Goal: Task Accomplishment & Management: Manage account settings

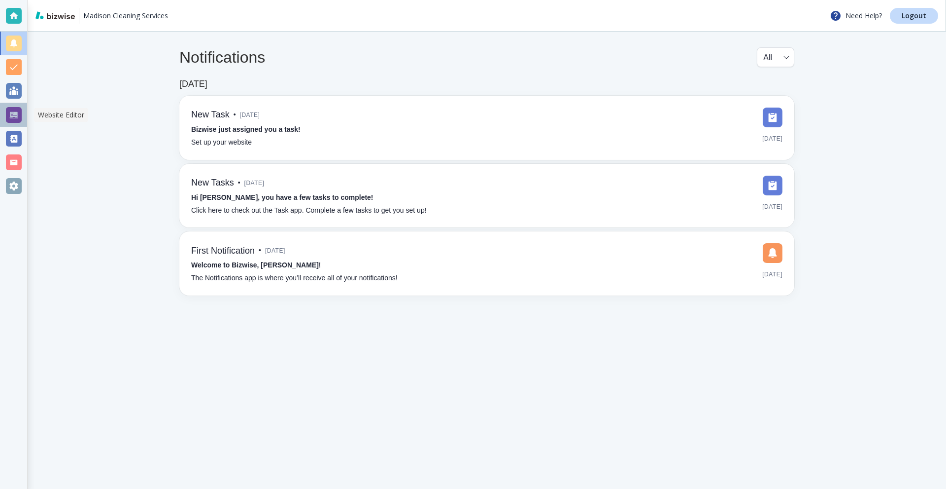
click at [14, 116] on div at bounding box center [14, 115] width 16 height 16
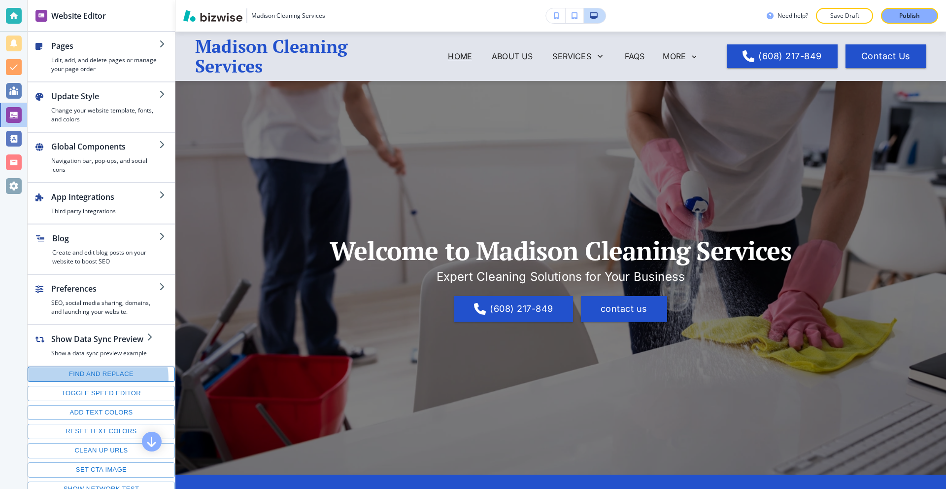
click at [88, 379] on button "Find and replace" at bounding box center [101, 373] width 147 height 15
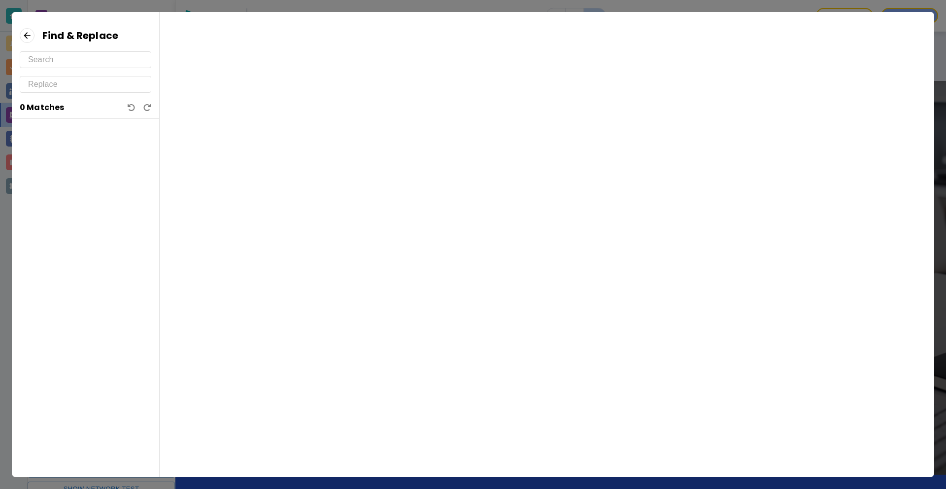
click at [62, 58] on input "text" at bounding box center [85, 60] width 115 height 16
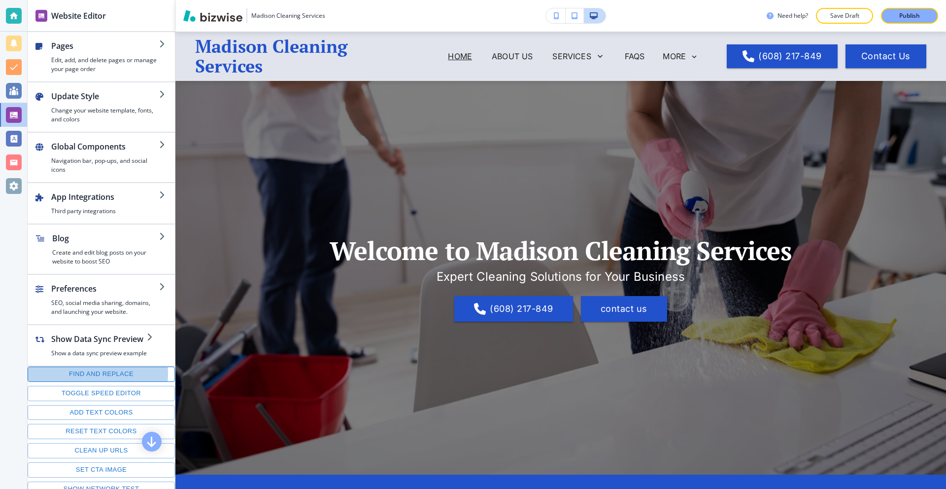
click at [84, 374] on button "Find and replace" at bounding box center [101, 373] width 147 height 15
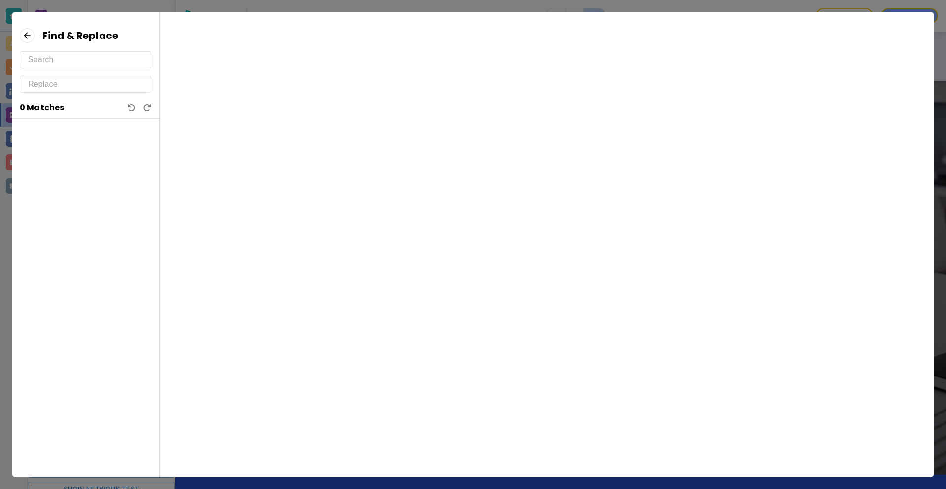
click at [66, 66] on input "text" at bounding box center [85, 60] width 115 height 16
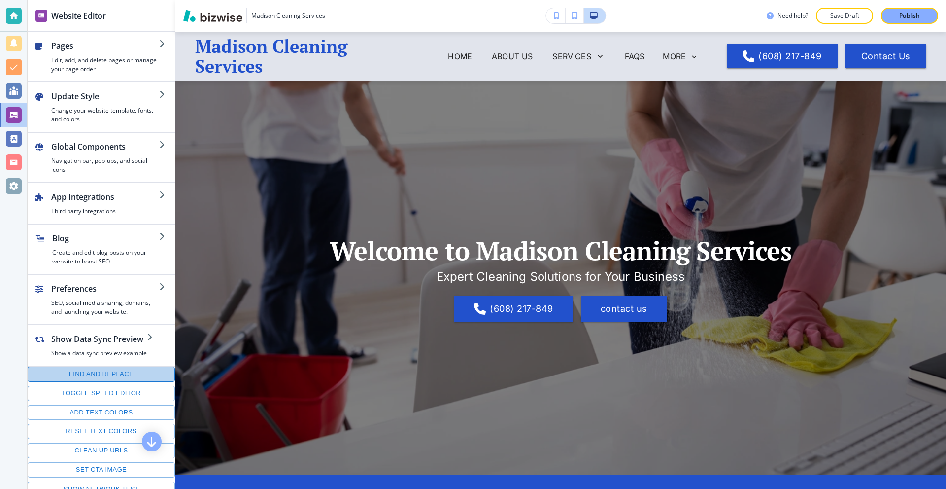
click at [105, 370] on button "Find and replace" at bounding box center [101, 373] width 147 height 15
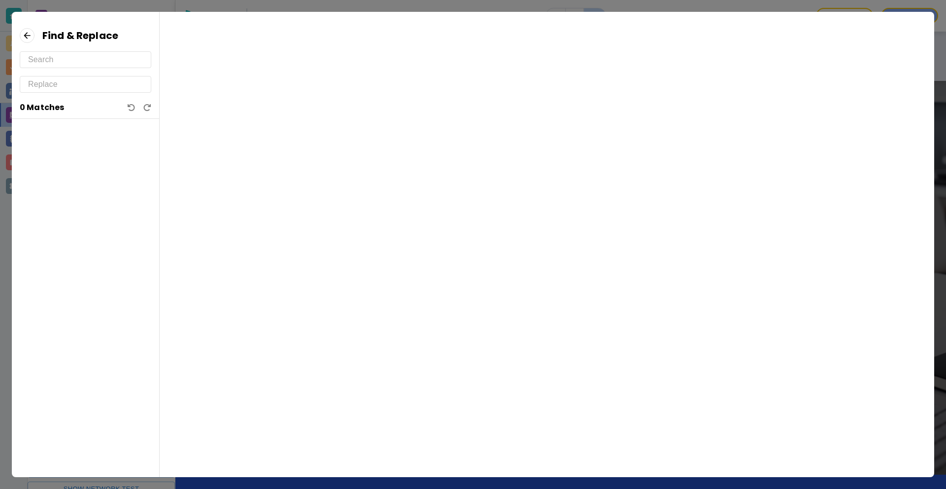
click at [72, 65] on input "text" at bounding box center [85, 60] width 115 height 16
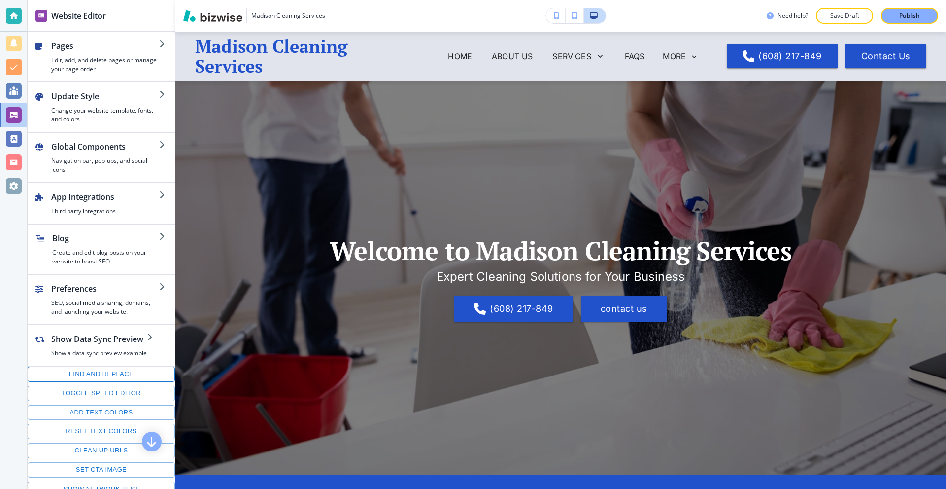
click at [95, 369] on button "Find and replace" at bounding box center [101, 373] width 147 height 15
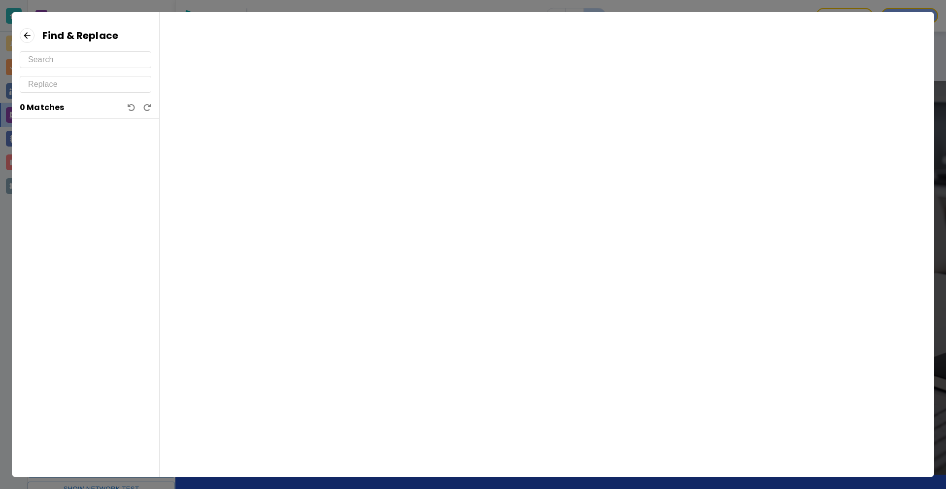
click at [59, 55] on input "text" at bounding box center [85, 60] width 115 height 16
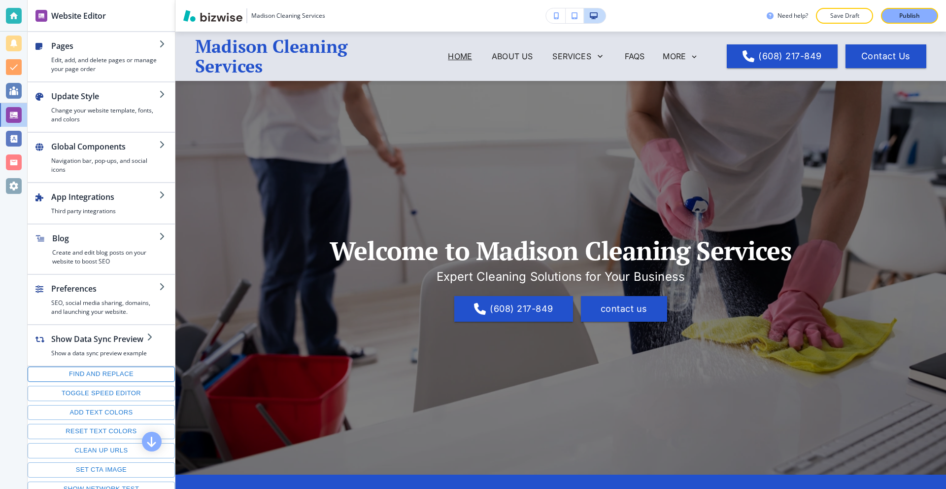
click at [106, 377] on button "Find and replace" at bounding box center [101, 373] width 147 height 15
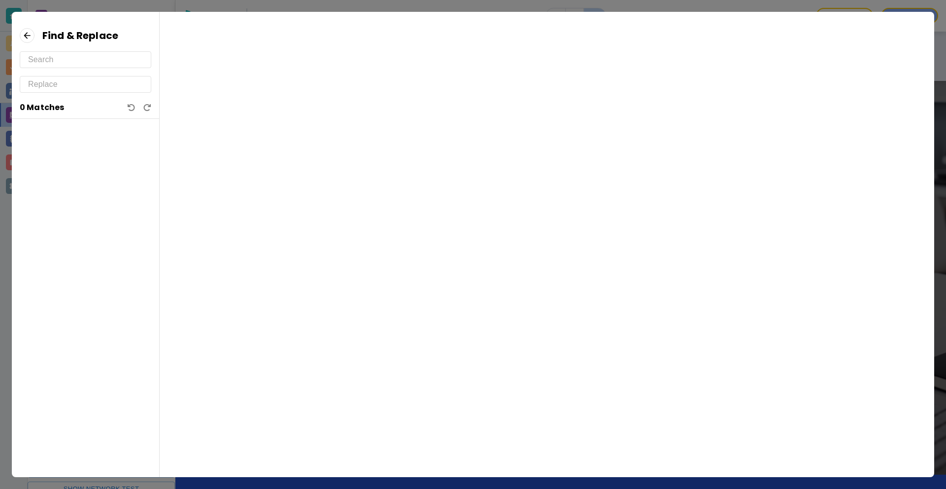
click at [56, 66] on div "Find & Replace 0 Matches" at bounding box center [85, 73] width 147 height 91
click at [56, 64] on input "text" at bounding box center [85, 60] width 115 height 16
type input "6"
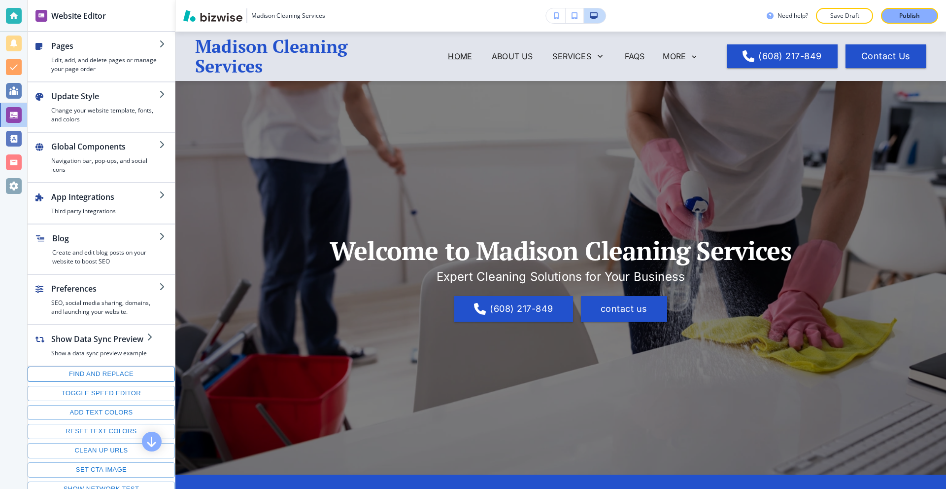
click at [104, 372] on button "Find and replace" at bounding box center [101, 373] width 147 height 15
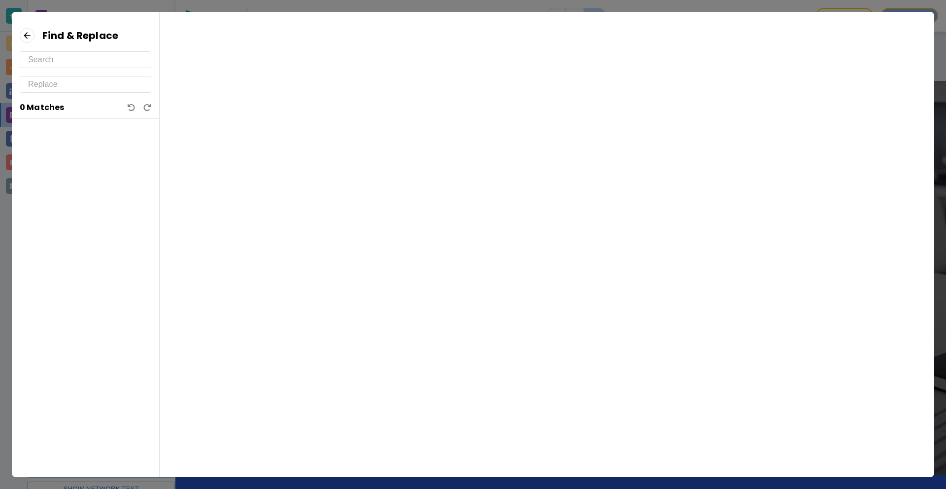
click at [76, 60] on input "text" at bounding box center [85, 60] width 115 height 16
paste input "(608) 217-849"
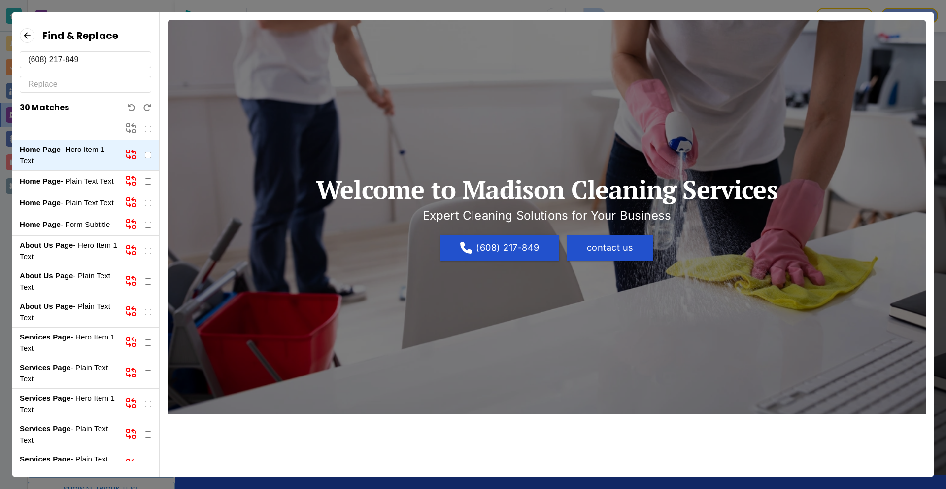
type input "(608) 217-849"
click at [85, 82] on input "text" at bounding box center [85, 84] width 115 height 16
paste input "(608) 217-849"
type input "(608) 217-8495"
click at [149, 131] on input "checkbox" at bounding box center [148, 129] width 6 height 6
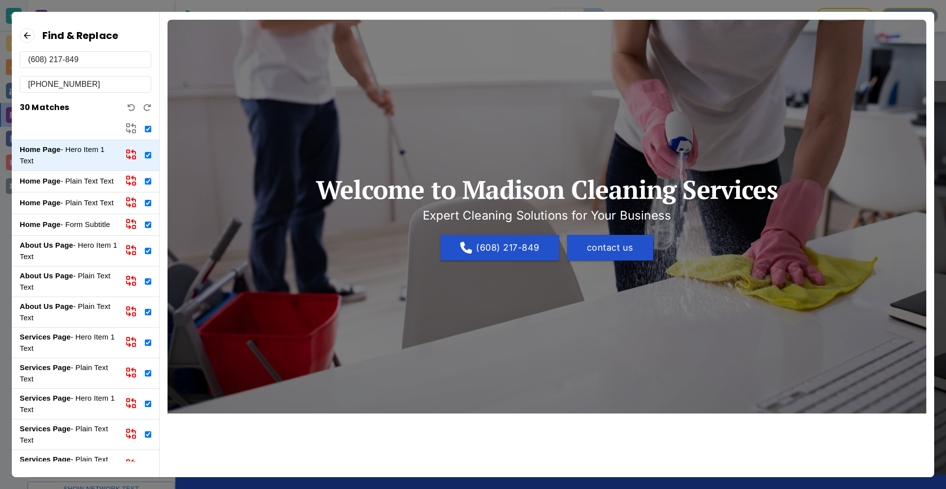
checkbox input "true"
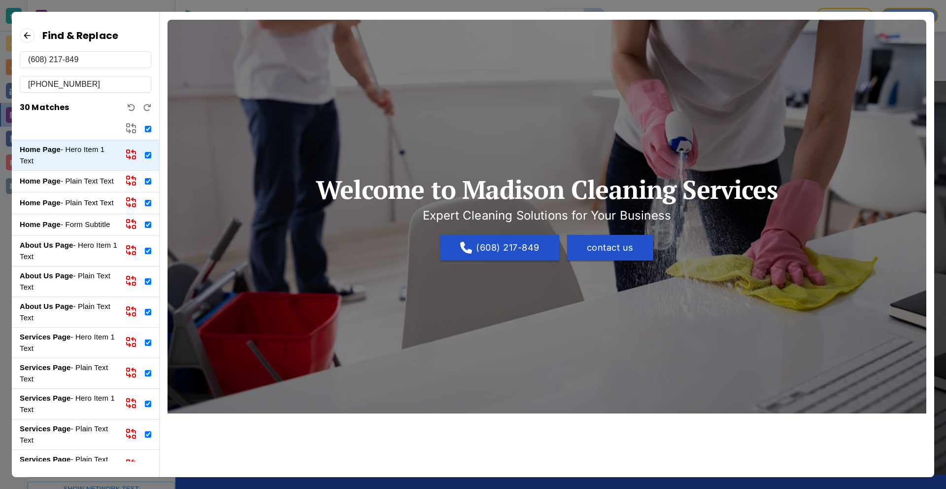
checkbox input "true"
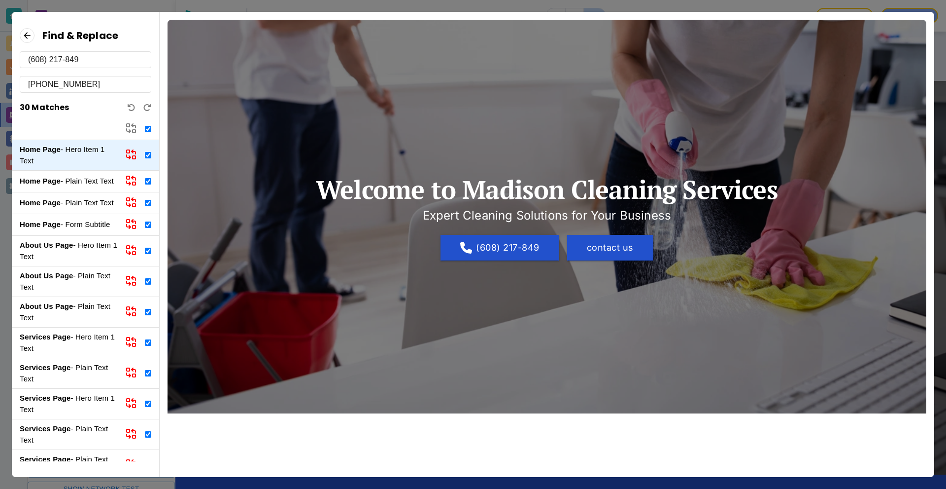
checkbox input "true"
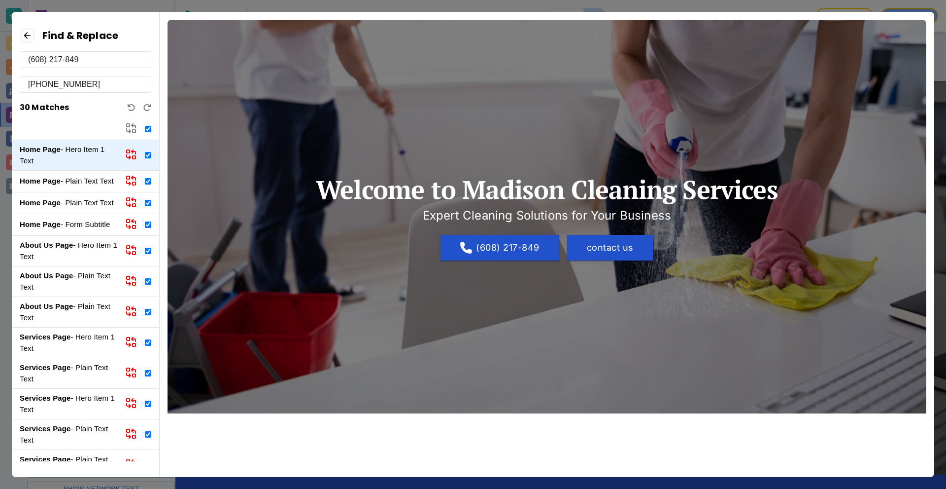
checkbox input "true"
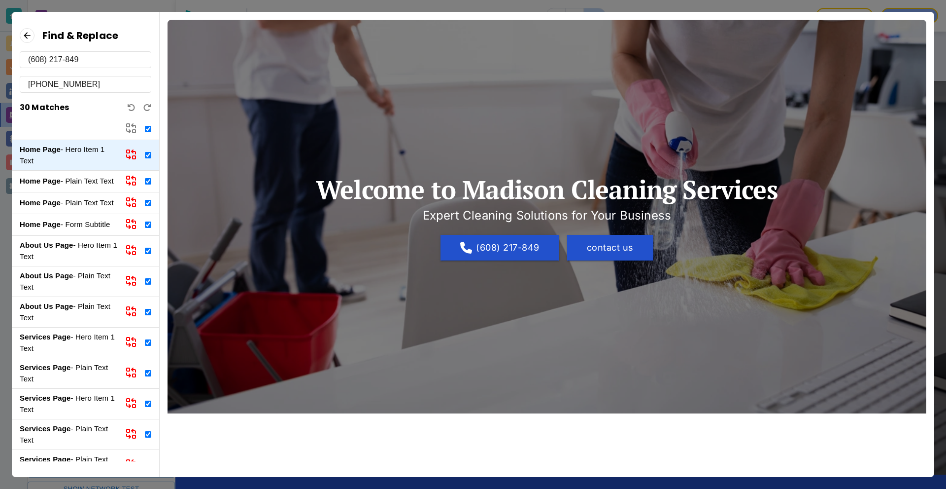
checkbox input "true"
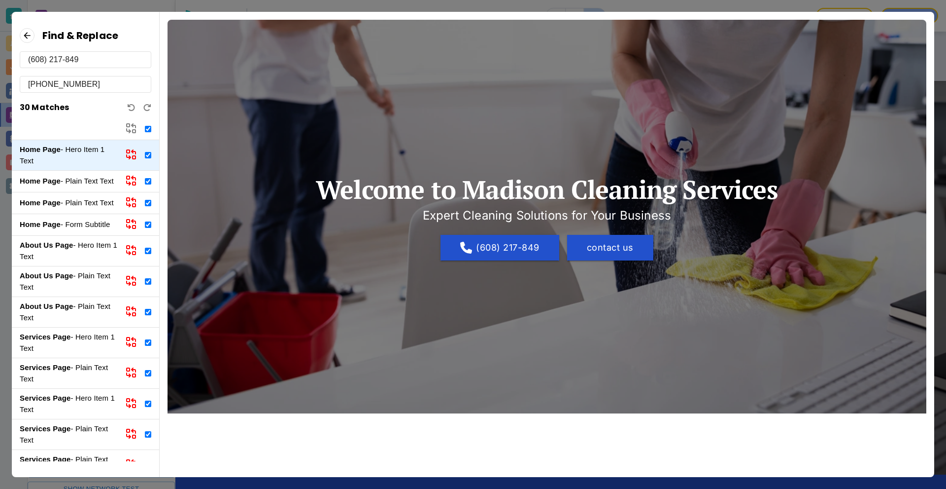
checkbox input "true"
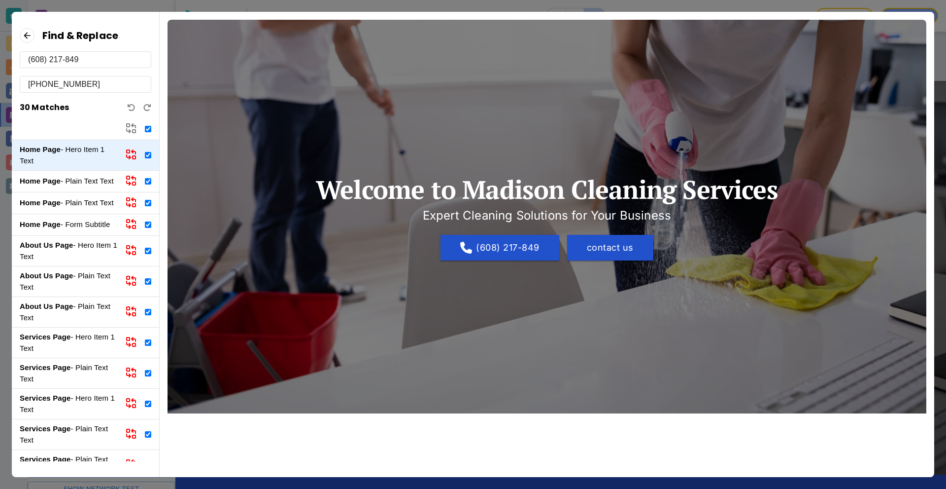
checkbox input "true"
click at [129, 130] on icon at bounding box center [129, 131] width 4 height 4
checkbox input "false"
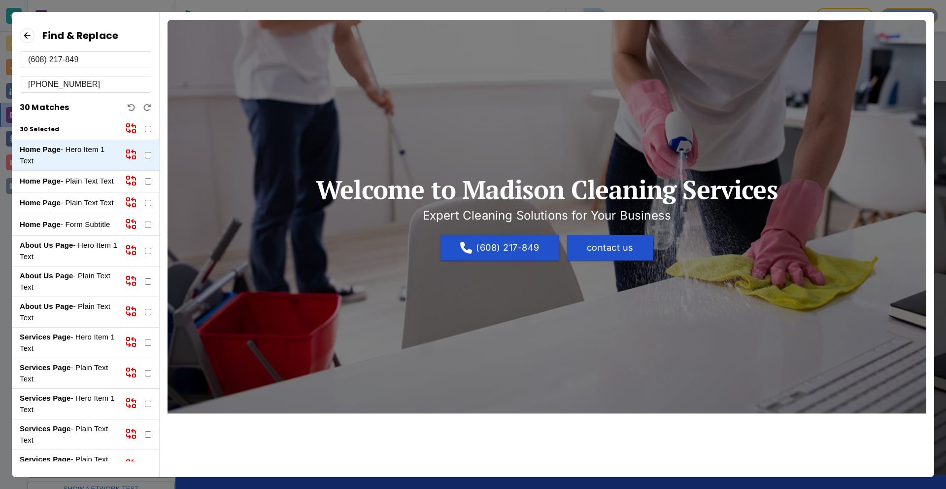
checkbox input "false"
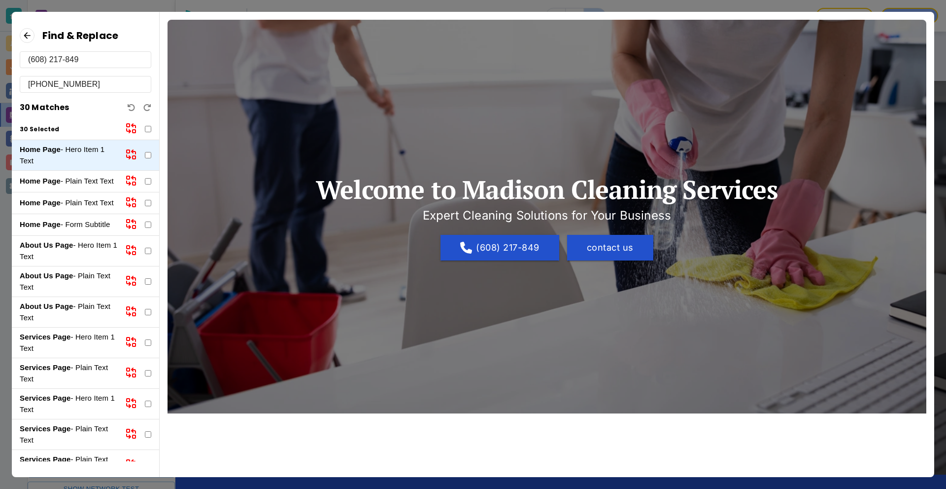
checkbox input "false"
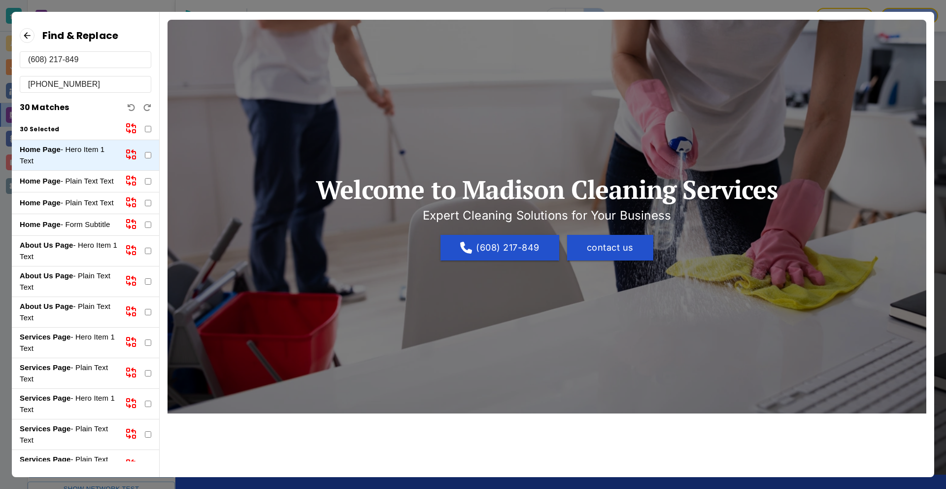
checkbox input "false"
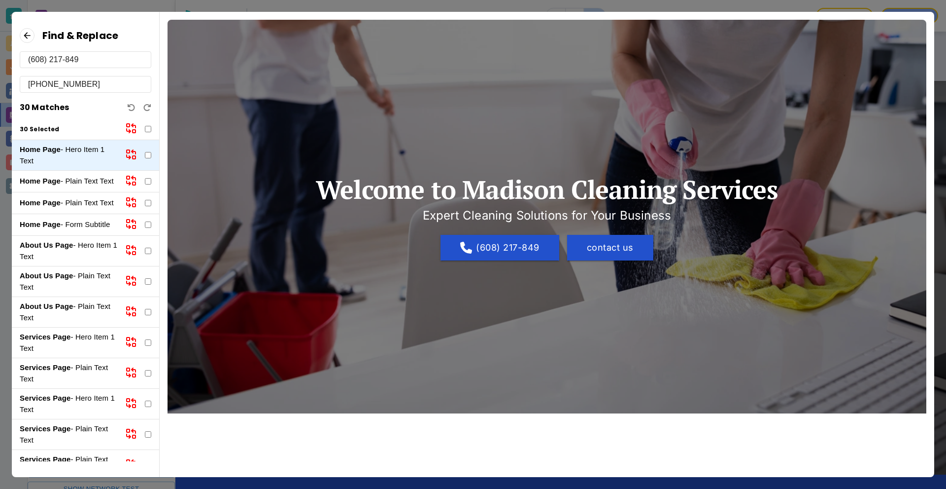
checkbox input "false"
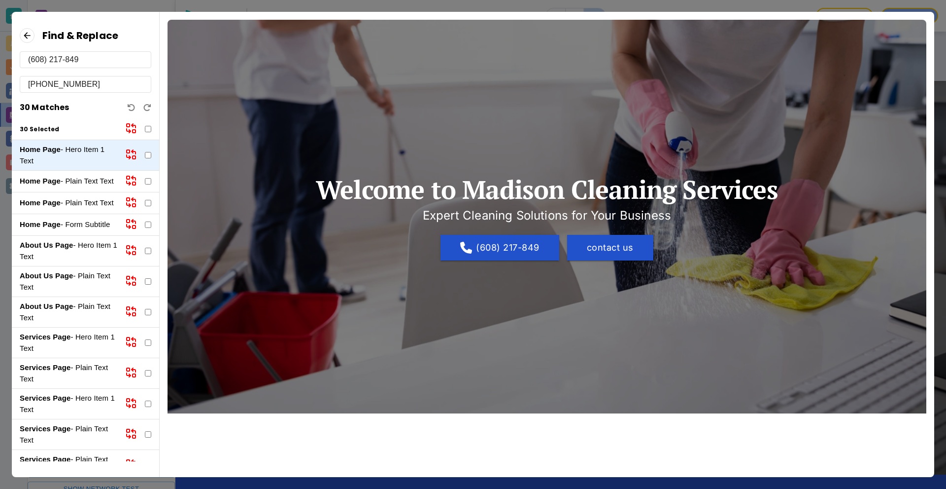
checkbox input "false"
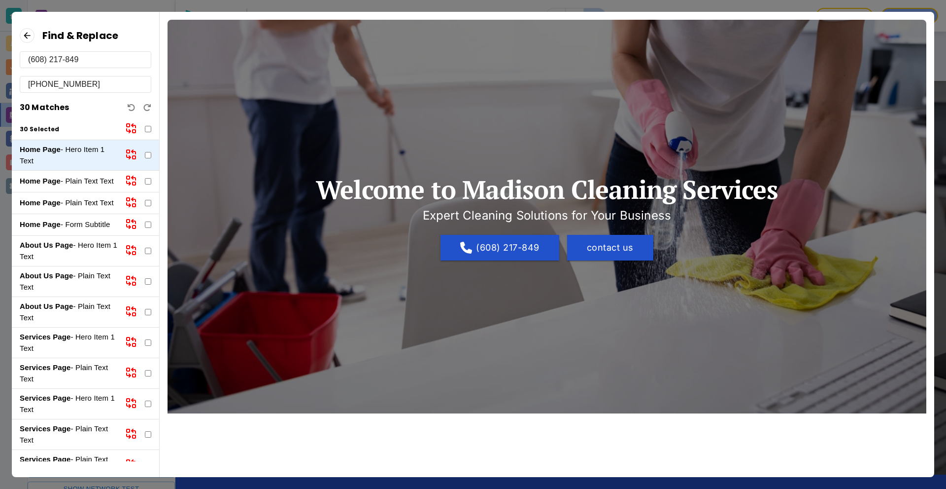
checkbox input "false"
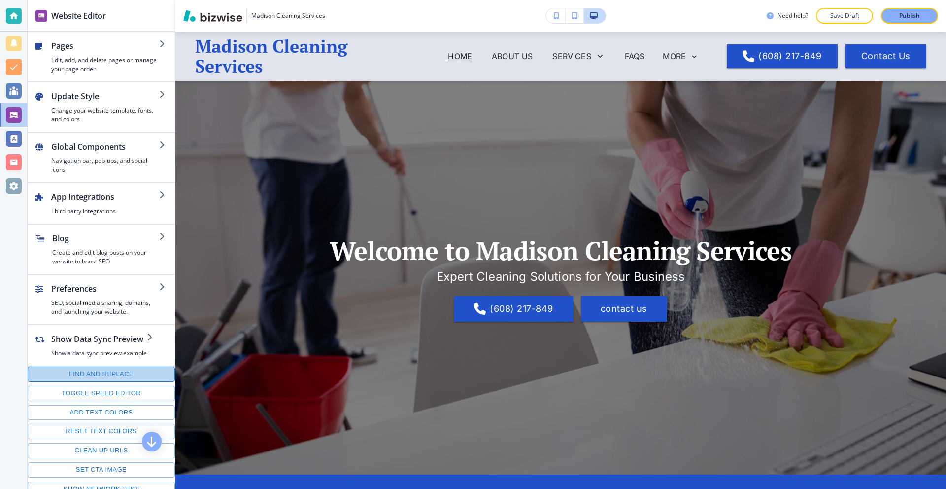
click at [120, 370] on button "Find and replace" at bounding box center [101, 373] width 147 height 15
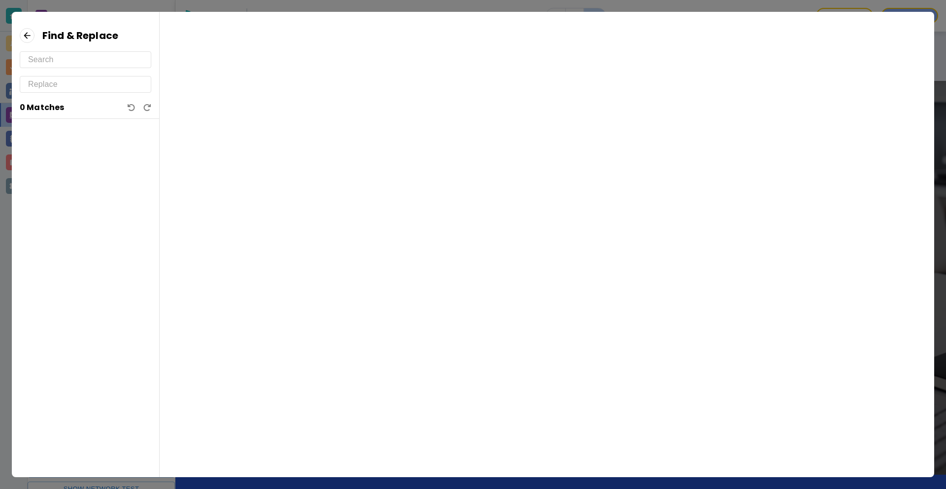
click at [91, 59] on input "text" at bounding box center [85, 60] width 115 height 16
paste input "(608) 217-849"
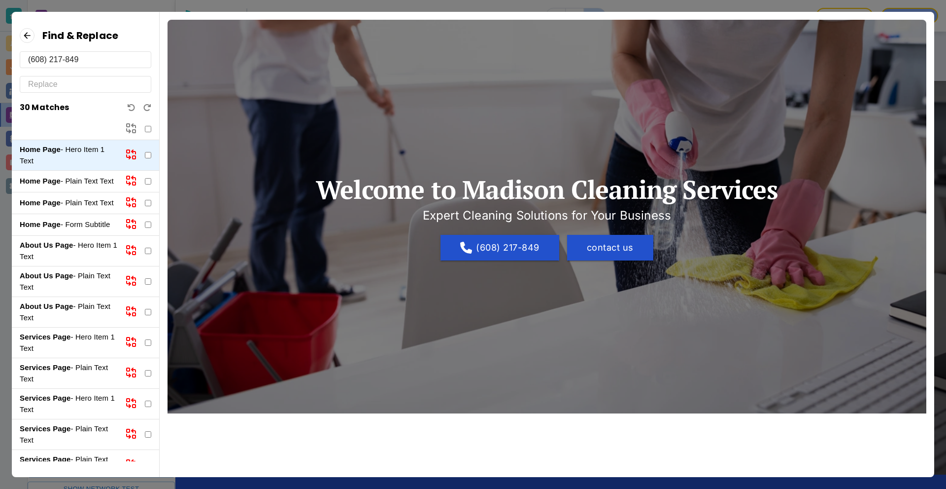
type input "(608) 217-849"
click at [84, 83] on input "text" at bounding box center [85, 84] width 115 height 16
paste input "(608) 217-849"
type input "(608) 217-849"
click at [145, 130] on input "checkbox" at bounding box center [148, 129] width 6 height 6
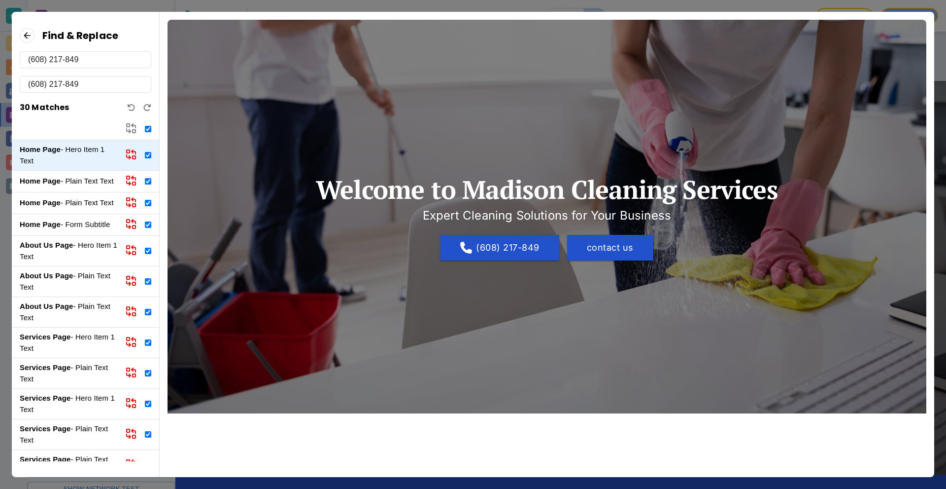
checkbox input "true"
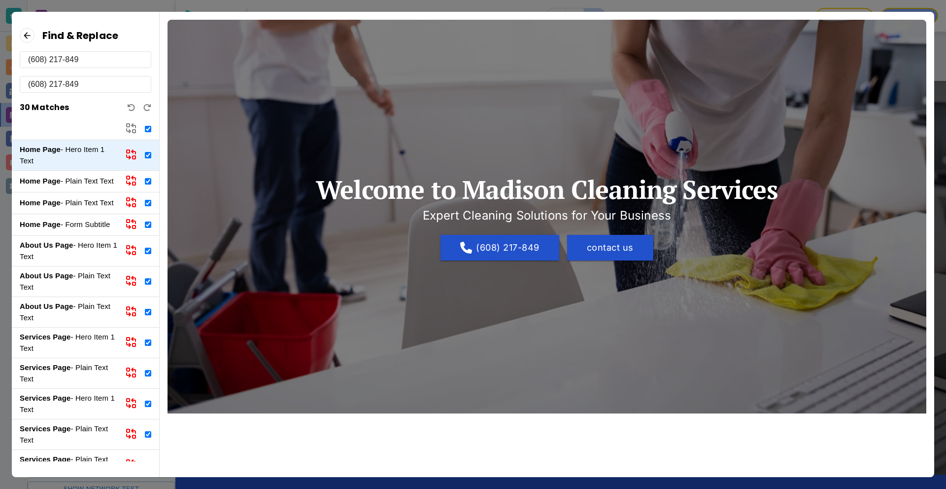
checkbox input "true"
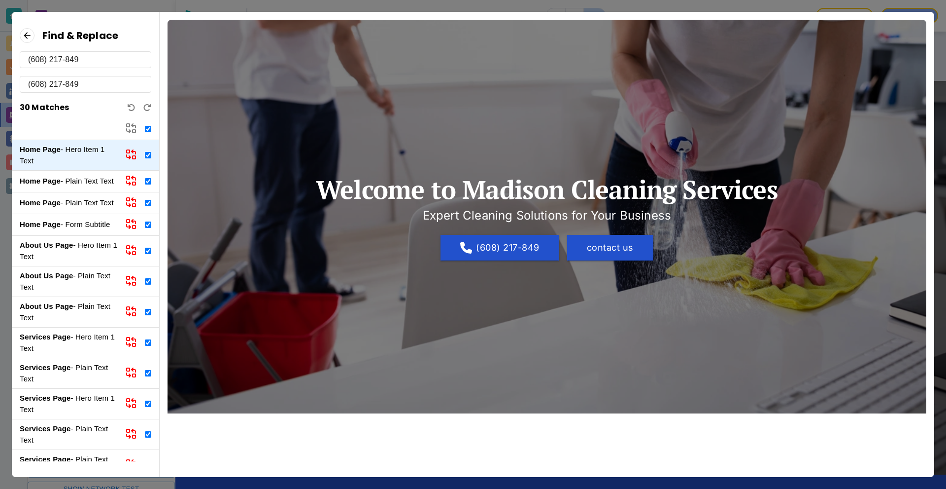
checkbox input "true"
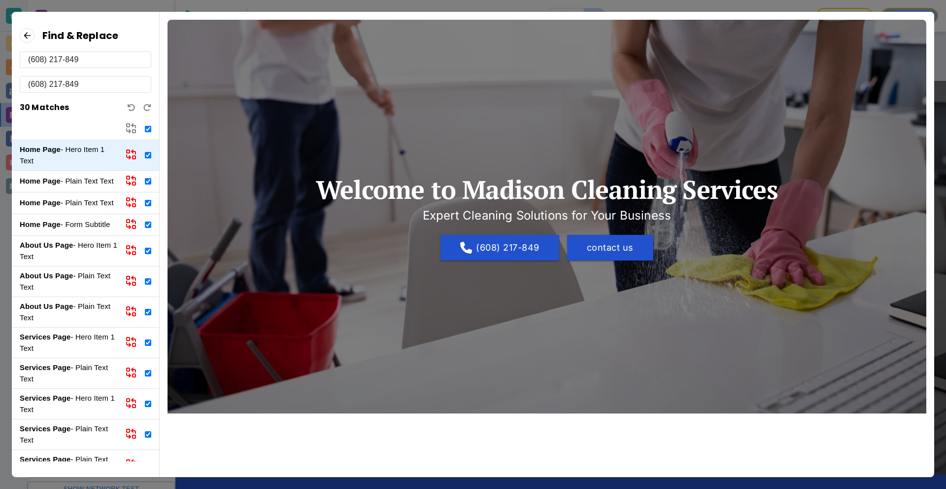
checkbox input "true"
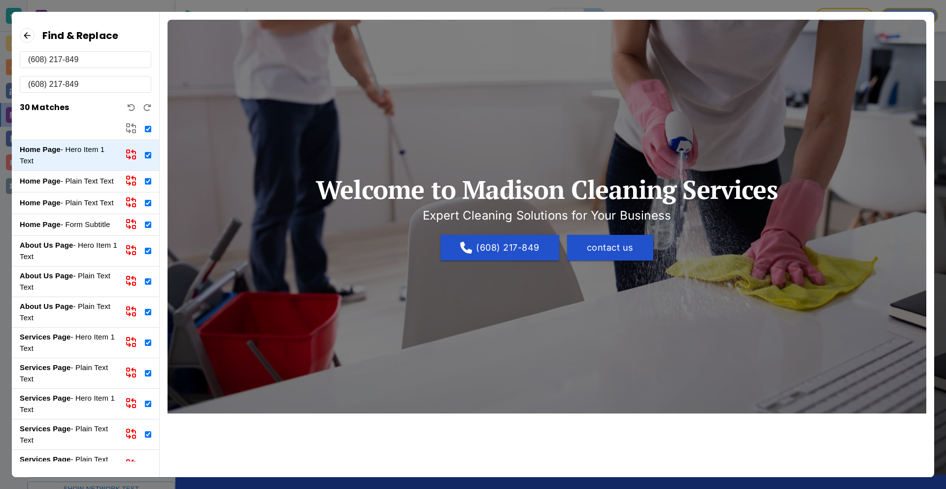
checkbox input "true"
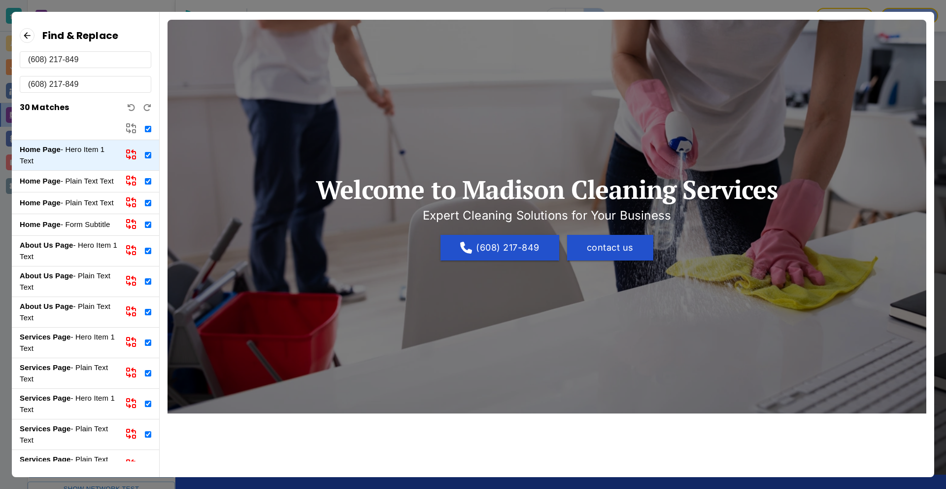
checkbox input "true"
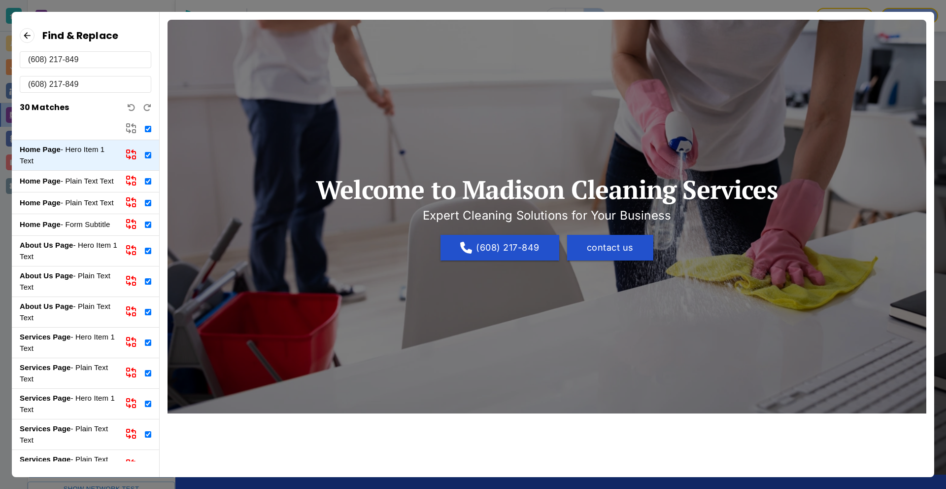
checkbox input "true"
click at [133, 128] on icon at bounding box center [131, 128] width 12 height 12
checkbox input "false"
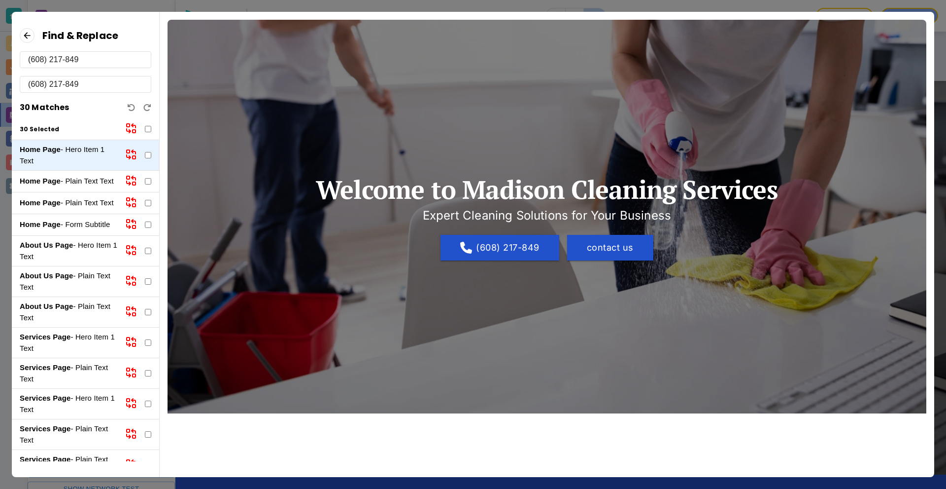
checkbox input "false"
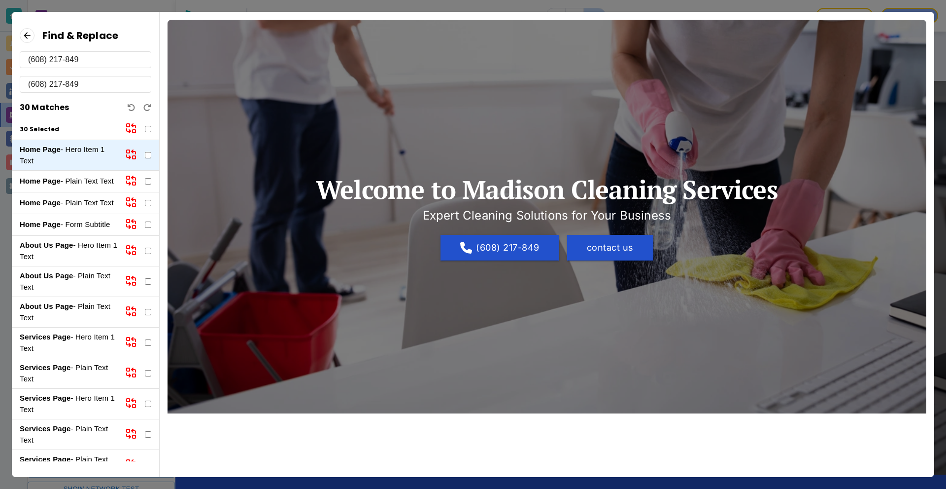
checkbox input "false"
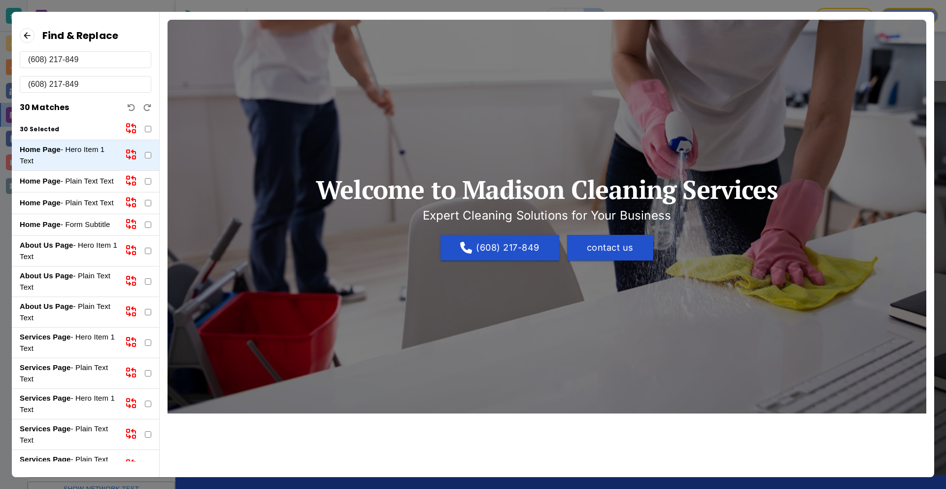
checkbox input "false"
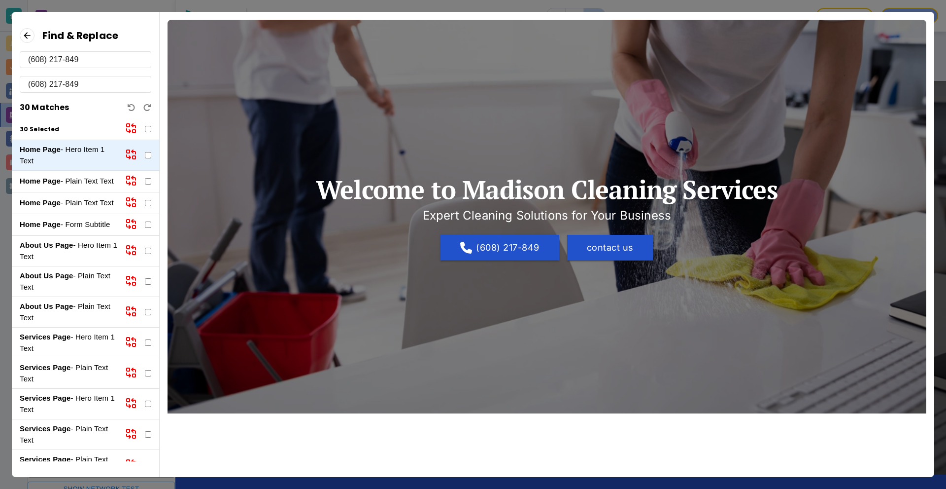
checkbox input "false"
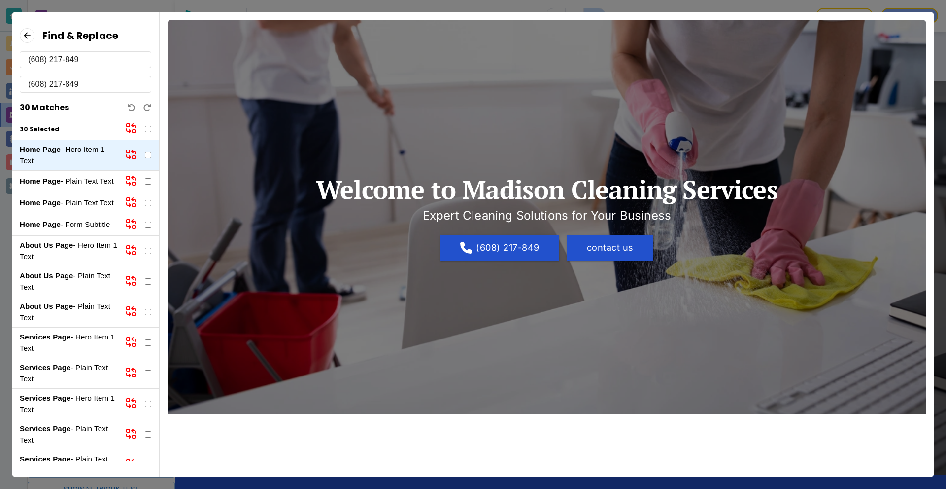
checkbox input "false"
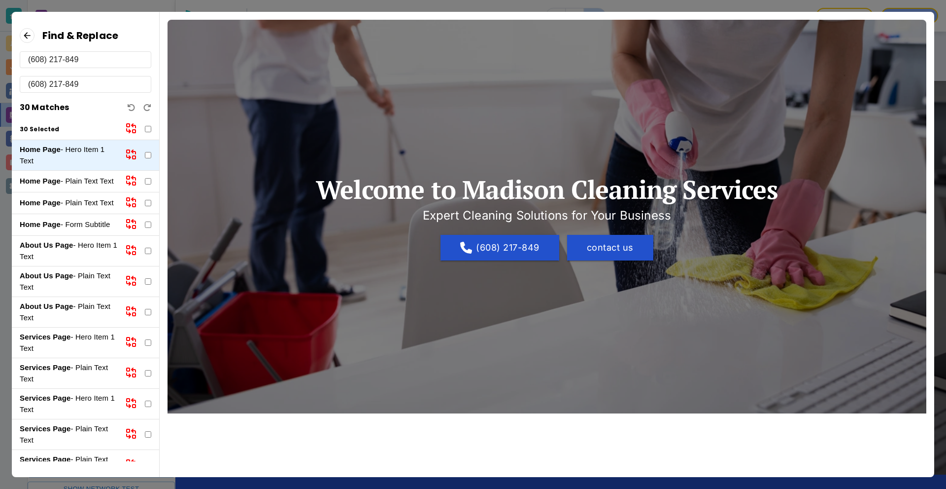
checkbox input "false"
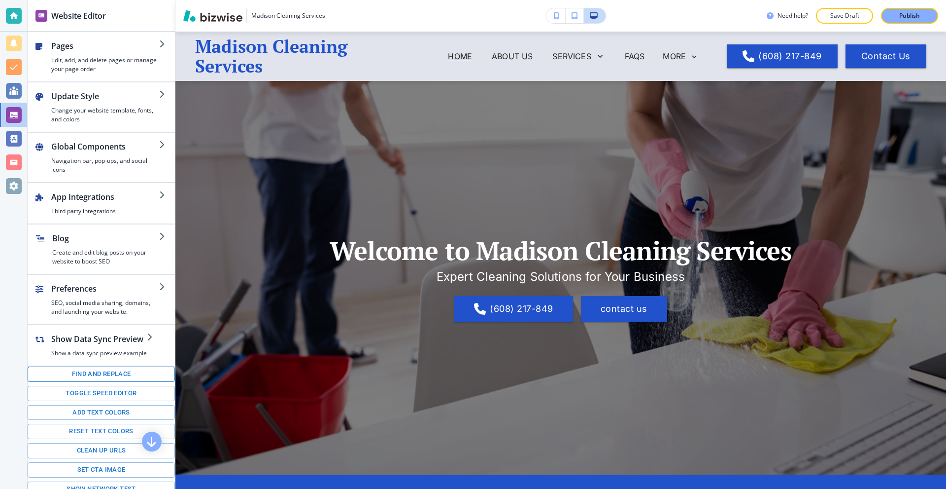
click at [95, 368] on button "Find and replace" at bounding box center [101, 373] width 147 height 15
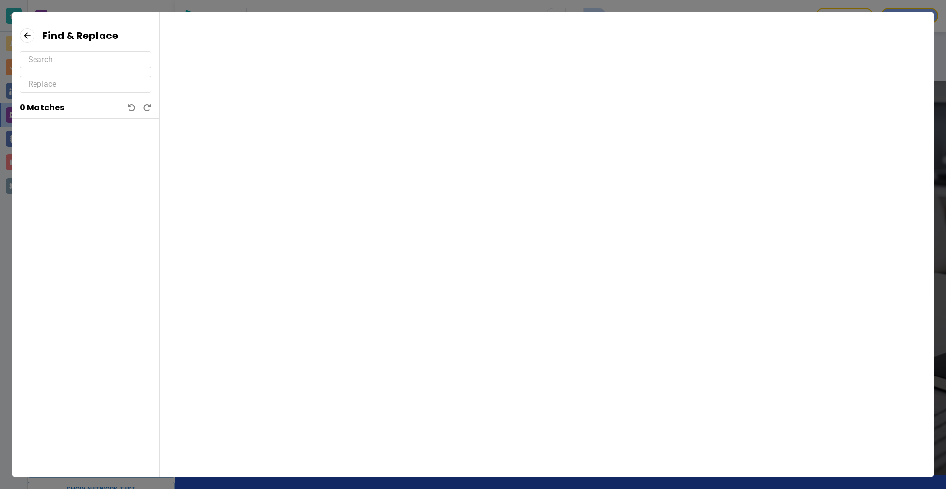
click at [99, 54] on input "text" at bounding box center [85, 60] width 115 height 16
paste input "(608) 217-849"
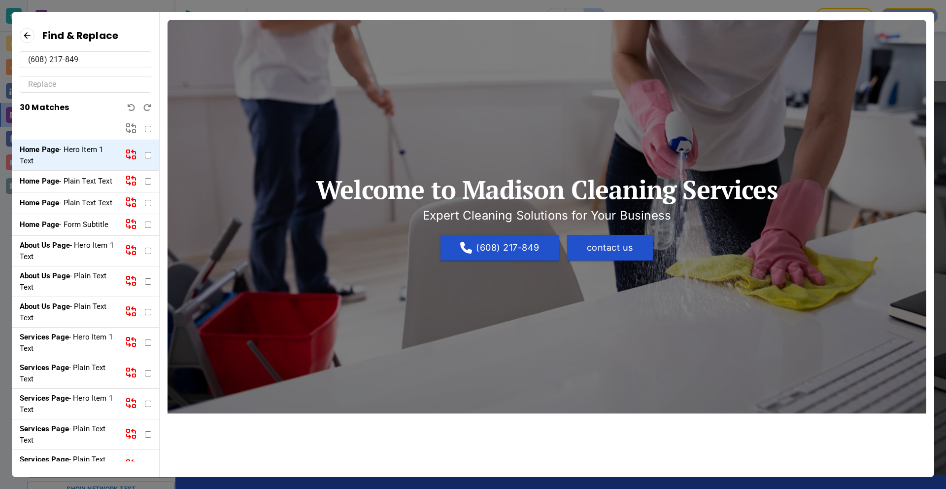
type input "(608) 217-849"
click at [87, 88] on input "text" at bounding box center [85, 84] width 115 height 16
type input "blurb"
click at [149, 128] on input "checkbox" at bounding box center [148, 129] width 6 height 6
checkbox input "true"
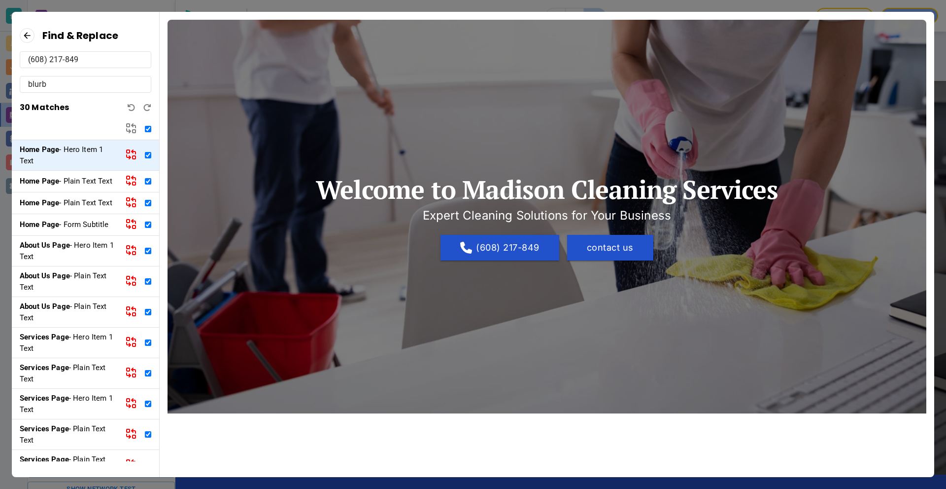
checkbox input "true"
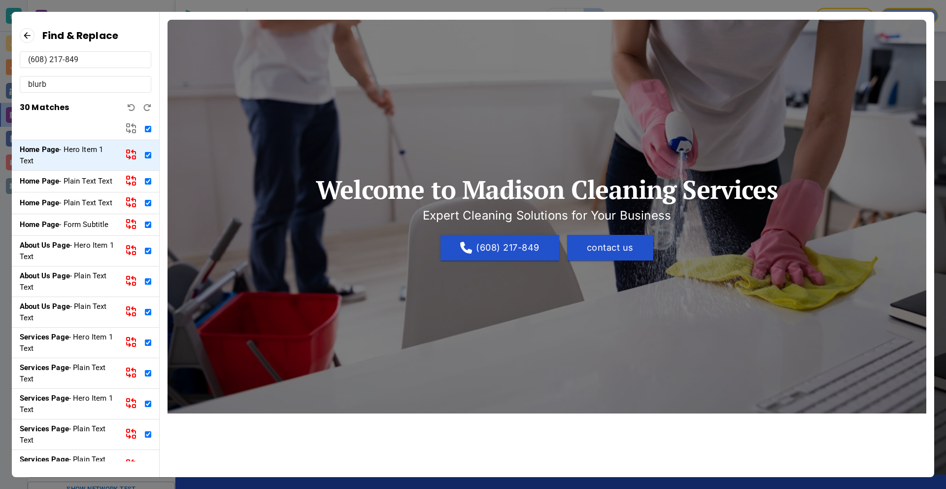
checkbox input "true"
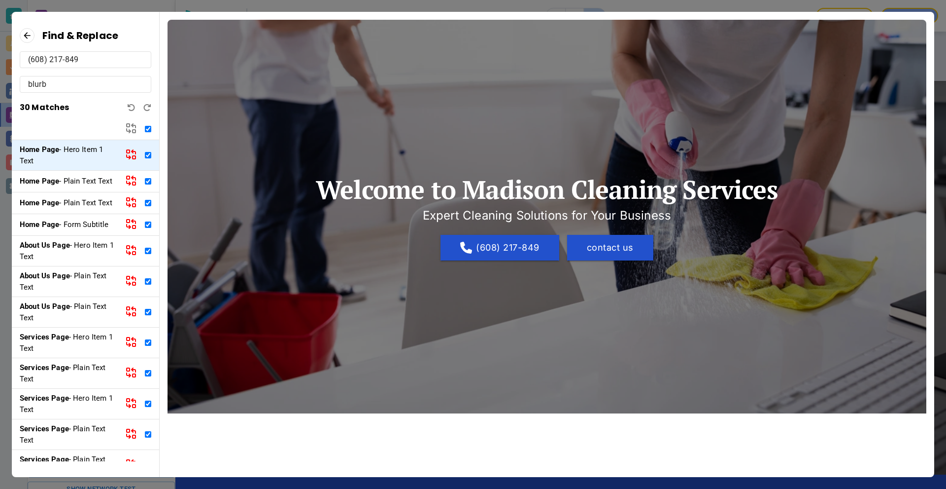
checkbox input "true"
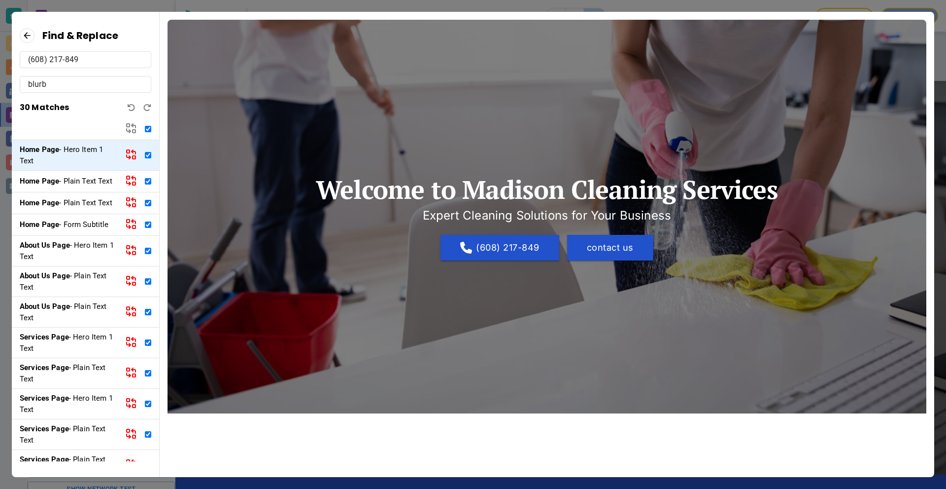
checkbox input "true"
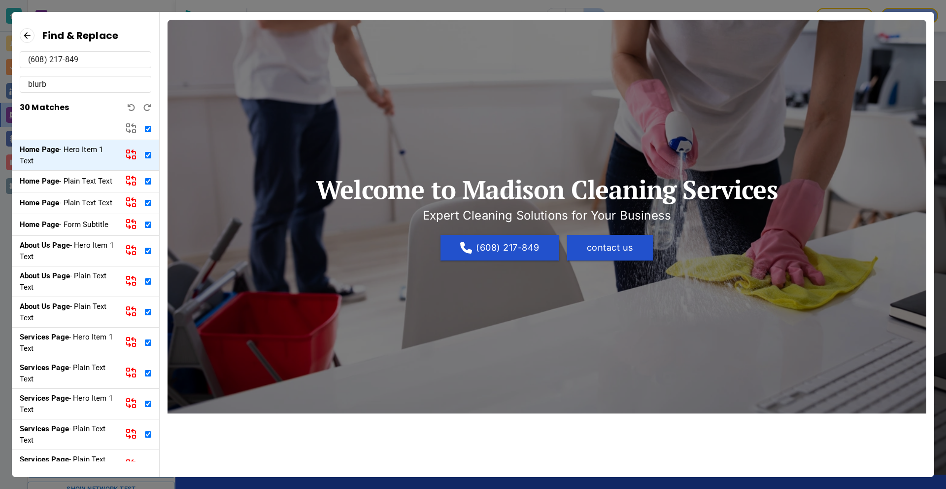
checkbox input "true"
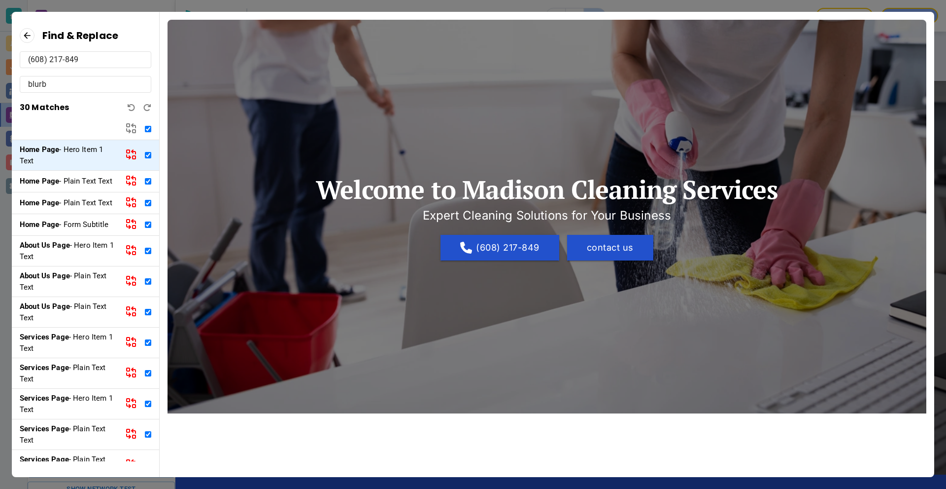
checkbox input "true"
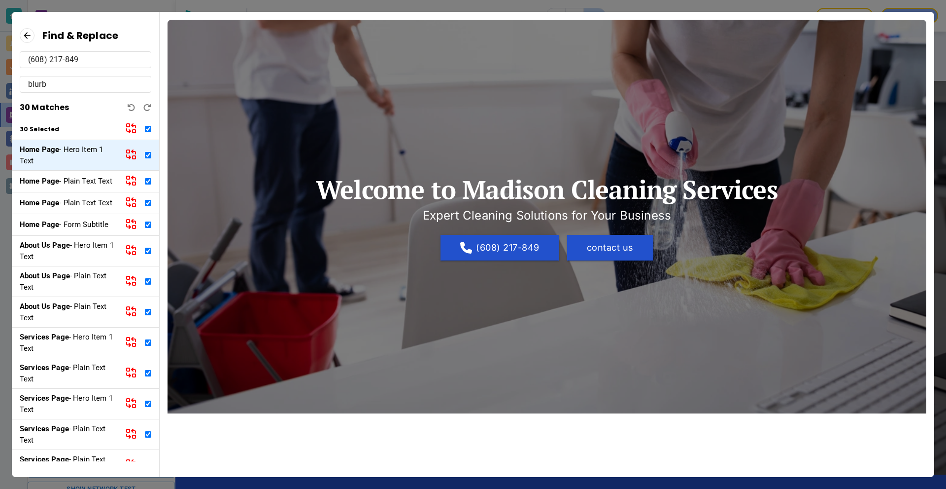
click at [135, 130] on icon at bounding box center [134, 131] width 3 height 3
checkbox input "false"
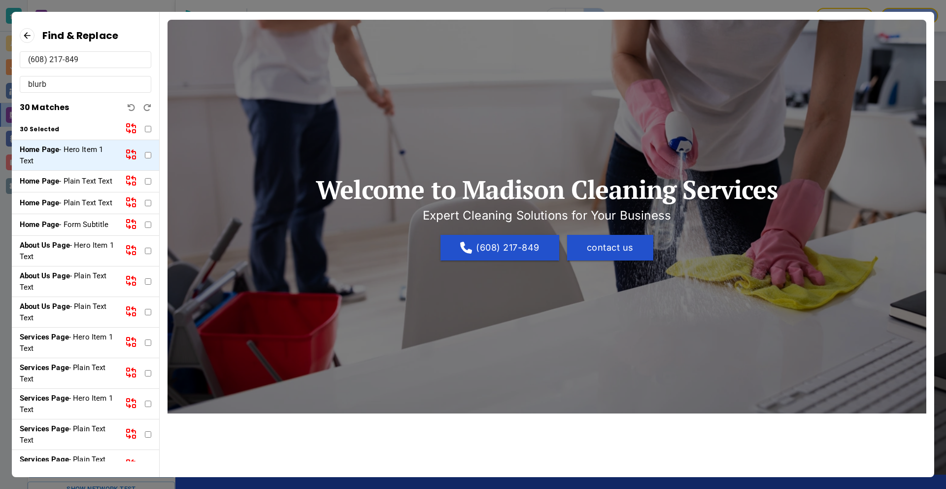
checkbox input "false"
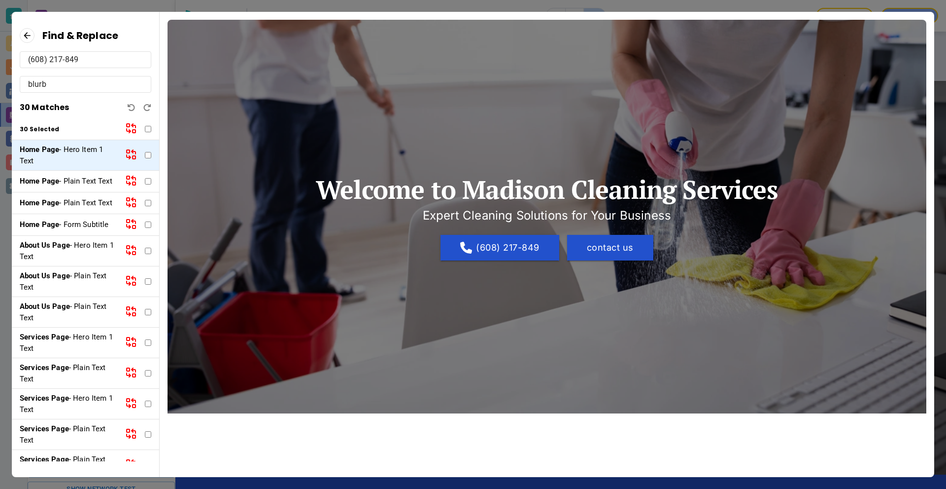
checkbox input "false"
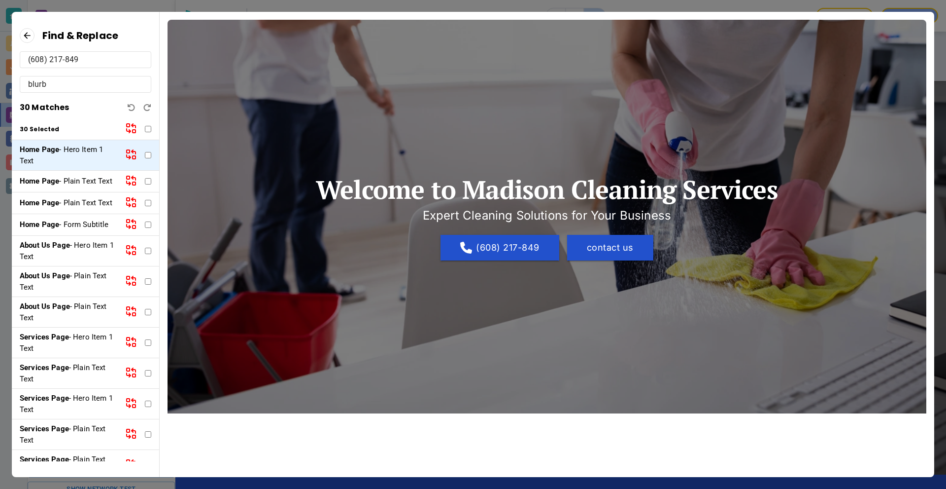
checkbox input "false"
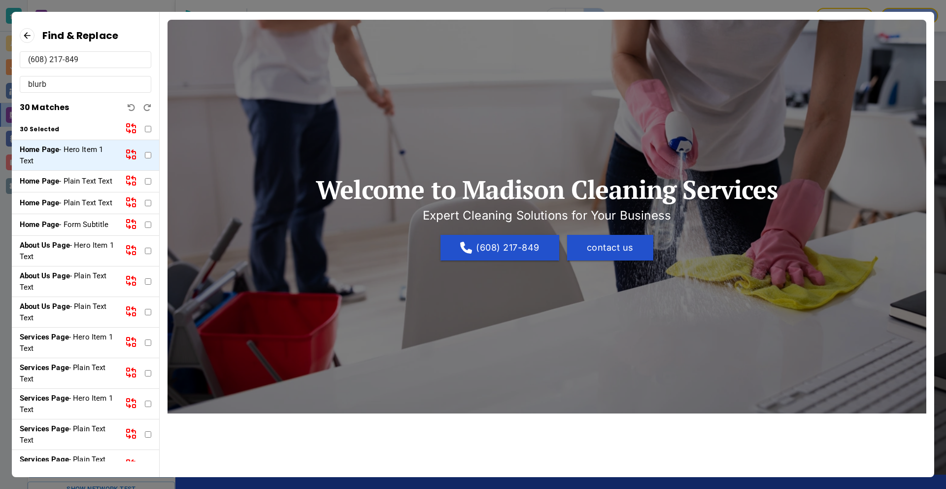
checkbox input "false"
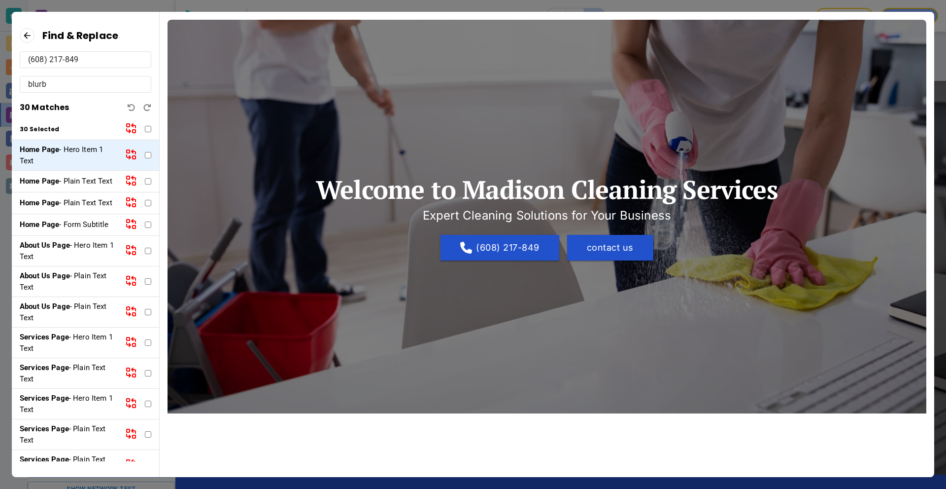
checkbox input "false"
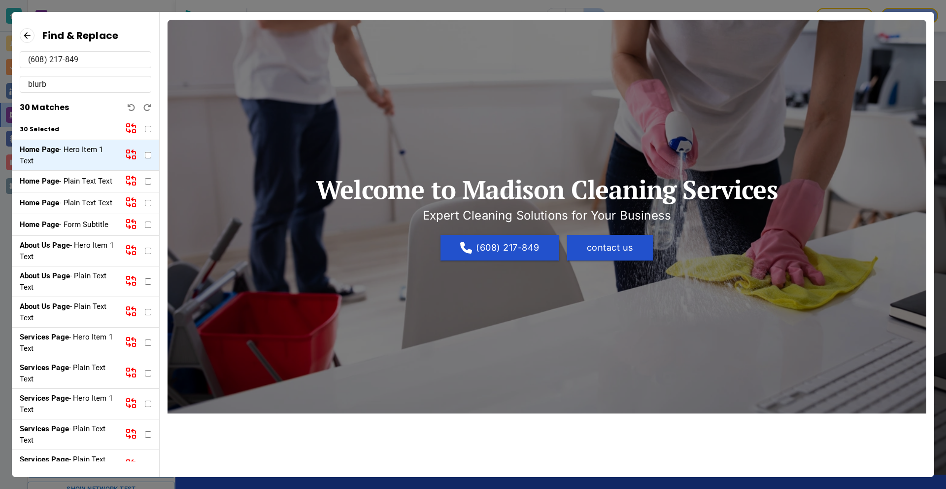
checkbox input "false"
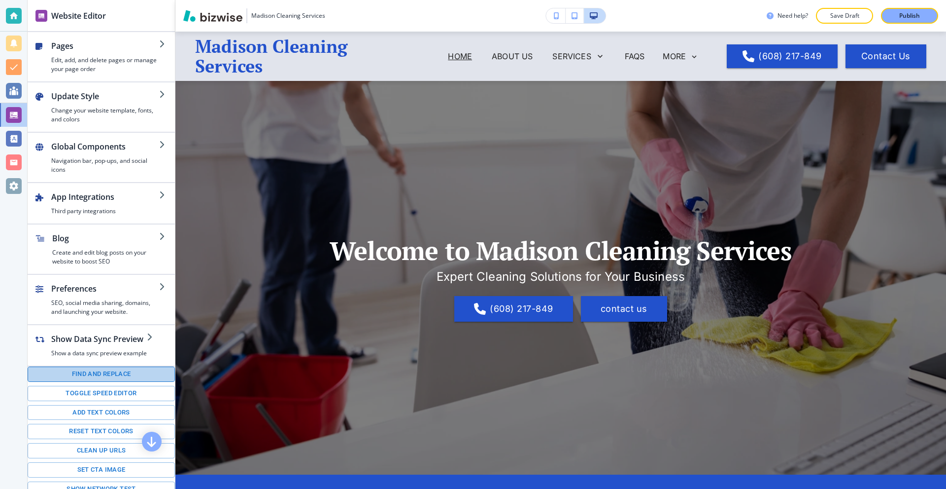
click at [115, 375] on button "Find and replace" at bounding box center [101, 373] width 147 height 15
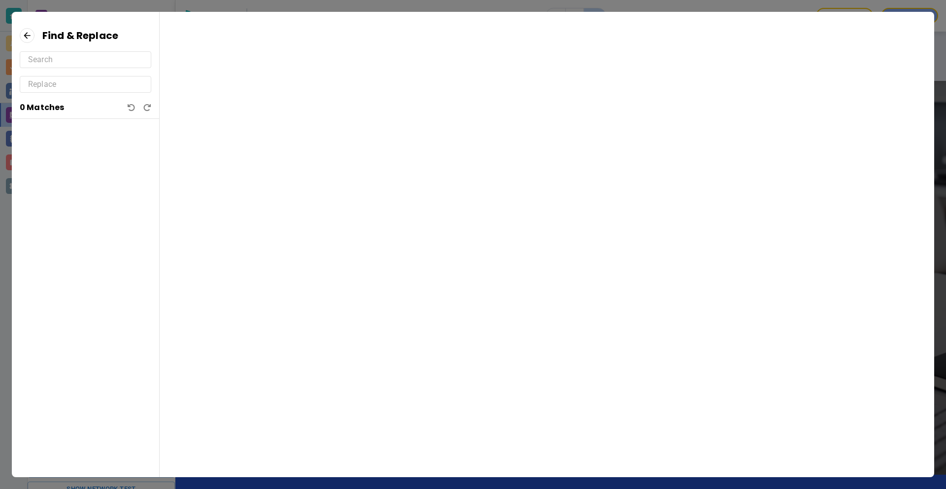
click at [104, 53] on input "text" at bounding box center [85, 60] width 115 height 16
paste input "(608) 217-849"
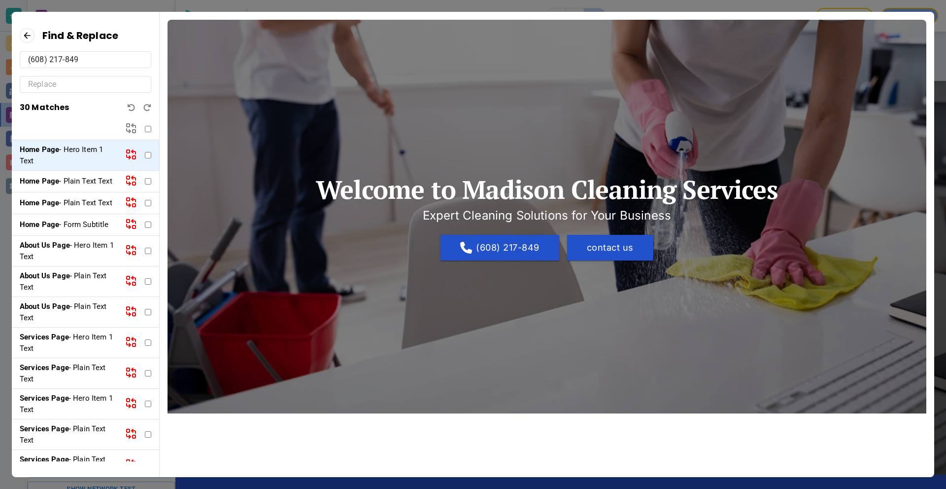
type input "(608) 217-849"
click at [106, 84] on input "text" at bounding box center [85, 84] width 115 height 16
paste input "(608) 217-849"
type input "(608) 217-8495"
click at [145, 154] on input "checkbox" at bounding box center [148, 155] width 6 height 6
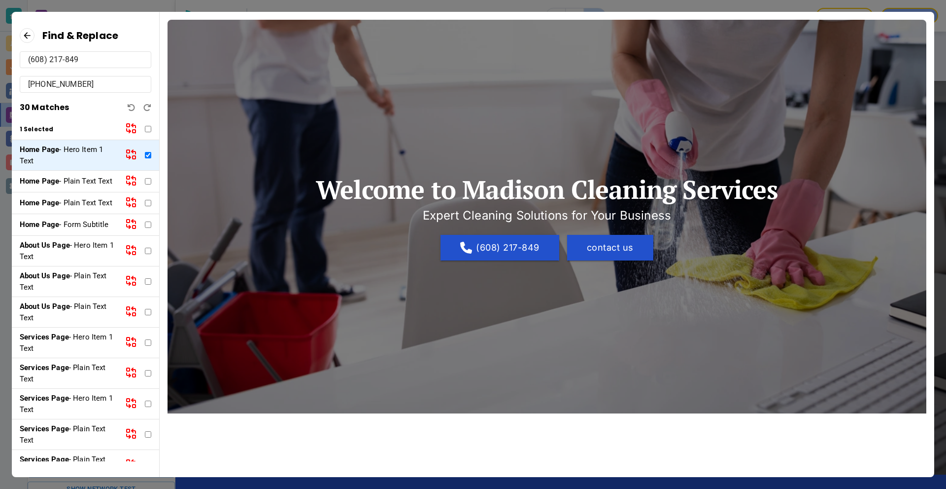
click at [137, 154] on div "Home Page - Hero Item 1 Text" at bounding box center [85, 155] width 147 height 31
click at [145, 155] on input "checkbox" at bounding box center [148, 155] width 6 height 6
checkbox input "false"
click at [96, 153] on p "Home Page - Hero Item 1 Text" at bounding box center [69, 155] width 98 height 22
click at [133, 156] on icon at bounding box center [134, 157] width 3 height 3
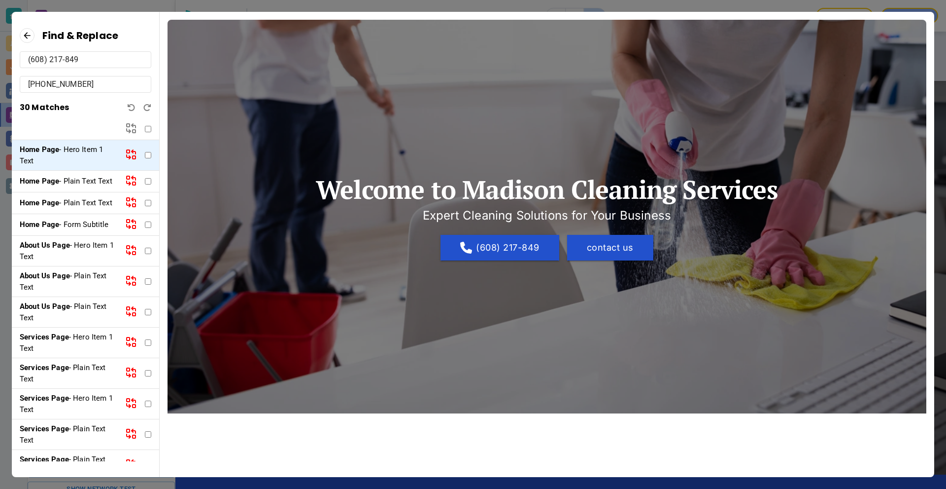
click at [125, 154] on icon at bounding box center [131, 154] width 12 height 12
click at [148, 127] on input "checkbox" at bounding box center [148, 129] width 6 height 6
checkbox input "true"
click at [132, 129] on icon at bounding box center [131, 128] width 12 height 12
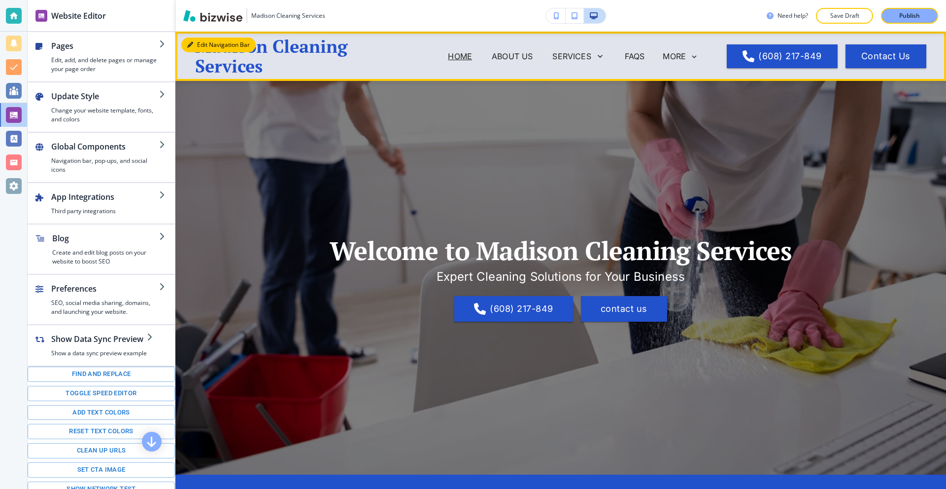
click at [198, 45] on button "Edit Navigation Bar" at bounding box center [218, 44] width 74 height 15
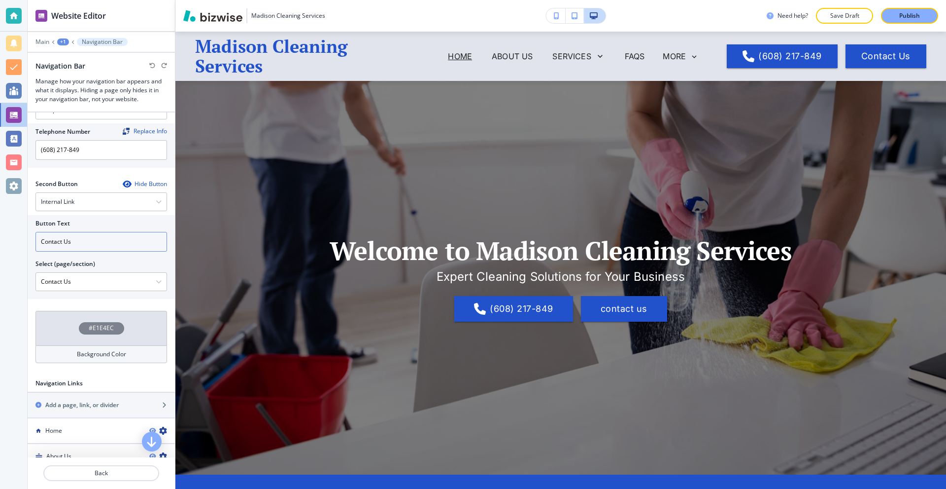
scroll to position [246, 0]
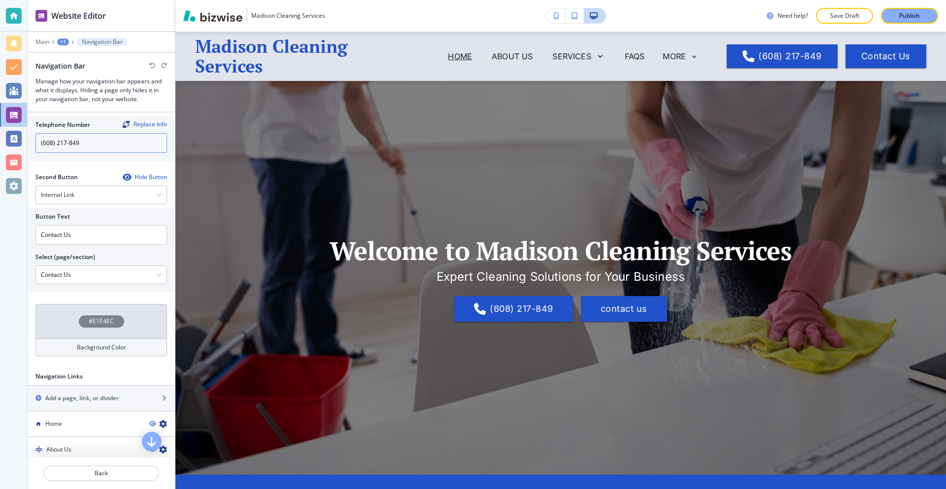
click at [94, 139] on input "(608) 217-849" at bounding box center [101, 143] width 132 height 20
paste input "(608) 217-849"
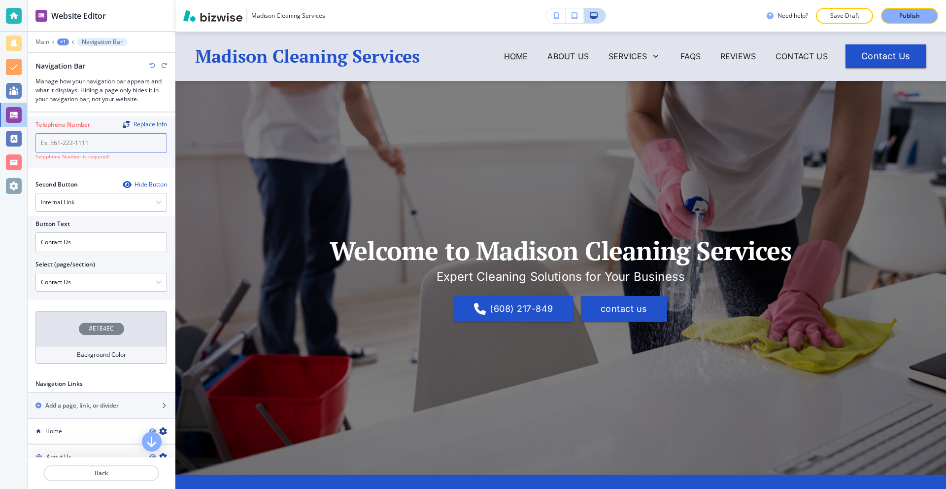
paste input "(608) 217-849"
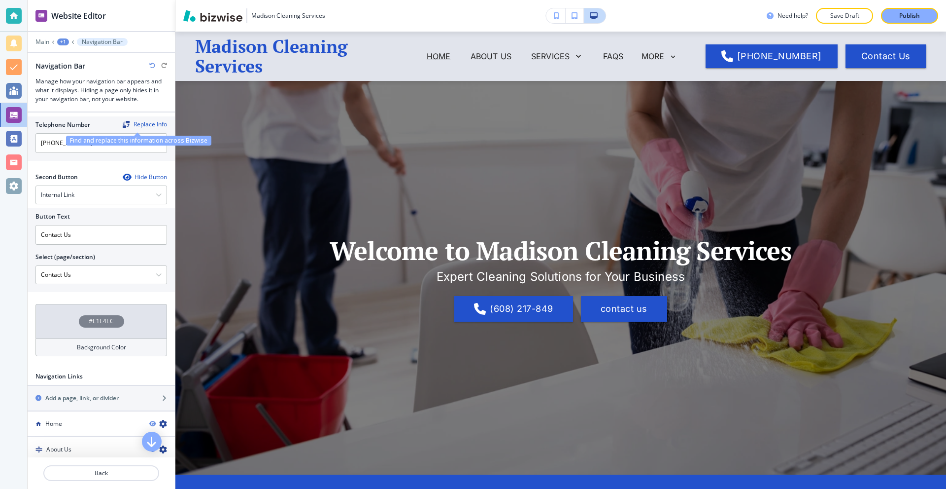
click at [146, 121] on div "Replace Info" at bounding box center [145, 124] width 44 height 7
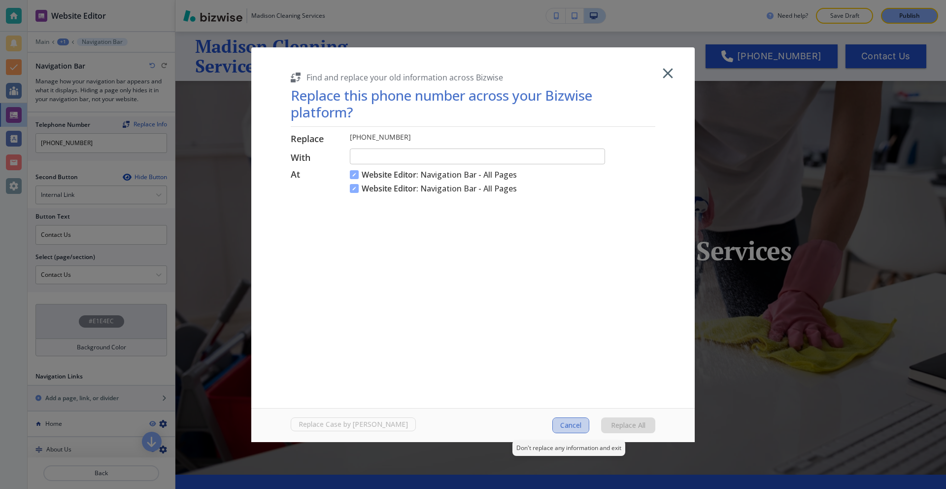
click at [570, 422] on span "Cancel" at bounding box center [570, 425] width 21 height 8
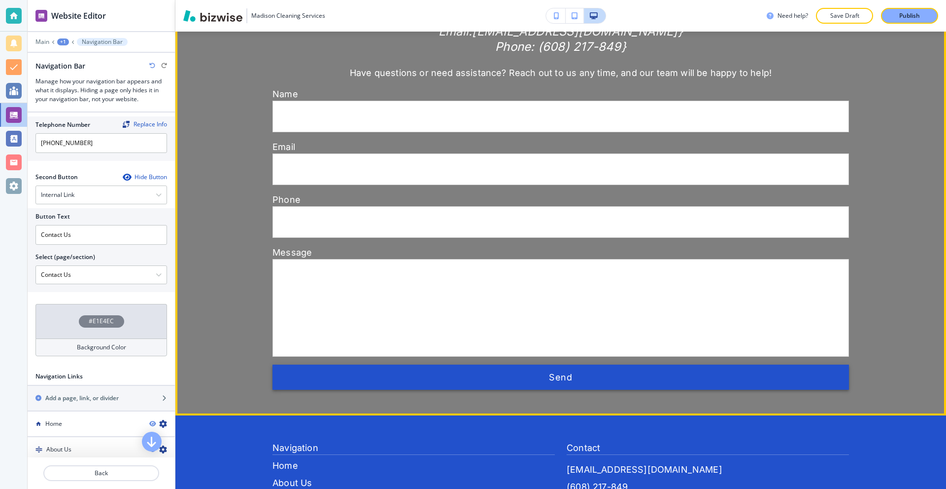
scroll to position [3685, 0]
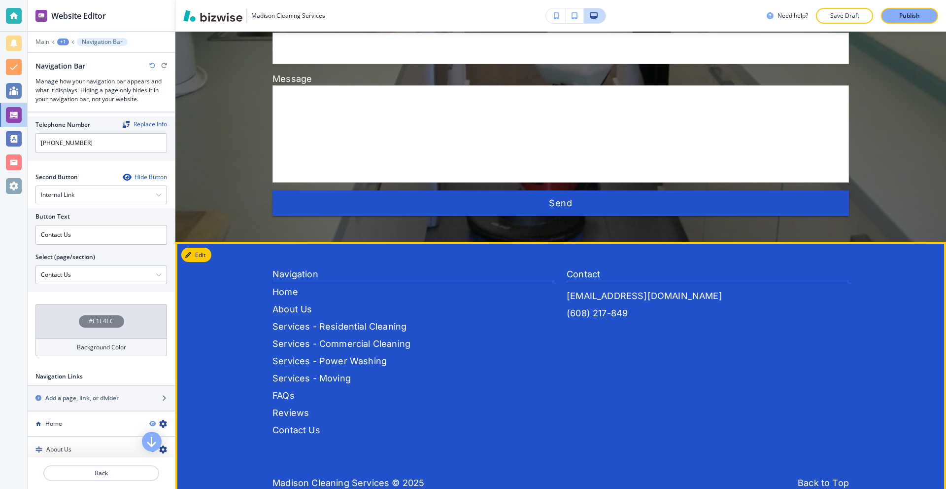
click at [203, 247] on button "Edit" at bounding box center [196, 254] width 30 height 15
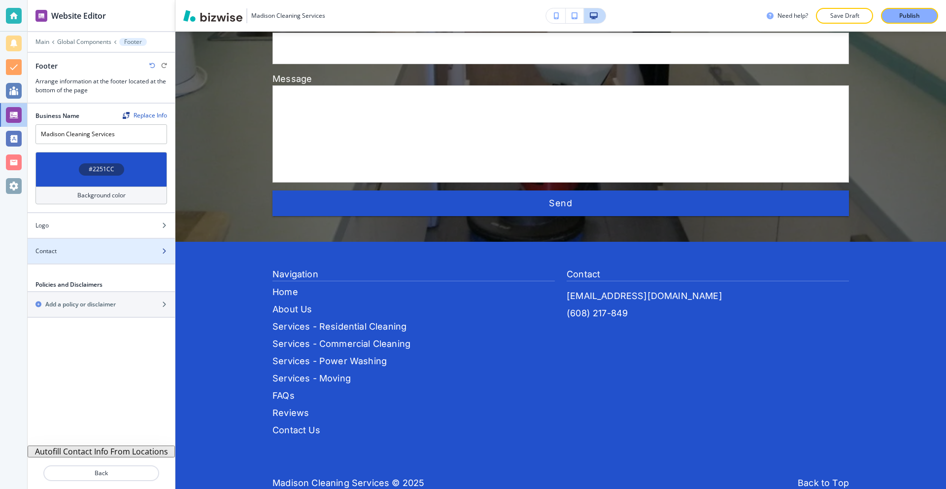
click at [83, 257] on div at bounding box center [101, 259] width 147 height 8
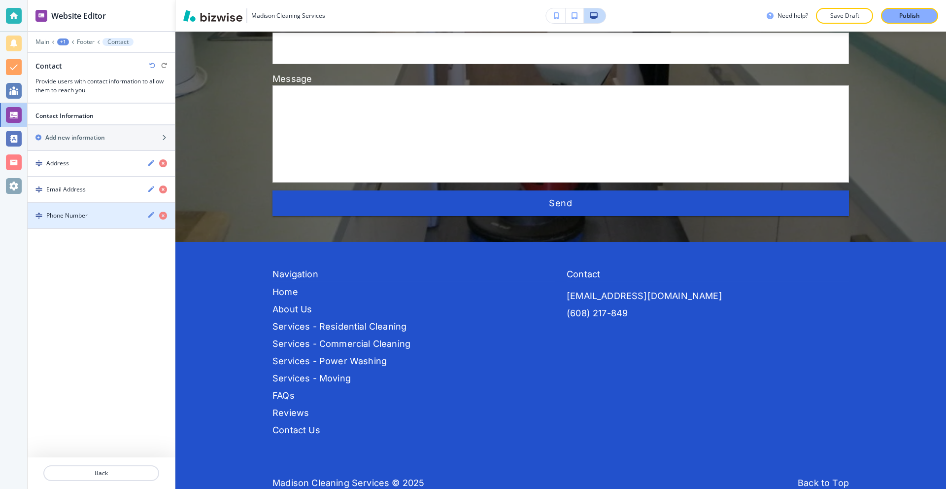
click at [90, 215] on div "Phone Number" at bounding box center [84, 215] width 112 height 9
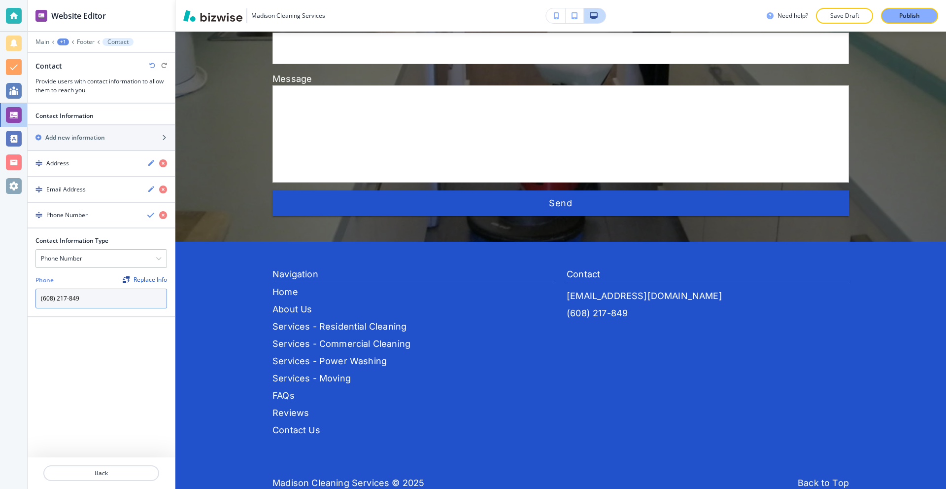
click at [98, 294] on input "(608) 217-849" at bounding box center [101, 298] width 132 height 20
click at [145, 283] on div "Replace Info" at bounding box center [145, 279] width 44 height 7
click at [145, 281] on div "Replace Info" at bounding box center [145, 279] width 44 height 7
click at [141, 276] on div "Replace Info" at bounding box center [145, 279] width 44 height 7
click at [78, 302] on input "(608) 217-849" at bounding box center [101, 298] width 132 height 20
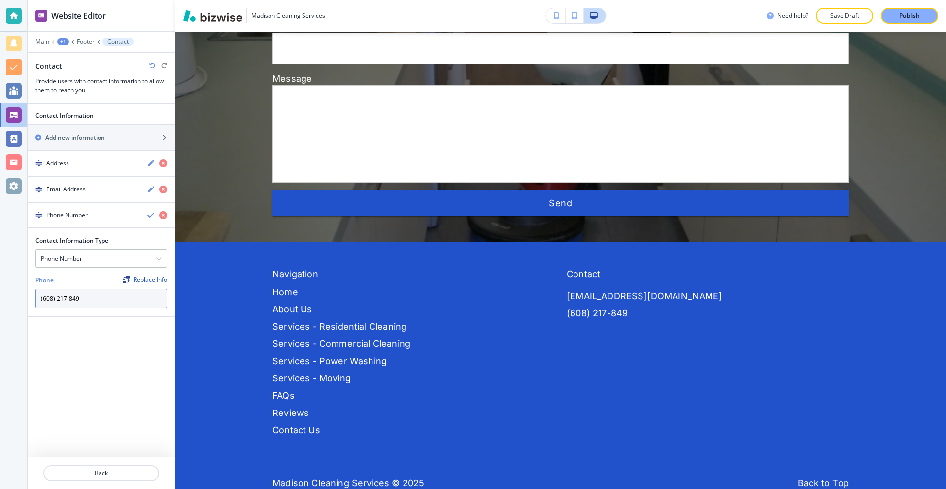
paste input "5"
click at [145, 277] on div "Replace Info" at bounding box center [145, 279] width 44 height 7
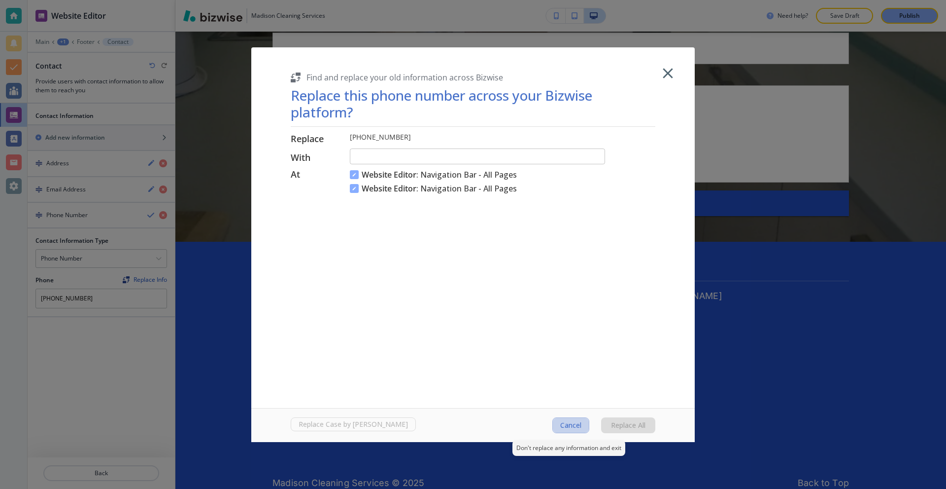
drag, startPoint x: 559, startPoint y: 425, endPoint x: 491, endPoint y: 265, distance: 173.9
click at [548, 339] on div "Find and replace your old information across Bizwise Replace this phone number …" at bounding box center [473, 244] width 444 height 394
click at [401, 157] on input "text" at bounding box center [477, 156] width 255 height 16
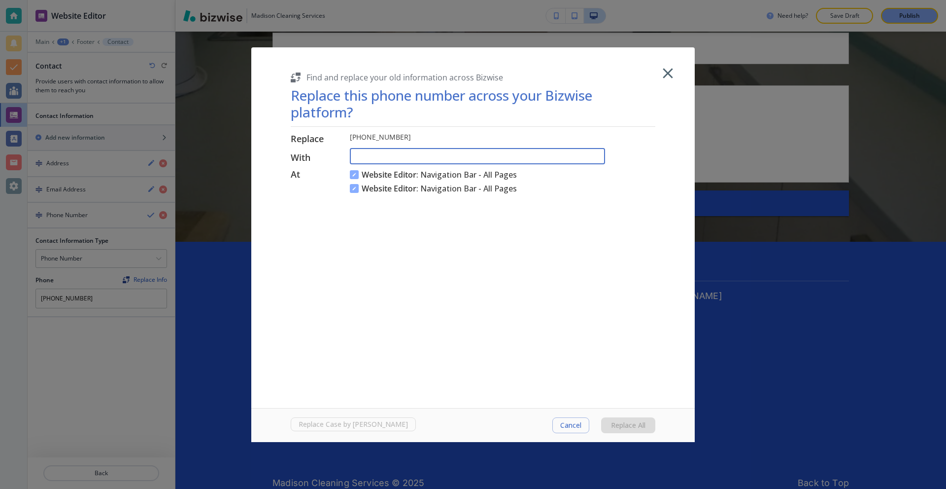
paste input "(608) 217-849"
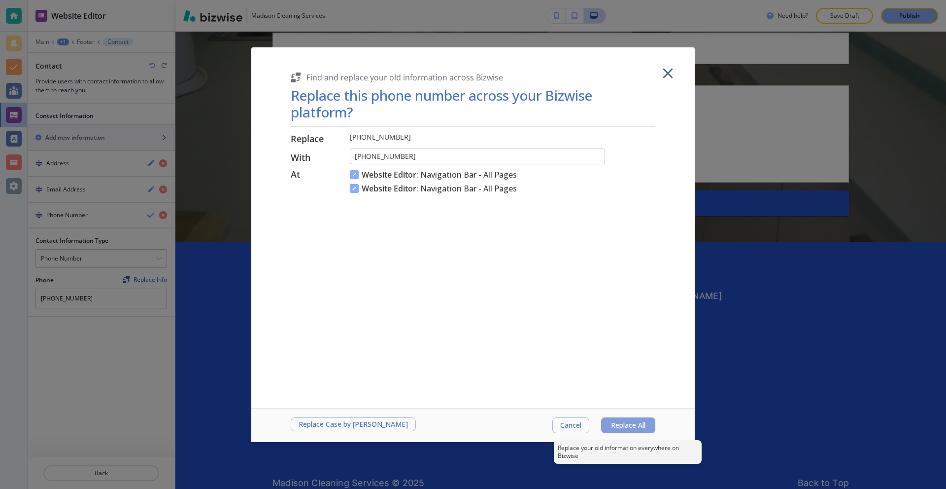
click at [623, 423] on span "Replace All" at bounding box center [628, 425] width 35 height 8
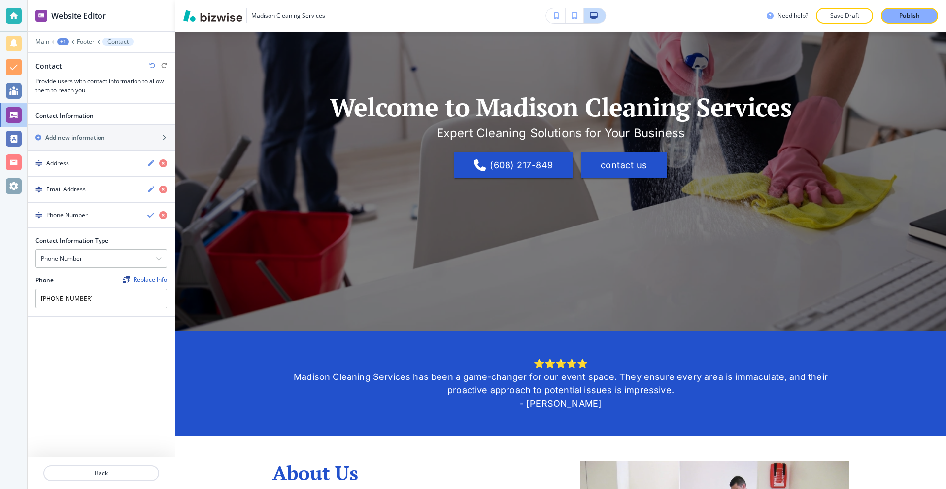
scroll to position [0, 0]
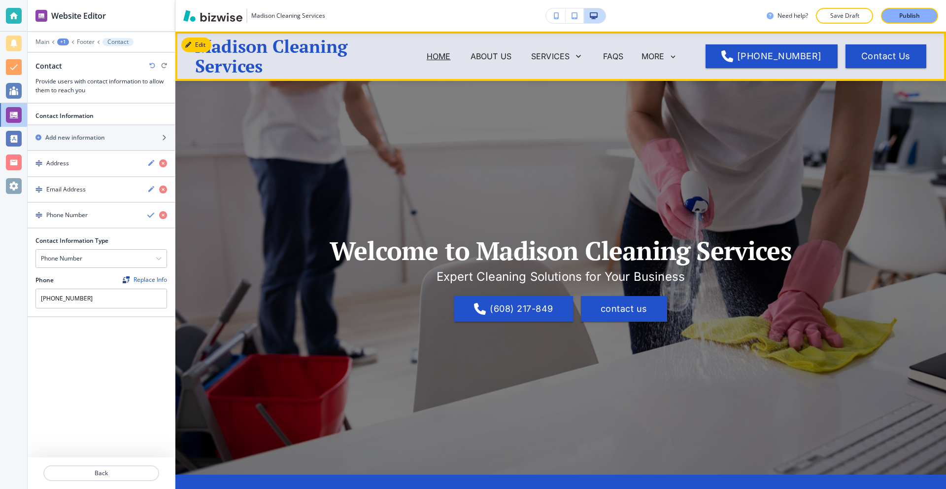
click at [204, 40] on button "Edit" at bounding box center [196, 44] width 30 height 15
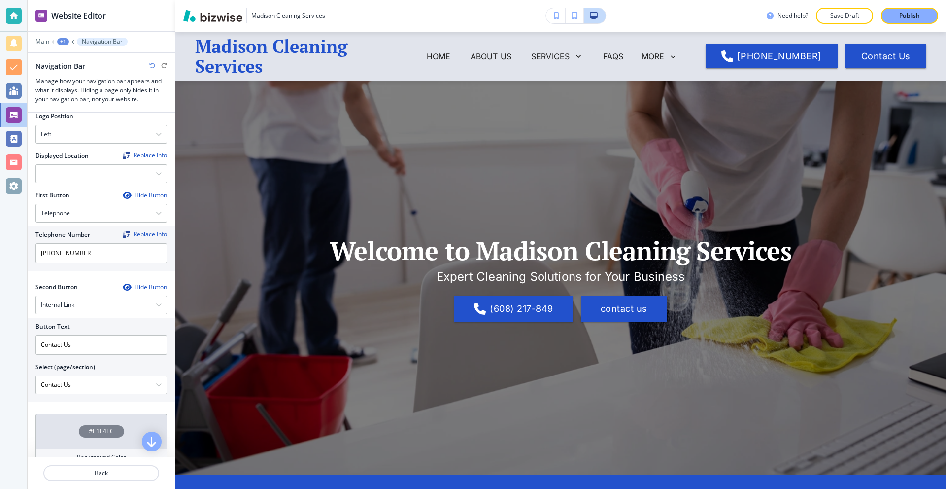
scroll to position [197, 0]
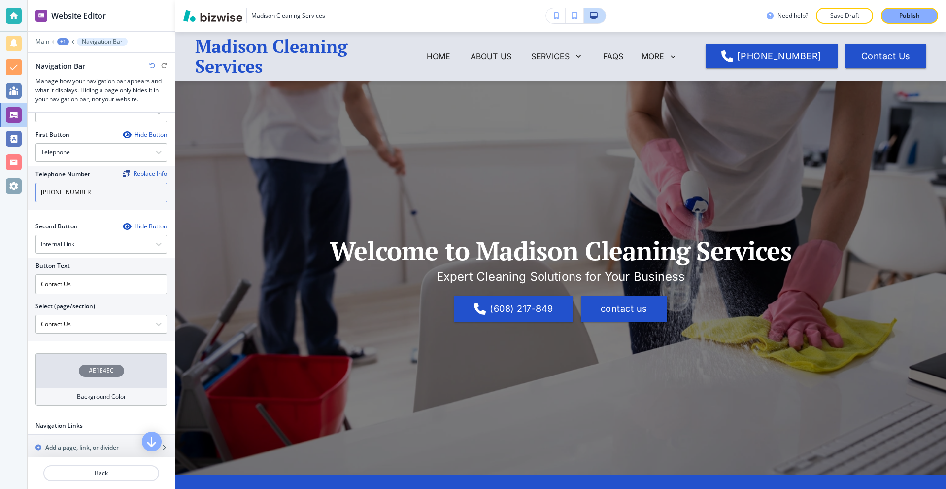
click at [98, 195] on input "(608) 217-8495" at bounding box center [101, 192] width 132 height 20
click at [142, 175] on div "Replace Info" at bounding box center [145, 173] width 44 height 7
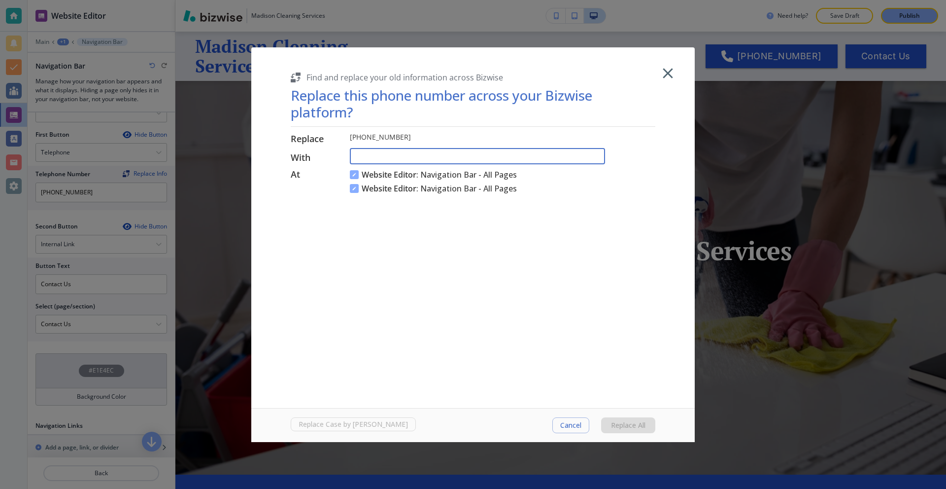
click at [388, 156] on input "text" at bounding box center [477, 156] width 255 height 16
paste input "(608) 217-849"
click at [627, 429] on span "Replace All" at bounding box center [628, 425] width 35 height 8
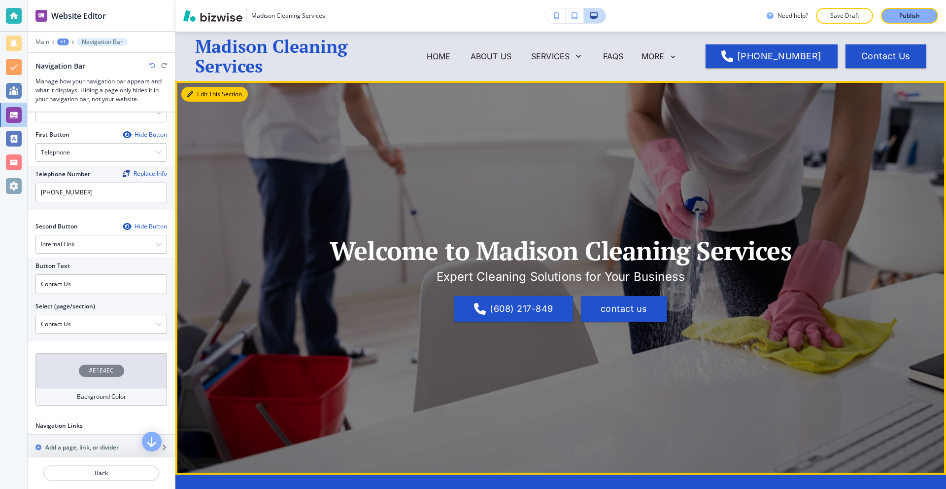
click at [195, 93] on button "Edit This Section" at bounding box center [214, 94] width 67 height 15
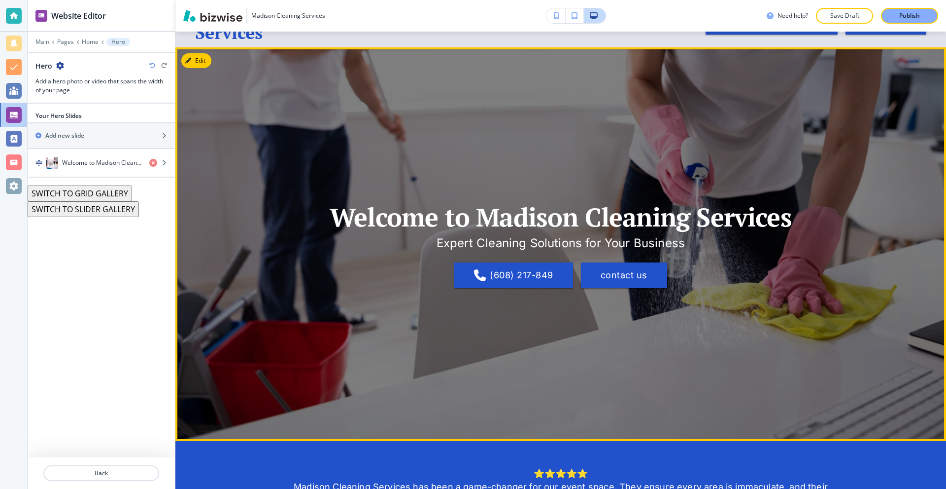
scroll to position [0, 0]
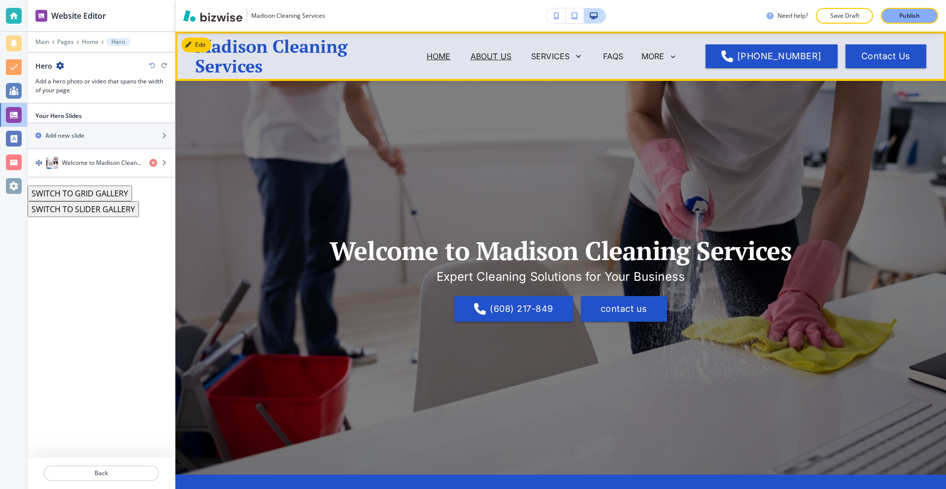
click at [490, 58] on p "About Us" at bounding box center [491, 56] width 41 height 12
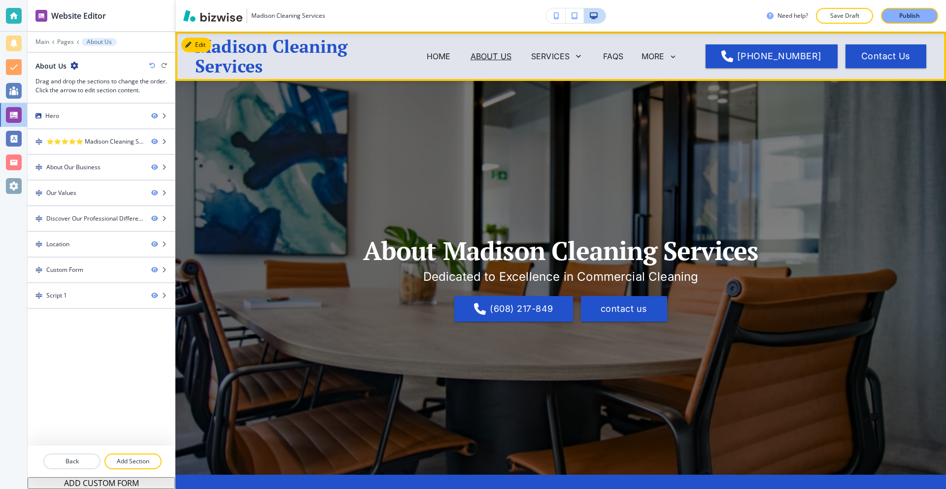
click at [431, 50] on span "Home" at bounding box center [439, 55] width 44 height 39
click at [442, 52] on p "Home" at bounding box center [439, 56] width 24 height 12
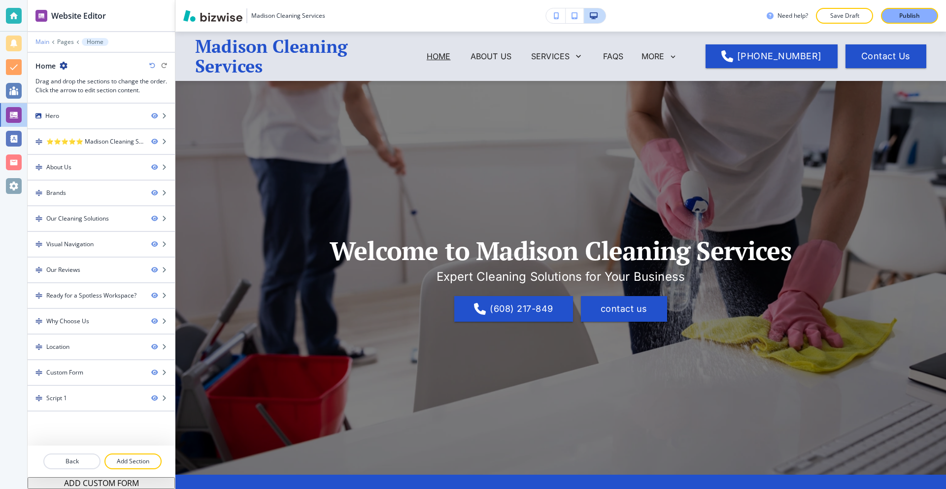
click at [47, 41] on p "Main" at bounding box center [42, 41] width 14 height 7
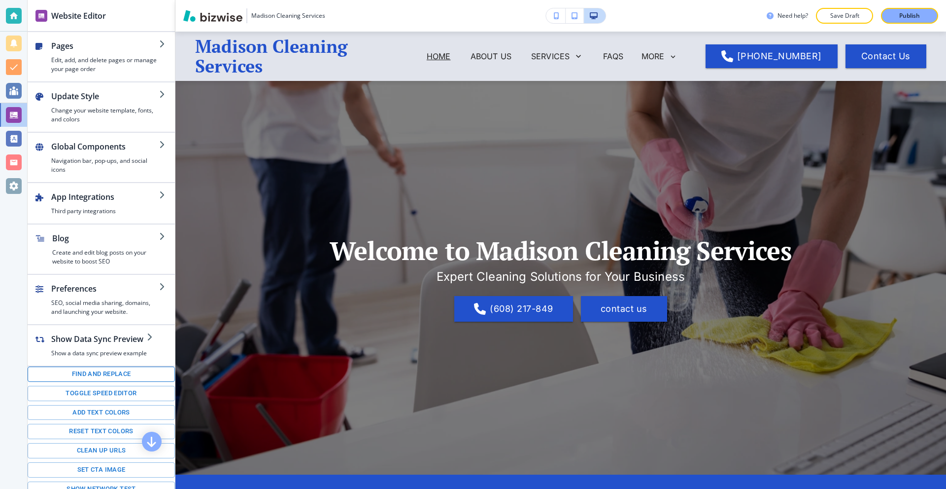
click at [85, 377] on button "Find and replace" at bounding box center [101, 373] width 147 height 15
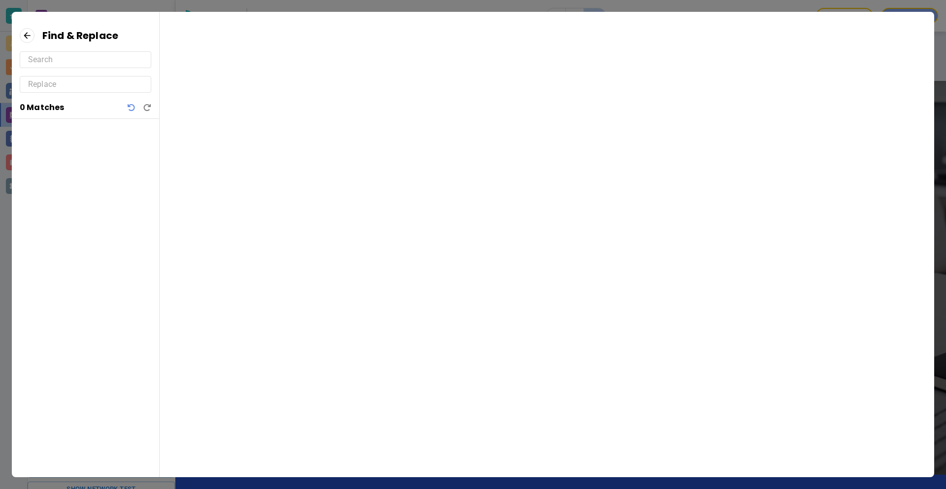
click at [65, 66] on input "text" at bounding box center [85, 60] width 115 height 16
paste input "(608) 217-849"
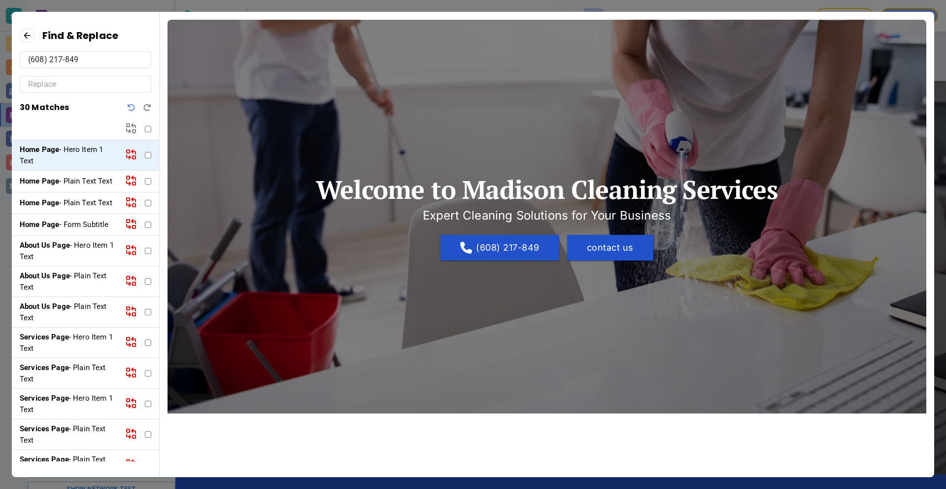
click at [99, 83] on input "text" at bounding box center [85, 84] width 115 height 16
paste input "(608) 217-849"
click at [145, 128] on input "checkbox" at bounding box center [148, 129] width 6 height 6
click at [135, 127] on icon at bounding box center [131, 128] width 12 height 12
click at [508, 245] on link "(608) 217-849" at bounding box center [500, 248] width 119 height 26
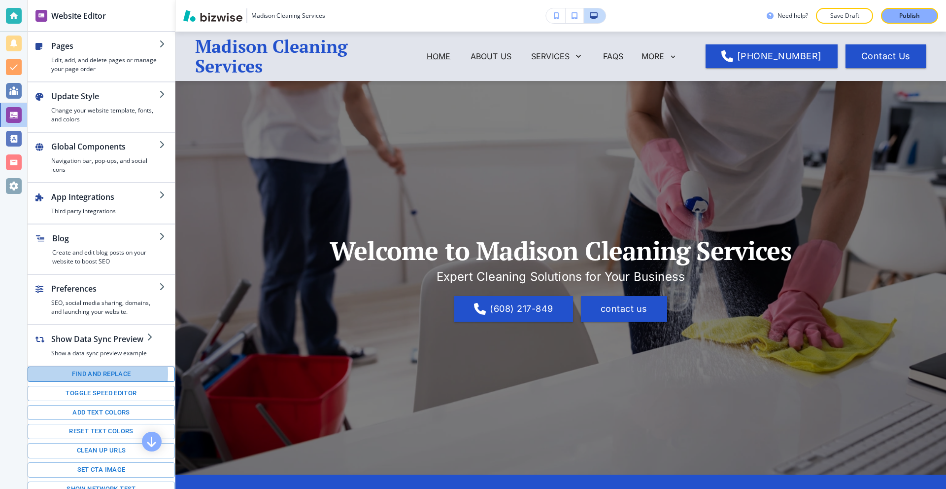
click at [80, 373] on button "Find and replace" at bounding box center [101, 373] width 147 height 15
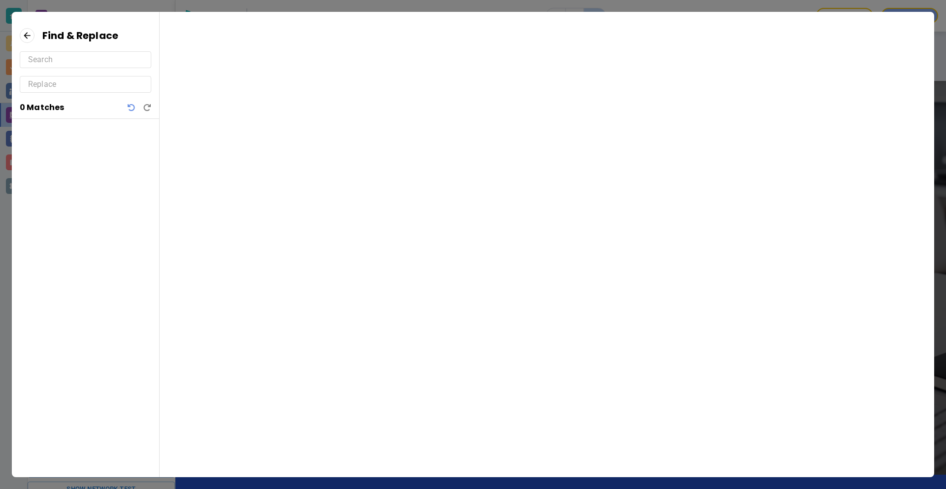
click at [79, 64] on input "text" at bounding box center [85, 60] width 115 height 16
paste input "(608) 217-849"
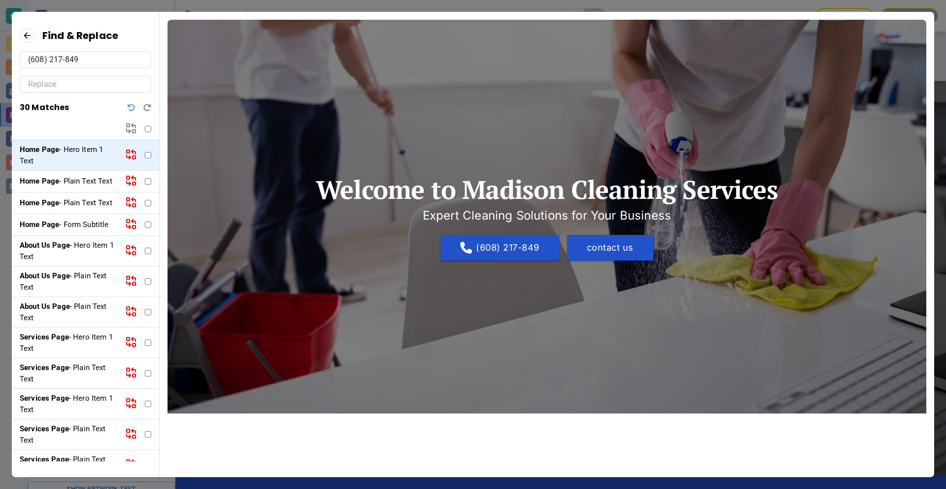
click at [88, 85] on input "text" at bounding box center [85, 84] width 115 height 16
paste input "(608) 217-849"
click at [145, 156] on input "checkbox" at bounding box center [148, 155] width 6 height 6
click at [125, 155] on icon at bounding box center [131, 154] width 12 height 12
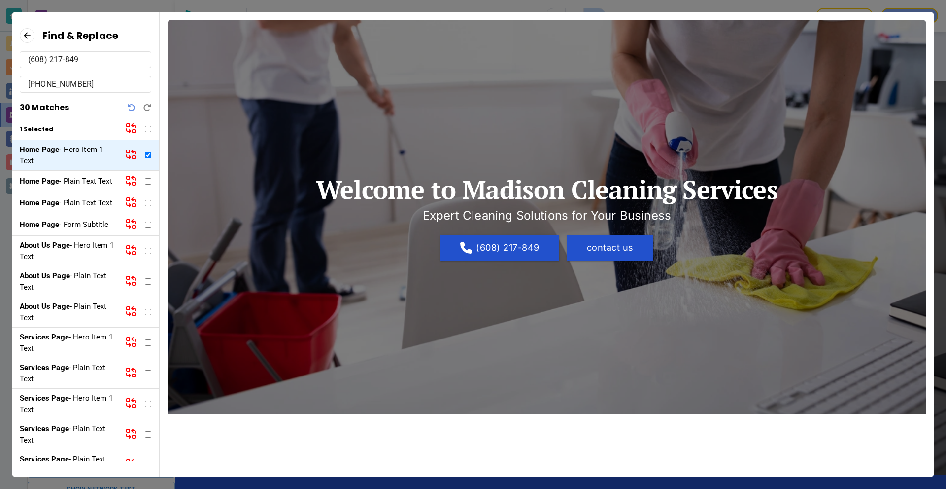
click at [125, 155] on icon at bounding box center [131, 154] width 12 height 12
click at [125, 156] on icon at bounding box center [131, 154] width 12 height 12
click at [145, 155] on input "checkbox" at bounding box center [148, 155] width 6 height 6
click at [115, 153] on div "Home Page - Hero Item 1 Text" at bounding box center [85, 155] width 147 height 31
click at [127, 152] on icon at bounding box center [128, 151] width 3 height 3
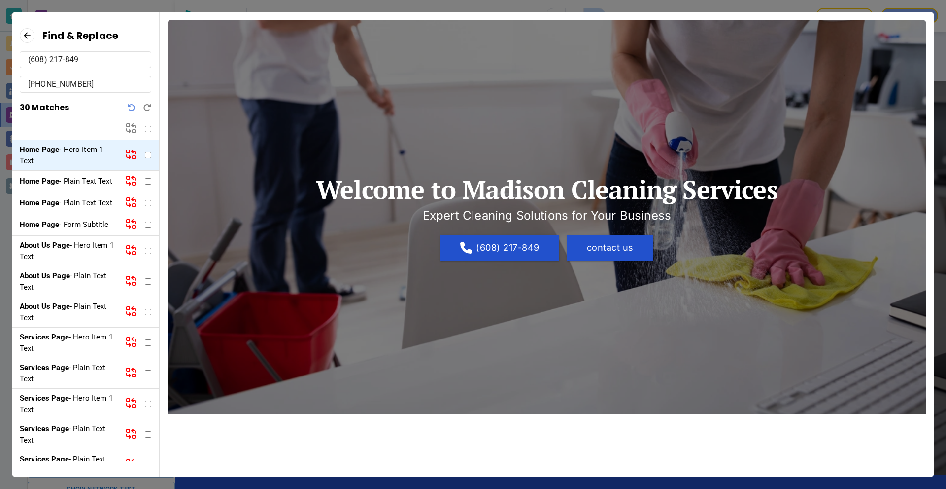
click at [145, 155] on input "checkbox" at bounding box center [148, 155] width 6 height 6
click at [133, 156] on icon at bounding box center [134, 157] width 3 height 3
click at [145, 154] on input "checkbox" at bounding box center [148, 155] width 6 height 6
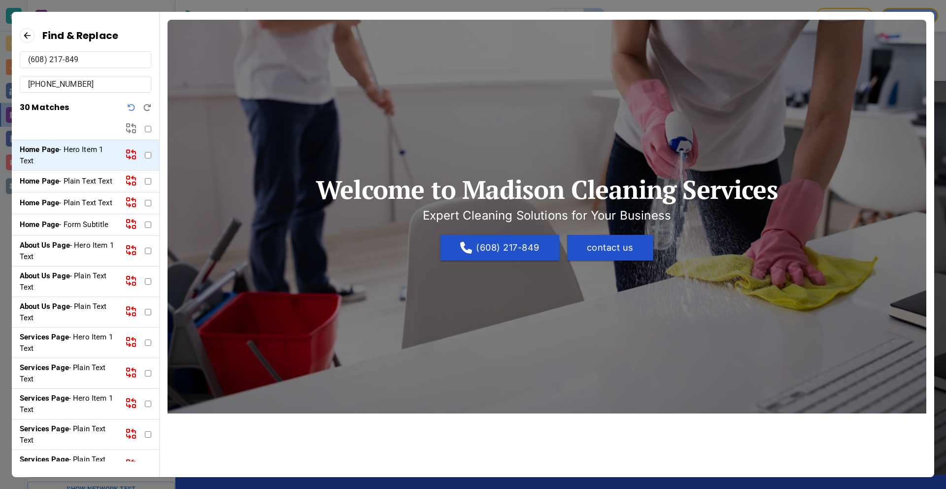
click at [132, 107] on icon "Undo" at bounding box center [132, 108] width 8 height 8
click at [145, 104] on icon "Redo" at bounding box center [147, 108] width 8 height 8
click at [132, 107] on icon "Undo" at bounding box center [132, 108] width 8 height 8
click at [150, 131] on input "checkbox" at bounding box center [148, 129] width 6 height 6
click at [131, 129] on icon at bounding box center [131, 128] width 12 height 12
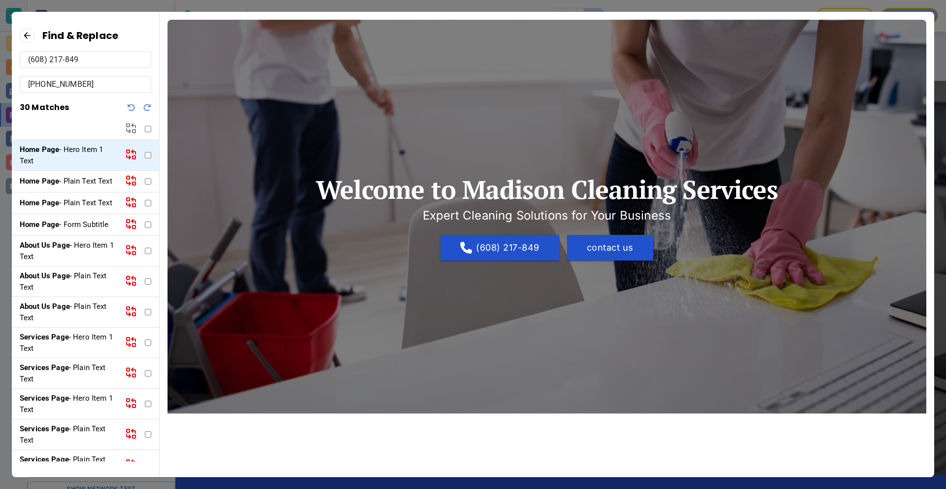
click at [94, 89] on input "(608) 217-8495" at bounding box center [85, 84] width 115 height 16
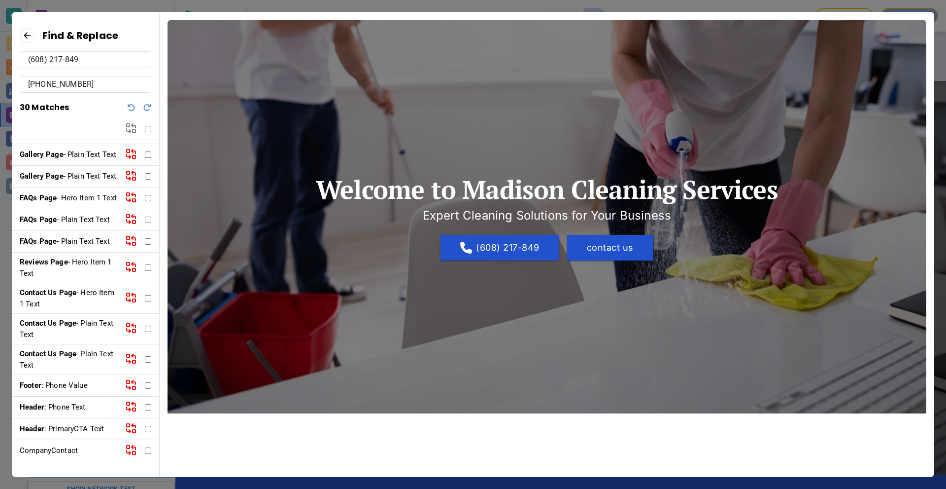
scroll to position [551, 0]
click at [145, 125] on div at bounding box center [138, 128] width 26 height 13
click at [146, 129] on input "checkbox" at bounding box center [148, 129] width 6 height 6
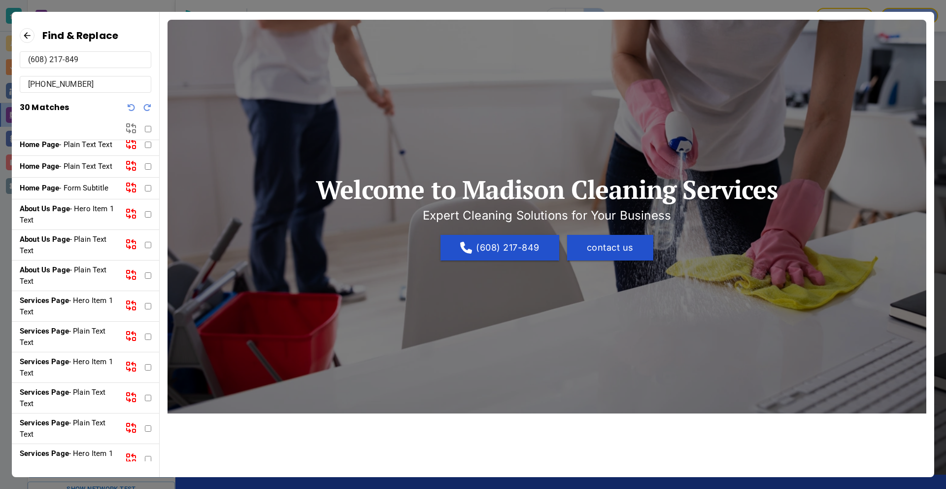
scroll to position [0, 0]
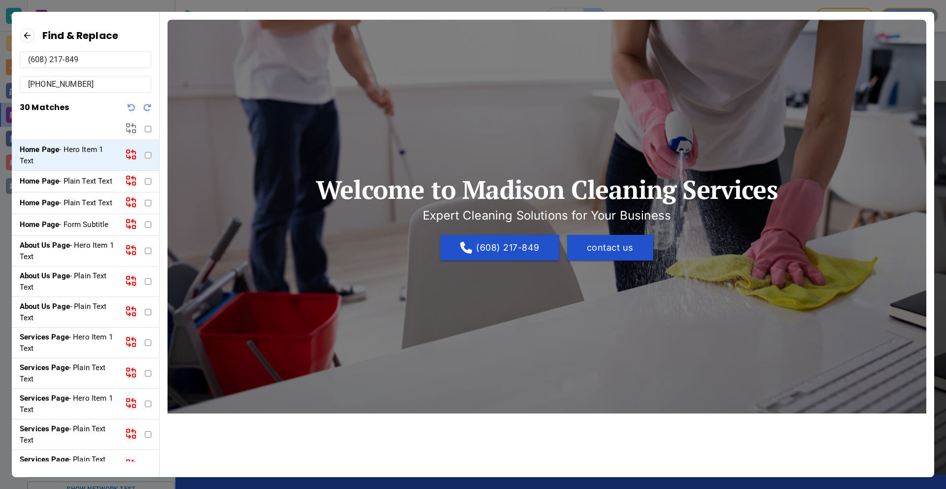
click at [151, 127] on div "Find & Replace (608) 217-849 (608) 217-8495 30 Matches" at bounding box center [85, 84] width 147 height 112
click at [149, 128] on input "checkbox" at bounding box center [148, 129] width 6 height 6
click at [134, 110] on icon "Undo" at bounding box center [132, 108] width 8 height 8
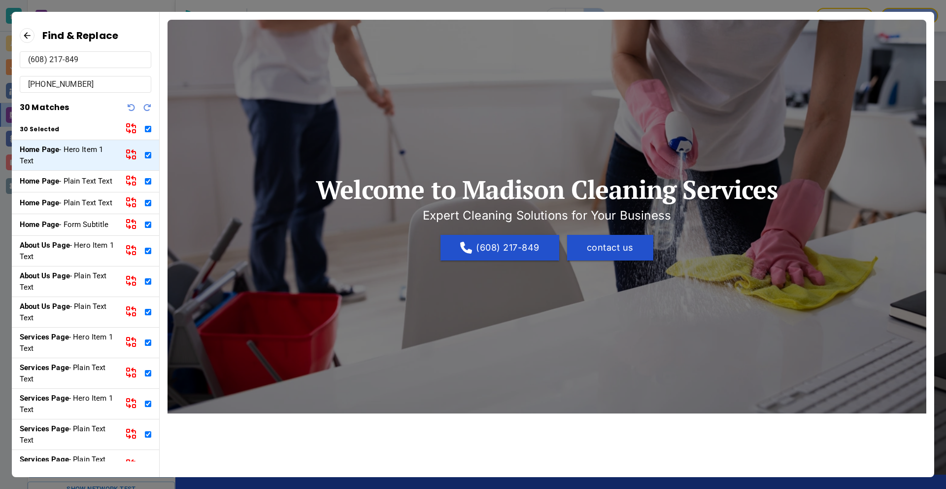
click at [142, 109] on div at bounding box center [140, 108] width 24 height 8
click at [146, 109] on icon "Redo" at bounding box center [147, 108] width 8 height 8
click at [134, 127] on icon at bounding box center [131, 128] width 12 height 12
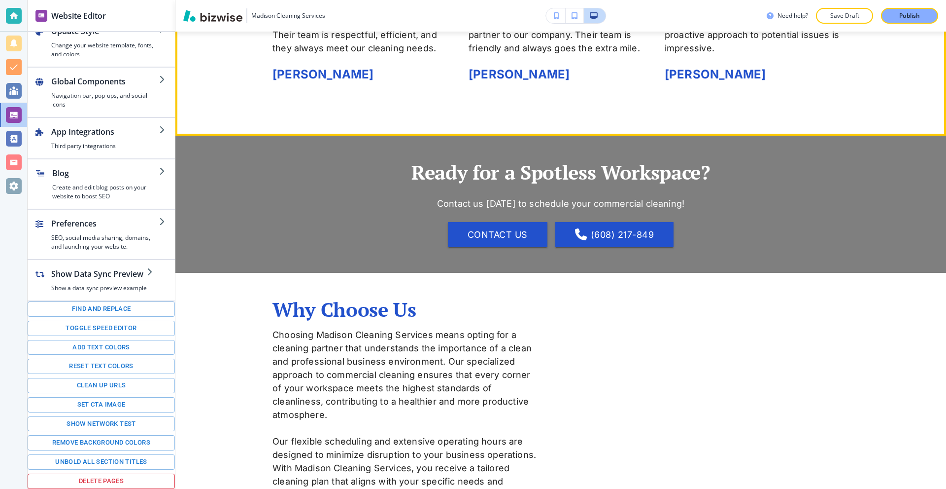
scroll to position [2662, 0]
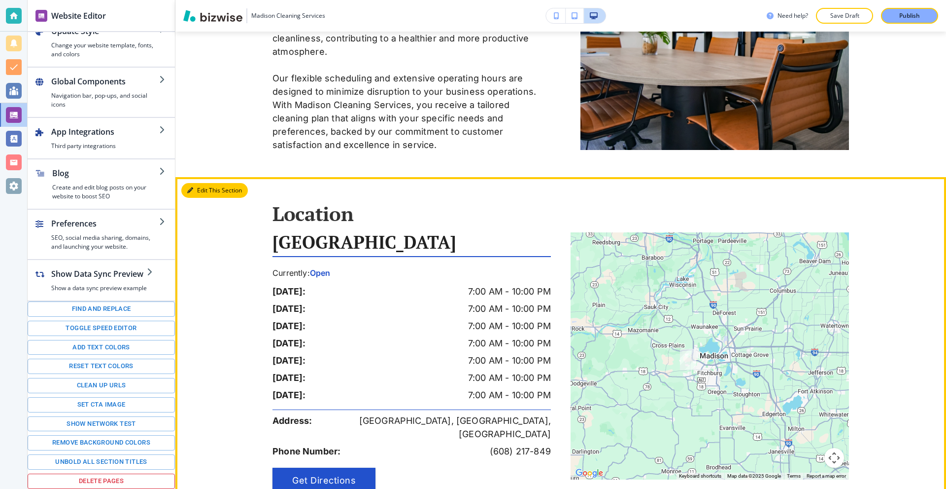
click at [199, 183] on button "Edit This Section" at bounding box center [214, 190] width 67 height 15
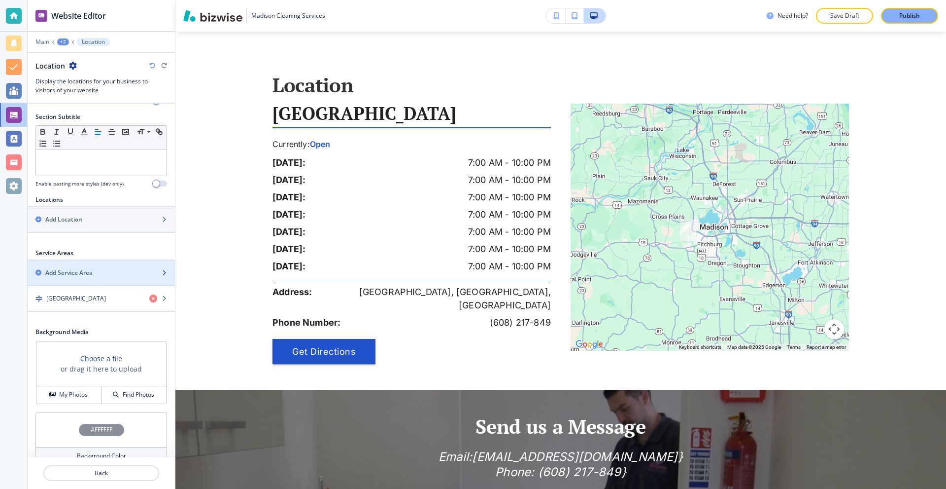
scroll to position [90, 0]
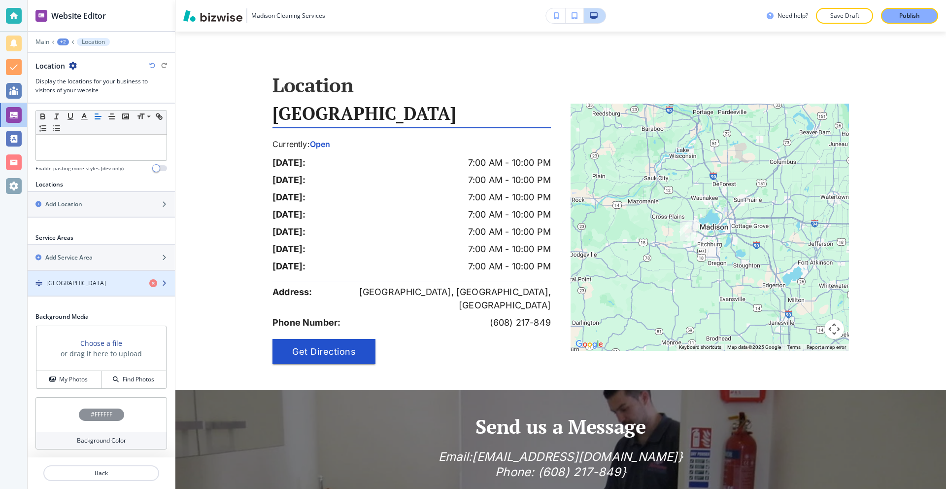
click at [98, 282] on div "Dane County" at bounding box center [85, 283] width 114 height 9
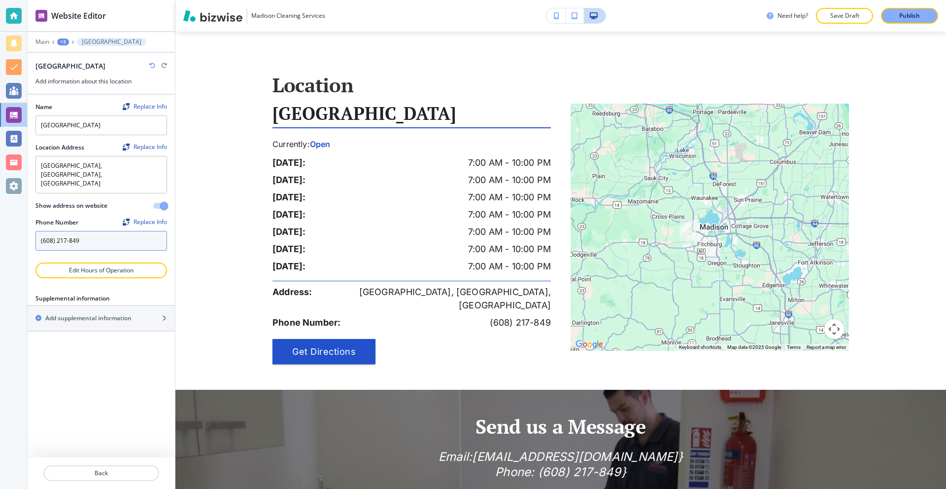
click at [96, 231] on input "(608) 217-849" at bounding box center [101, 241] width 132 height 20
click at [140, 218] on div "Replace Info" at bounding box center [145, 221] width 44 height 7
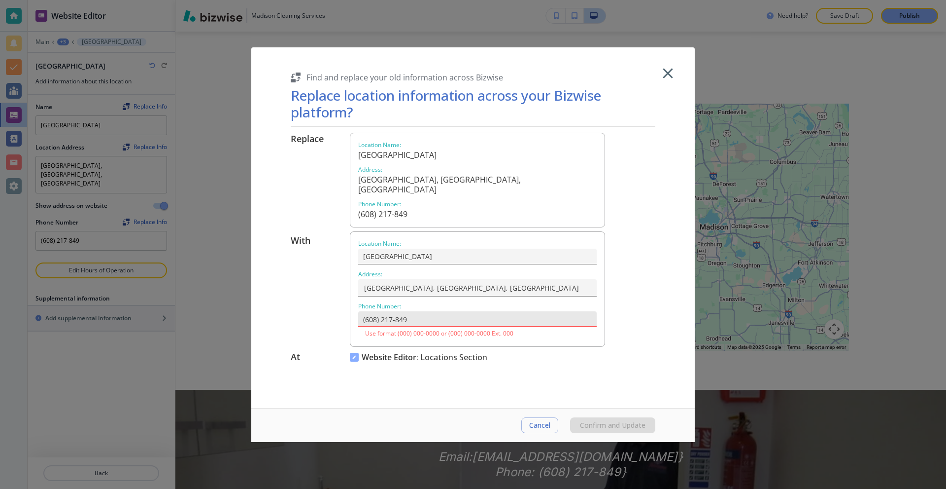
click at [425, 311] on input "(608) 217-849" at bounding box center [477, 319] width 239 height 16
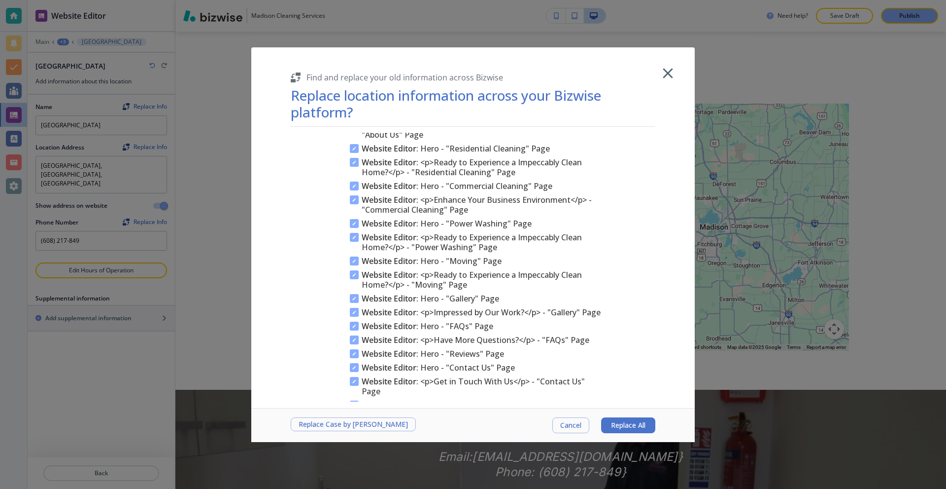
scroll to position [296, 0]
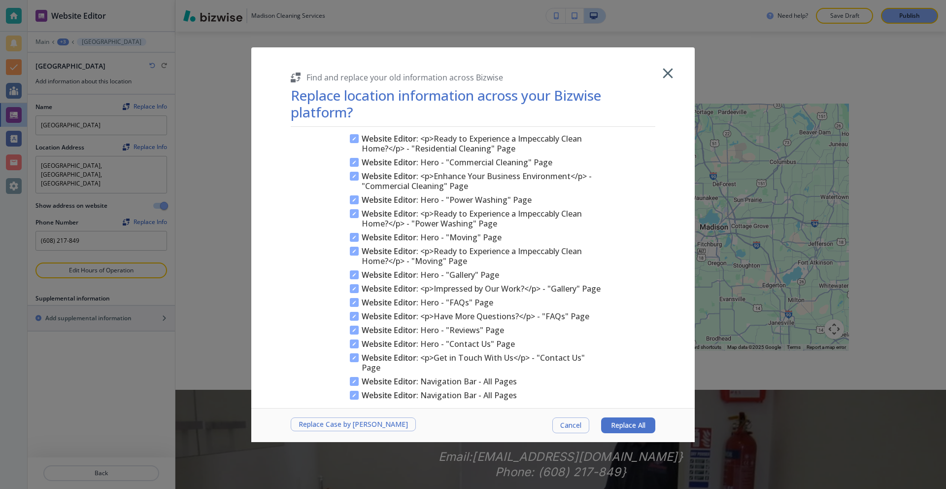
click at [619, 426] on span "Replace All" at bounding box center [628, 425] width 35 height 8
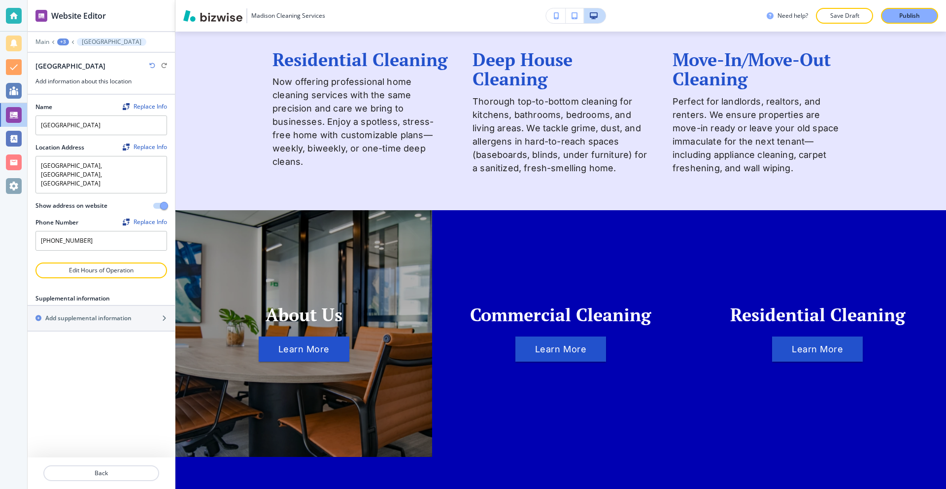
scroll to position [1074, 0]
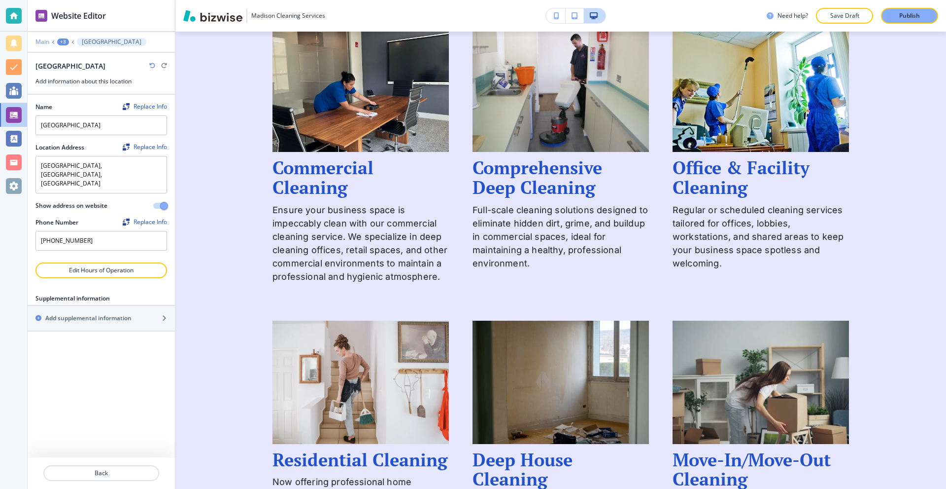
click at [40, 40] on p "Main" at bounding box center [42, 41] width 14 height 7
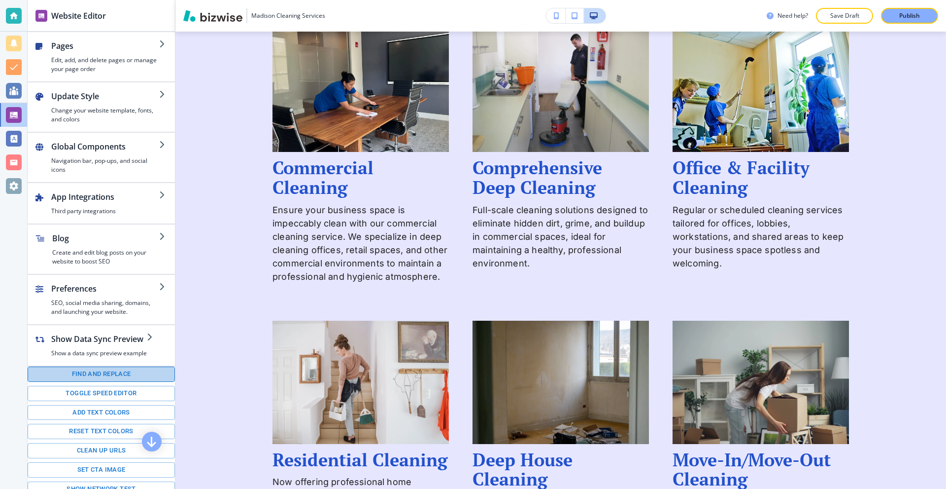
click at [104, 374] on button "Find and replace" at bounding box center [101, 373] width 147 height 15
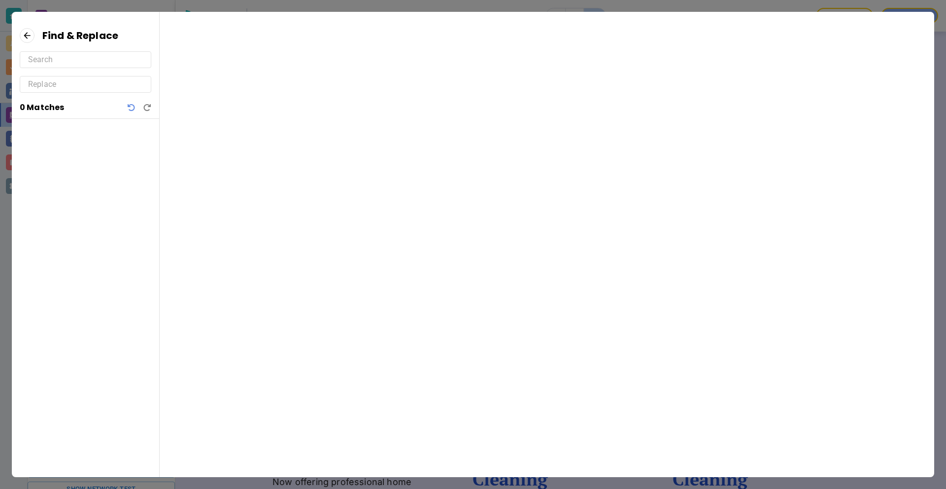
click at [79, 62] on input "text" at bounding box center [85, 60] width 115 height 16
paste input "(608) 217-849"
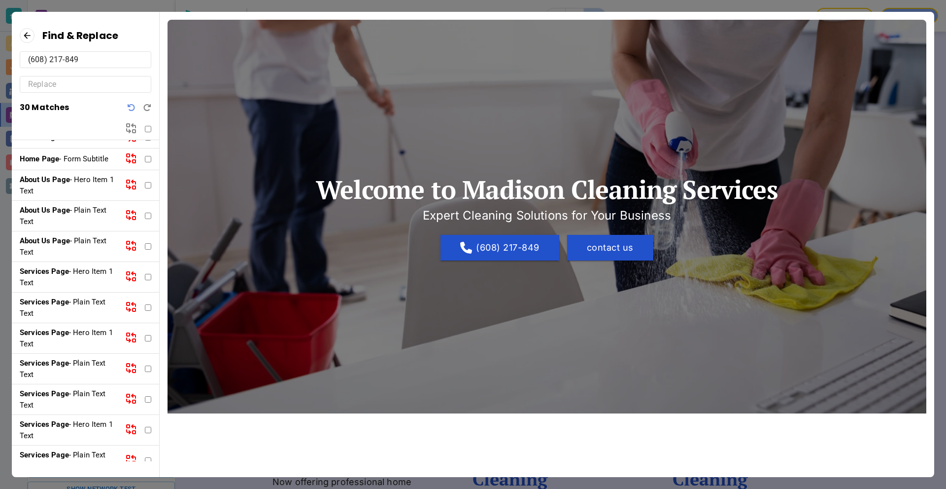
scroll to position [7, 0]
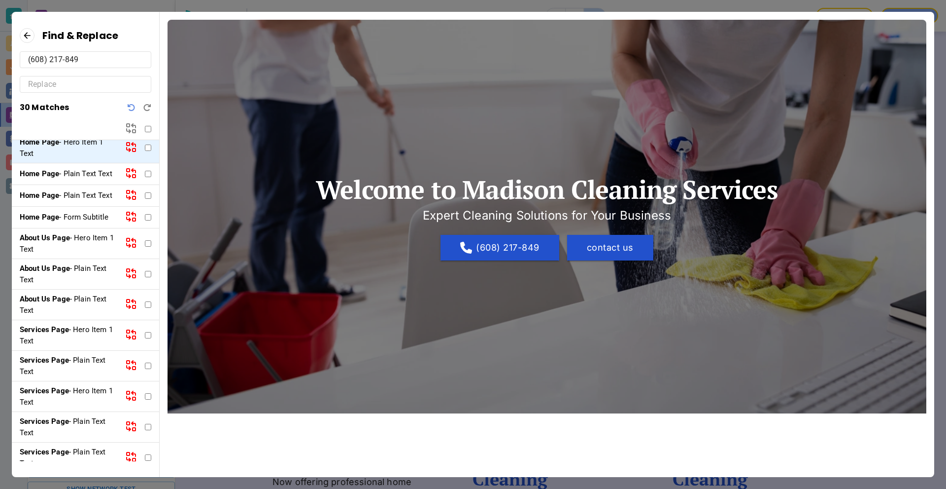
click at [66, 84] on input "text" at bounding box center [85, 84] width 115 height 16
click at [147, 129] on input "checkbox" at bounding box center [148, 129] width 6 height 6
click at [133, 130] on icon at bounding box center [134, 131] width 3 height 3
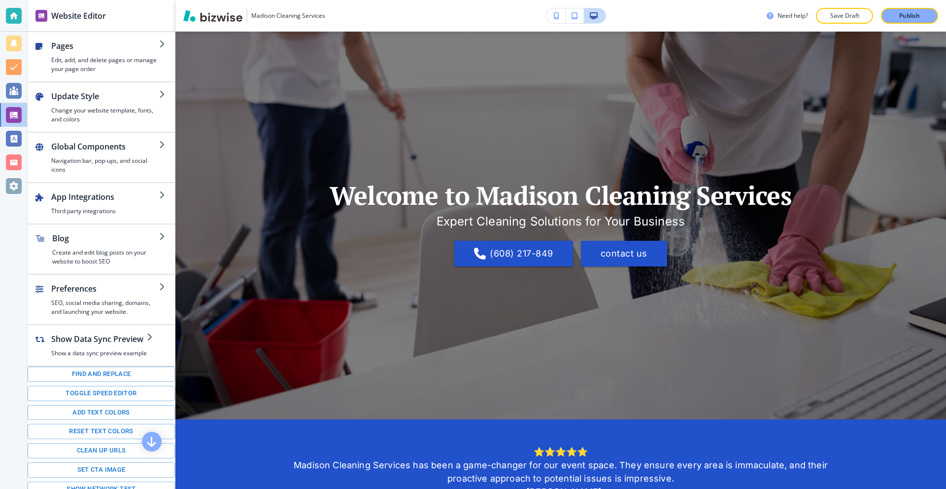
scroll to position [0, 0]
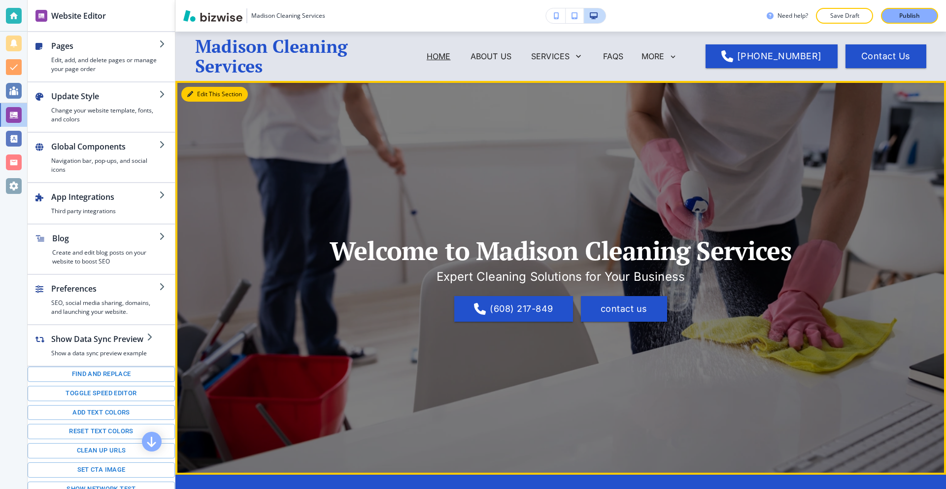
click at [196, 94] on button "Edit This Section" at bounding box center [214, 94] width 67 height 15
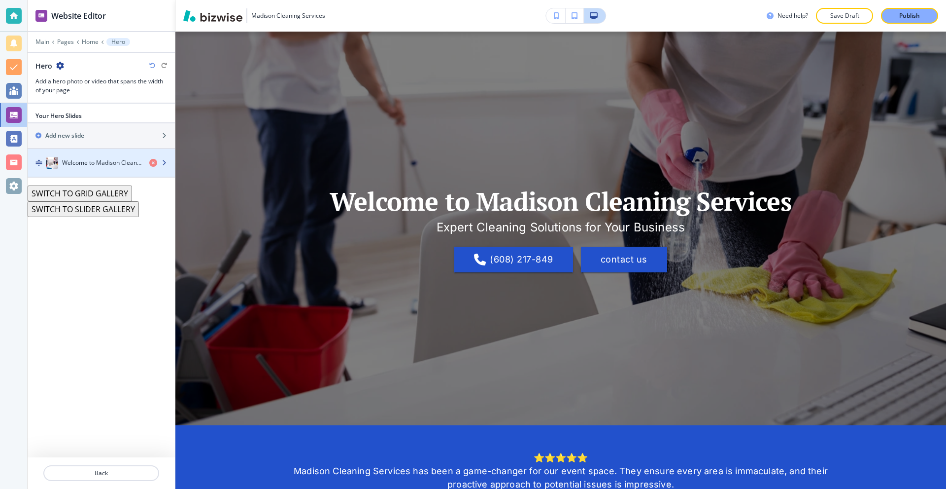
click at [107, 168] on div "Welcome to Madison Cleaning Services" at bounding box center [85, 163] width 114 height 12
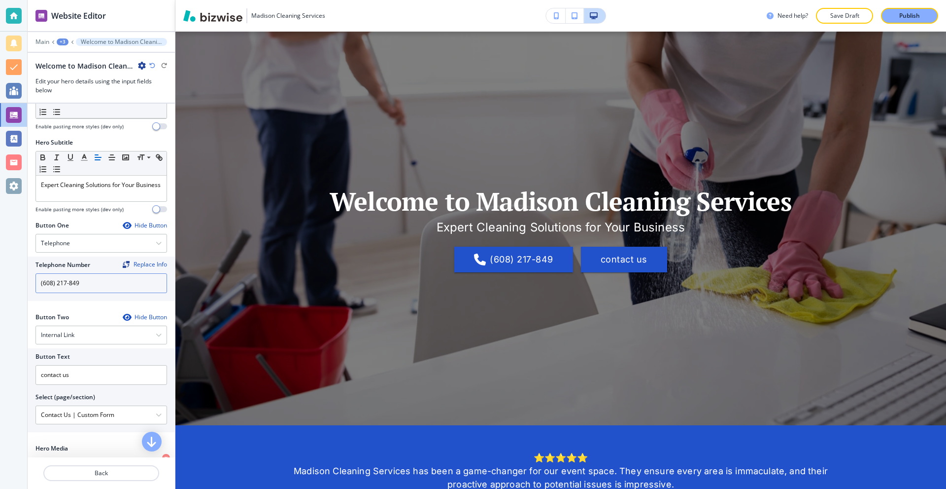
click at [100, 280] on input "(608) 217-849" at bounding box center [101, 283] width 132 height 20
click at [136, 268] on div "Replace Info" at bounding box center [145, 264] width 44 height 7
click at [138, 265] on div "Replace Info" at bounding box center [145, 264] width 44 height 7
click at [103, 290] on input "(608) 217-849" at bounding box center [101, 283] width 132 height 20
click at [143, 263] on div "Replace Info" at bounding box center [145, 264] width 44 height 7
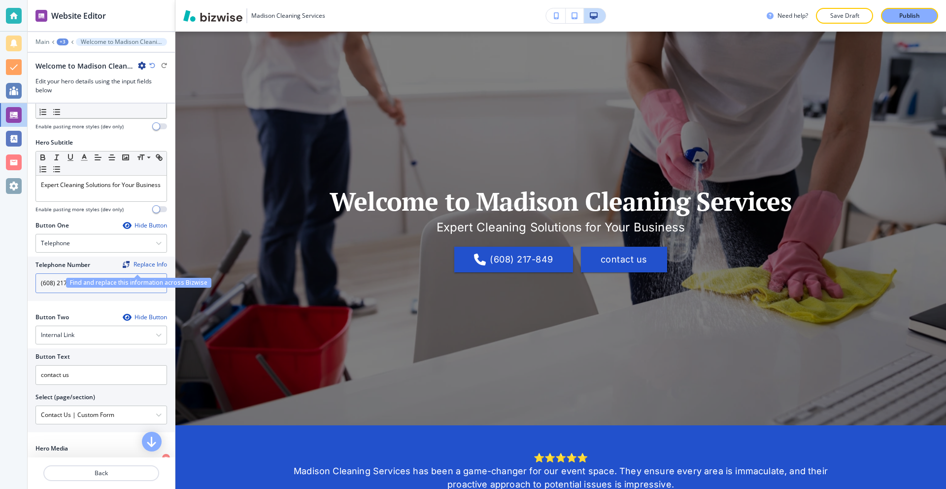
click at [109, 288] on input "(608) 217-849" at bounding box center [101, 283] width 132 height 20
click at [142, 266] on div "Replace Info" at bounding box center [145, 264] width 44 height 7
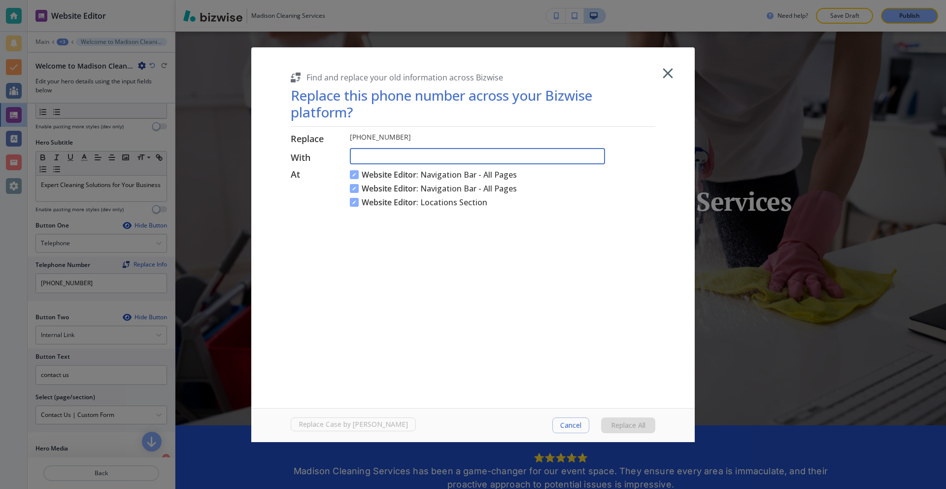
click at [441, 157] on input "text" at bounding box center [477, 156] width 255 height 16
paste input "(608) 217-849"
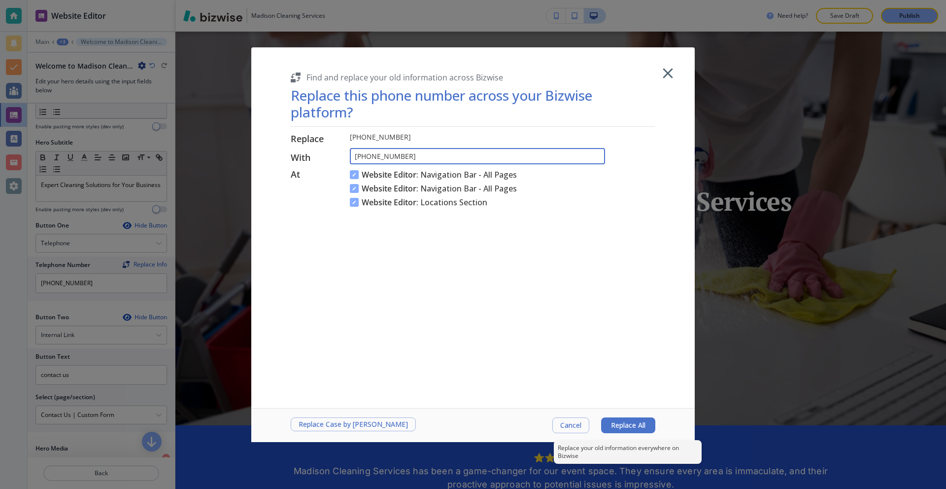
click at [624, 426] on span "Replace All" at bounding box center [628, 425] width 35 height 8
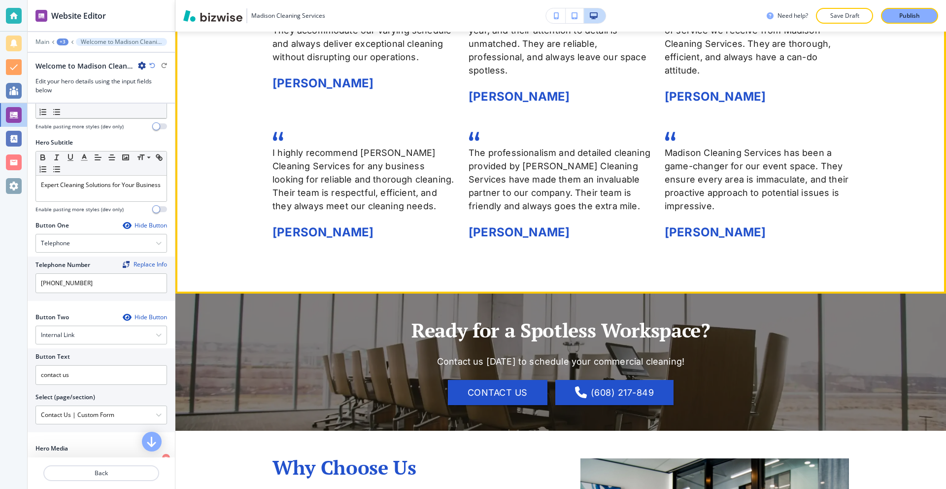
scroll to position [2514, 0]
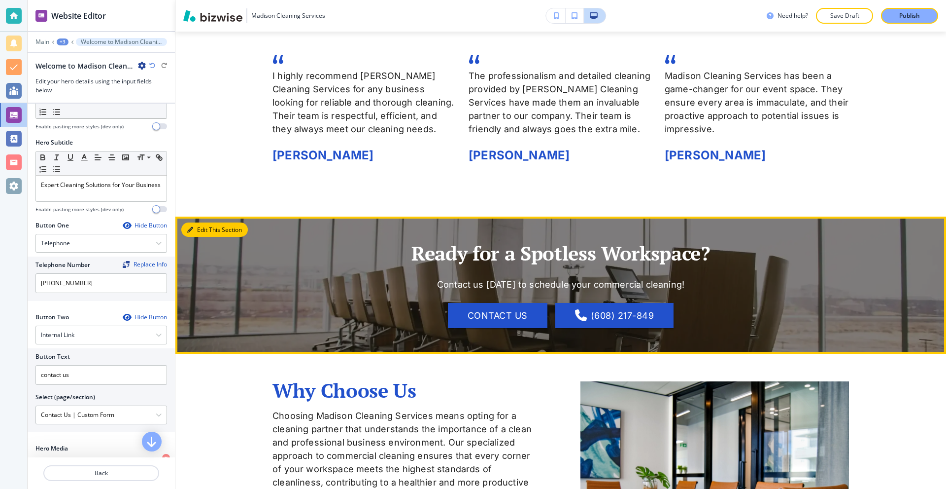
click at [190, 227] on icon "button" at bounding box center [190, 230] width 6 height 6
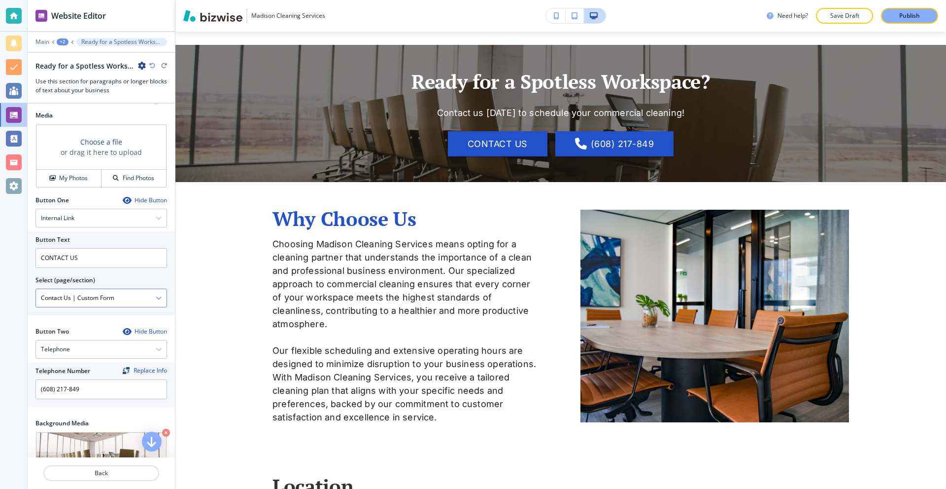
scroll to position [345, 0]
click at [99, 389] on input "(608) 217-849" at bounding box center [101, 389] width 132 height 20
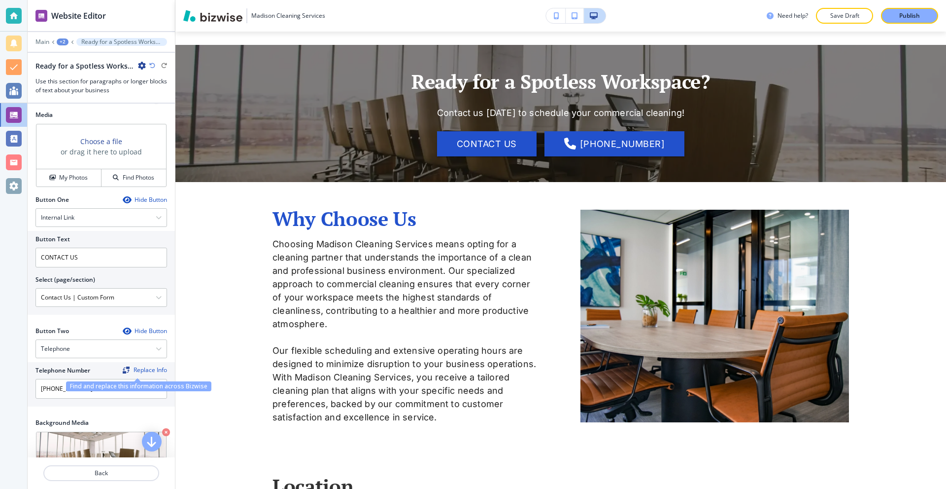
click at [137, 371] on div "Replace Info" at bounding box center [145, 369] width 44 height 7
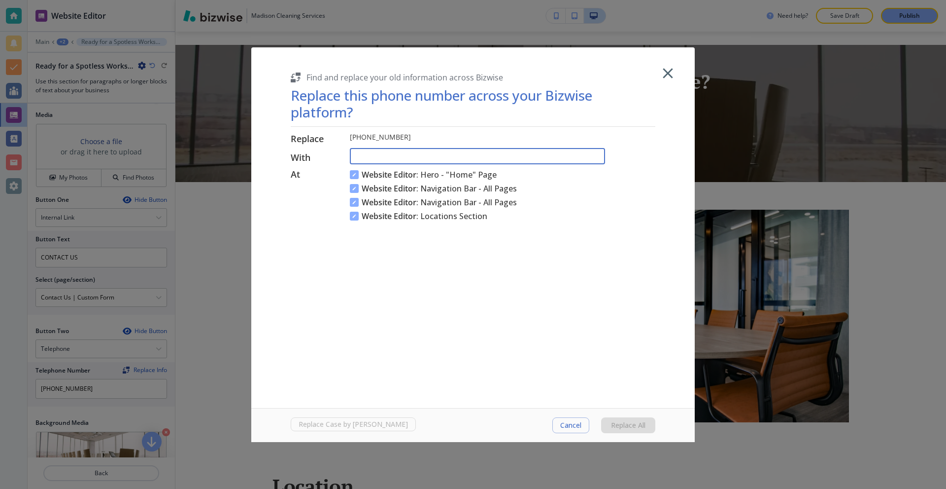
click at [401, 149] on input "text" at bounding box center [477, 156] width 255 height 16
paste input "(608) 217-849"
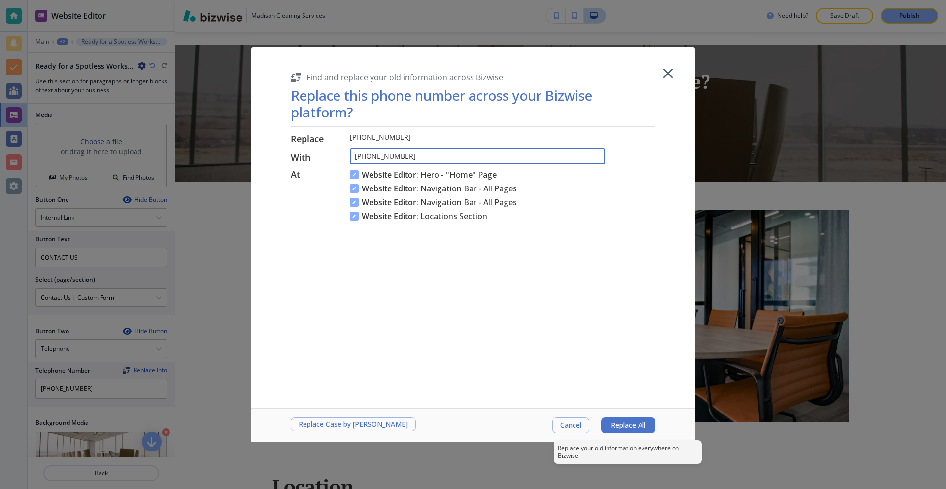
click at [630, 419] on button "Replace All" at bounding box center [628, 425] width 54 height 16
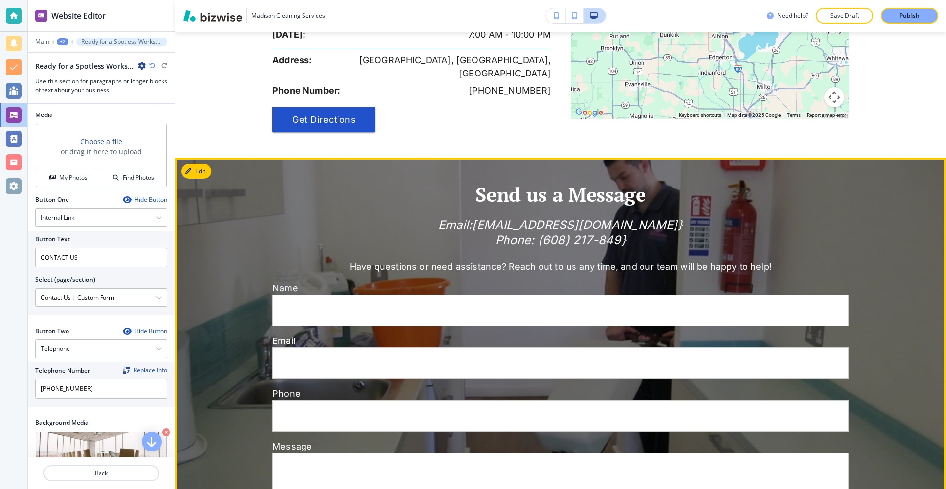
scroll to position [3326, 0]
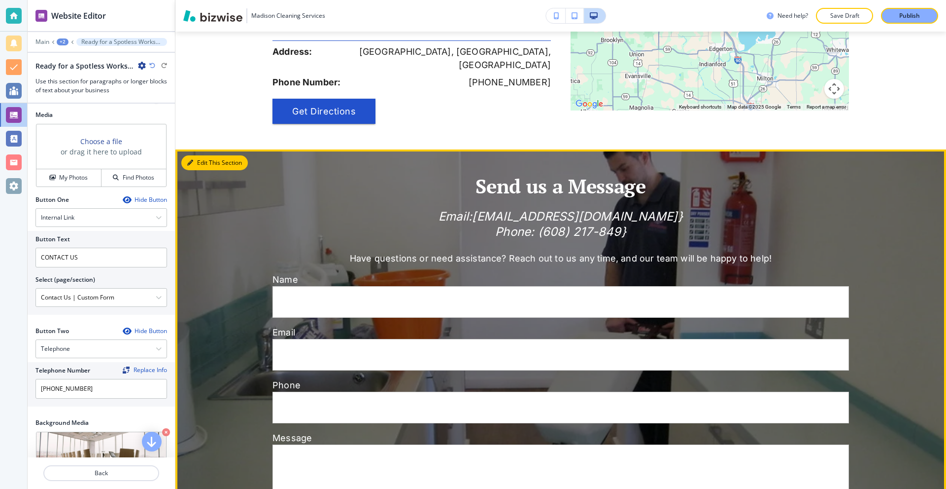
click at [205, 155] on button "Edit This Section" at bounding box center [214, 162] width 67 height 15
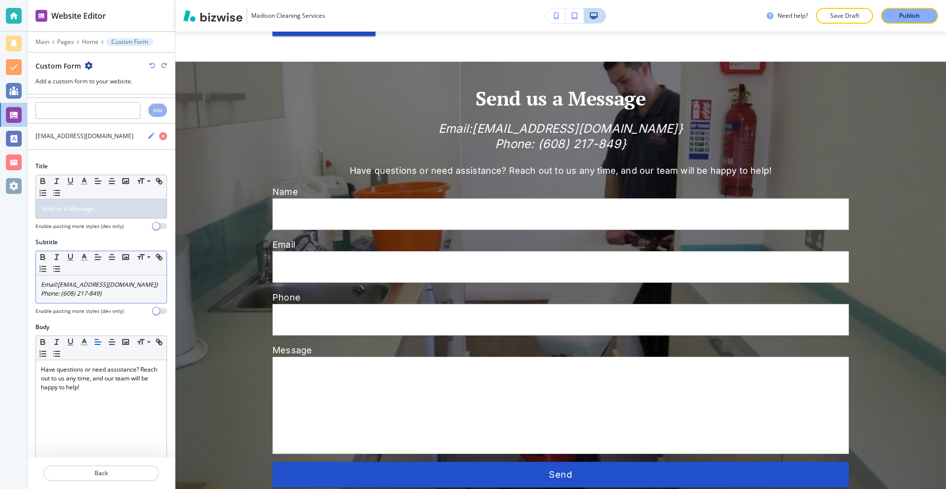
scroll to position [49, 0]
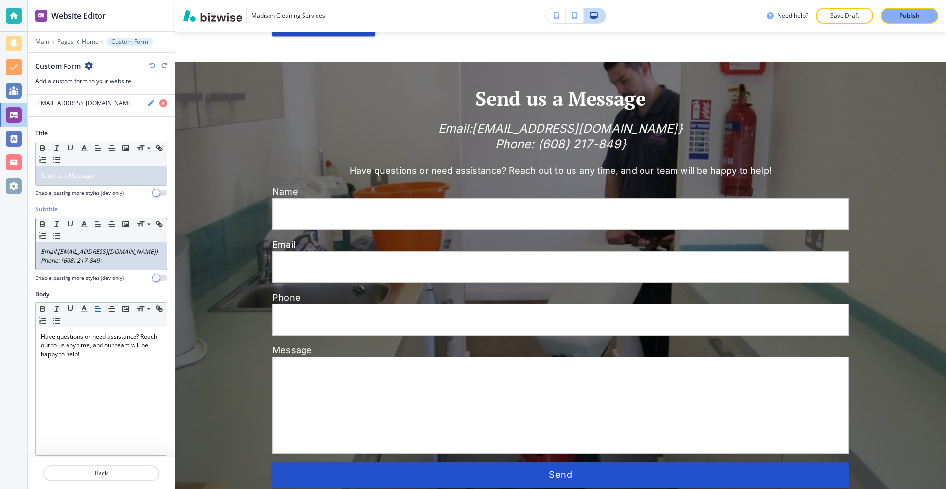
click at [151, 252] on em "freddiedaniel121000@gmail.com}" at bounding box center [108, 251] width 101 height 8
click at [112, 261] on p "Phone: (608) 217-849}" at bounding box center [101, 260] width 121 height 9
click at [137, 298] on div at bounding box center [101, 300] width 132 height 4
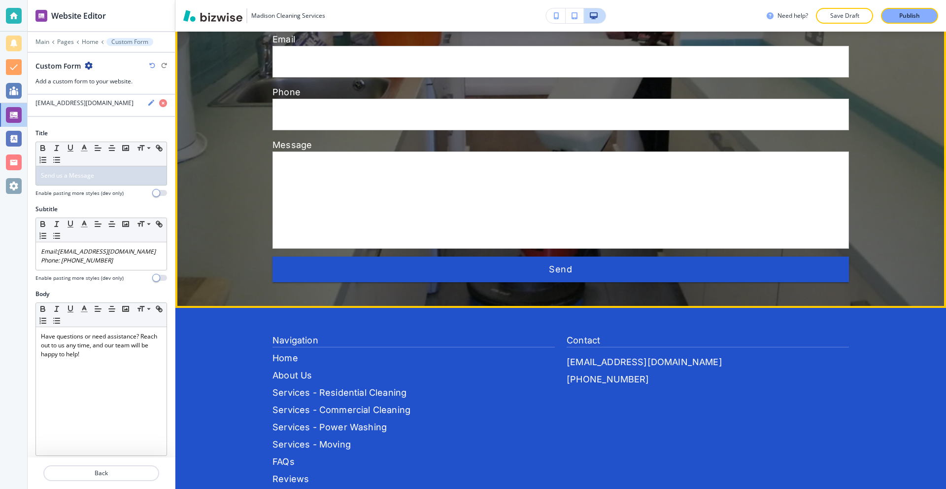
scroll to position [3661, 0]
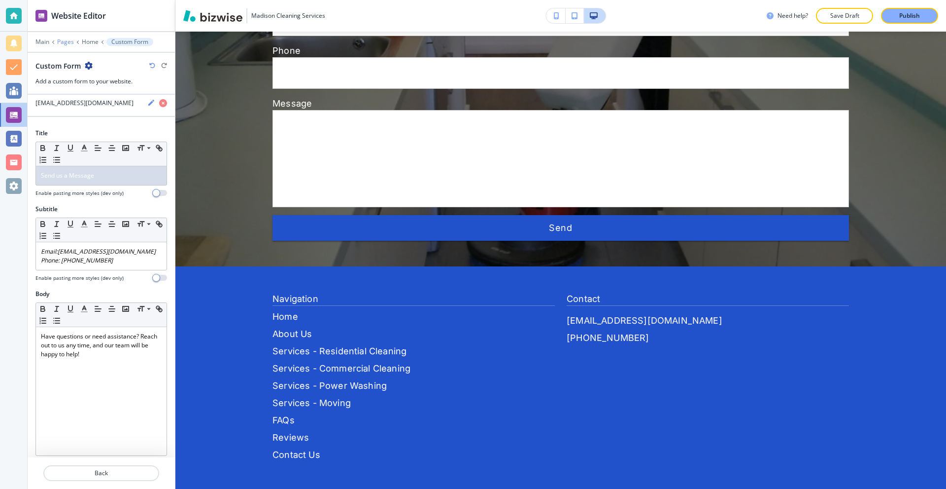
click at [63, 41] on p "Pages" at bounding box center [65, 41] width 17 height 7
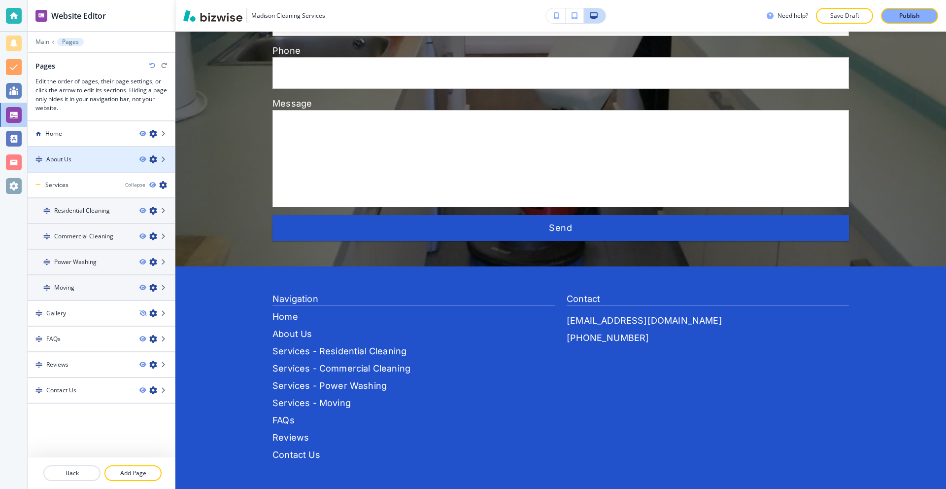
click at [72, 154] on div at bounding box center [101, 151] width 147 height 8
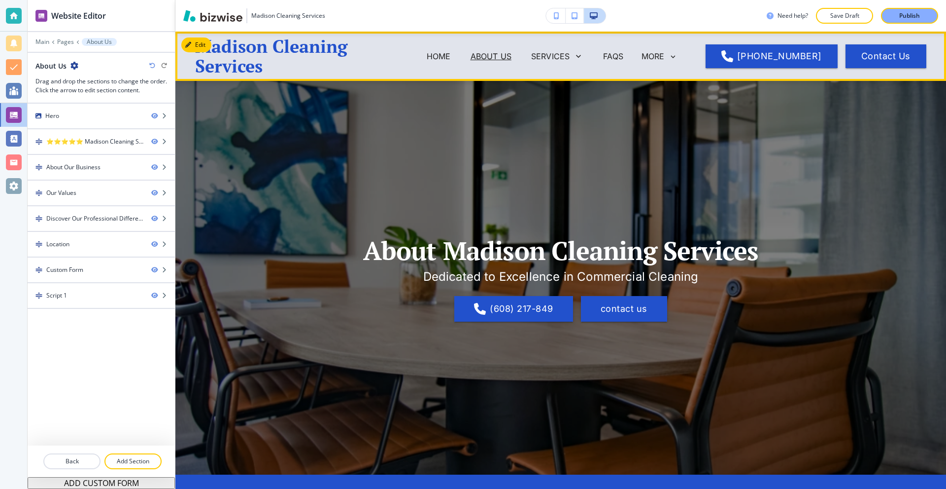
click at [0, 0] on button "Edit" at bounding box center [0, 0] width 0 height 0
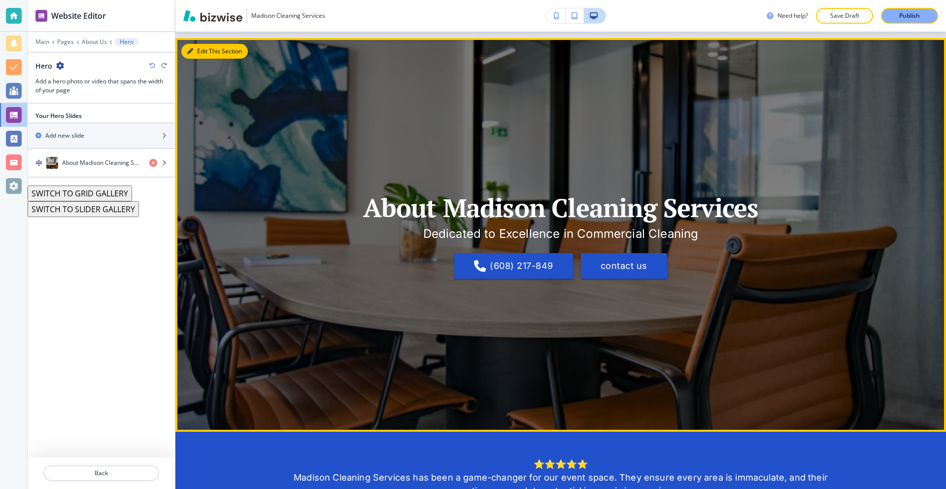
scroll to position [49, 0]
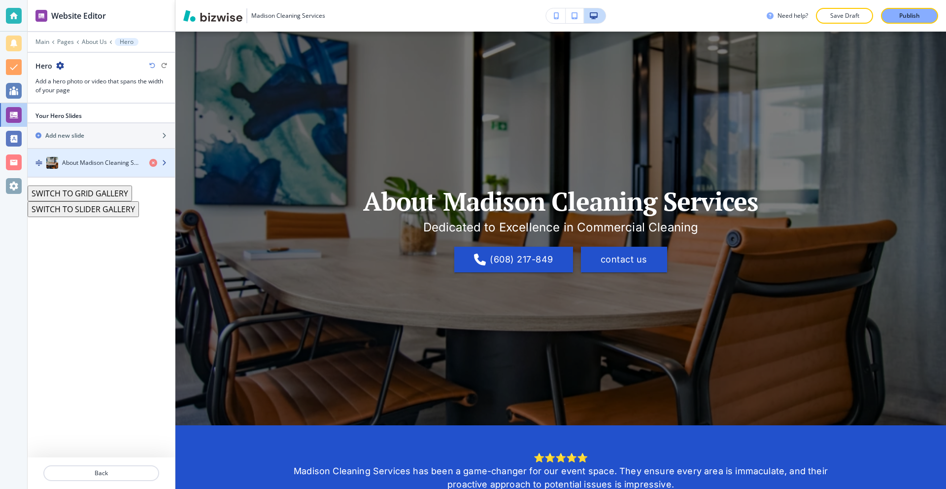
click at [112, 164] on h4 "About Madison Cleaning Services" at bounding box center [101, 162] width 79 height 9
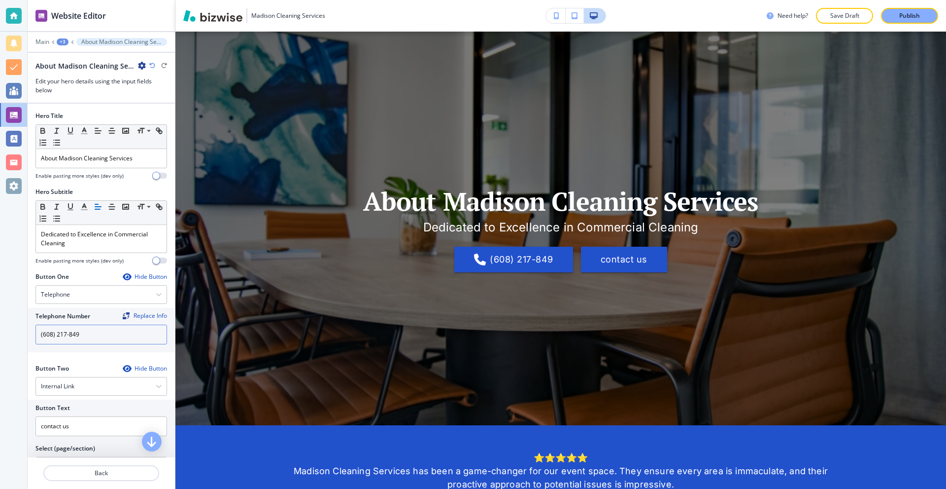
click at [94, 333] on input "(608) 217-849" at bounding box center [101, 334] width 132 height 20
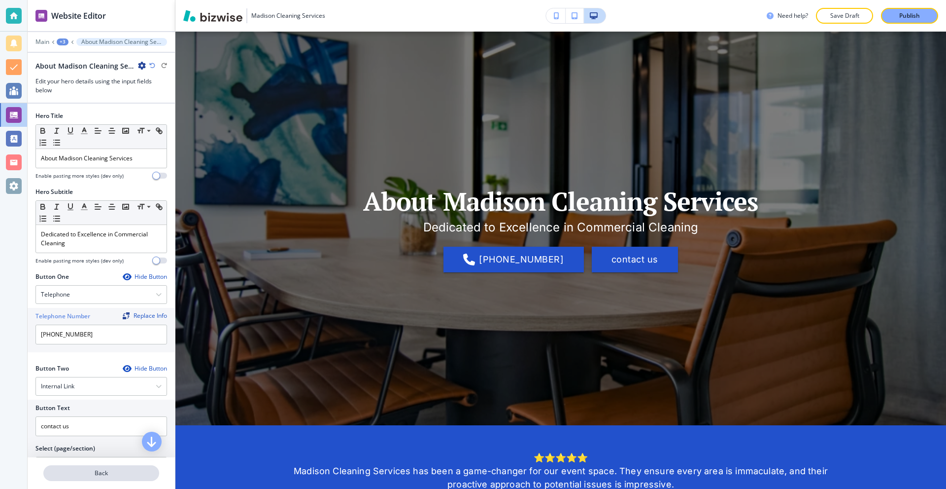
click at [106, 472] on p "Back" at bounding box center [101, 472] width 114 height 9
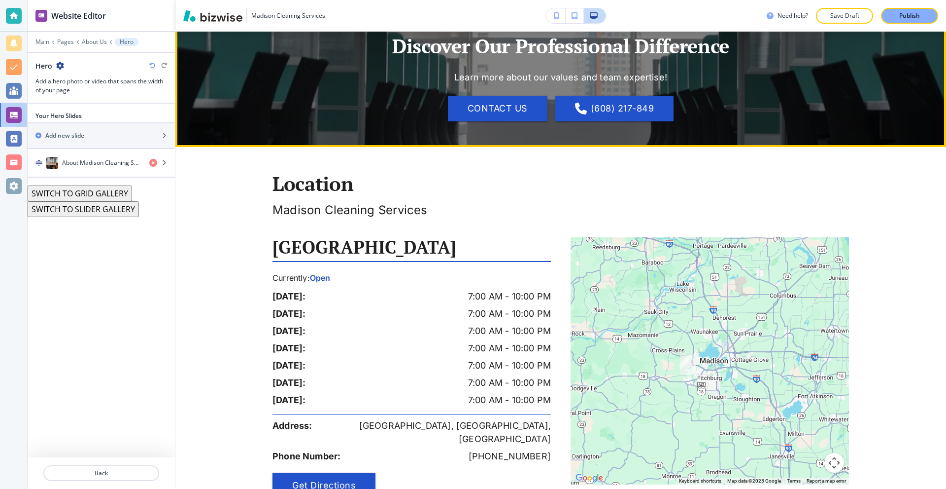
scroll to position [1331, 0]
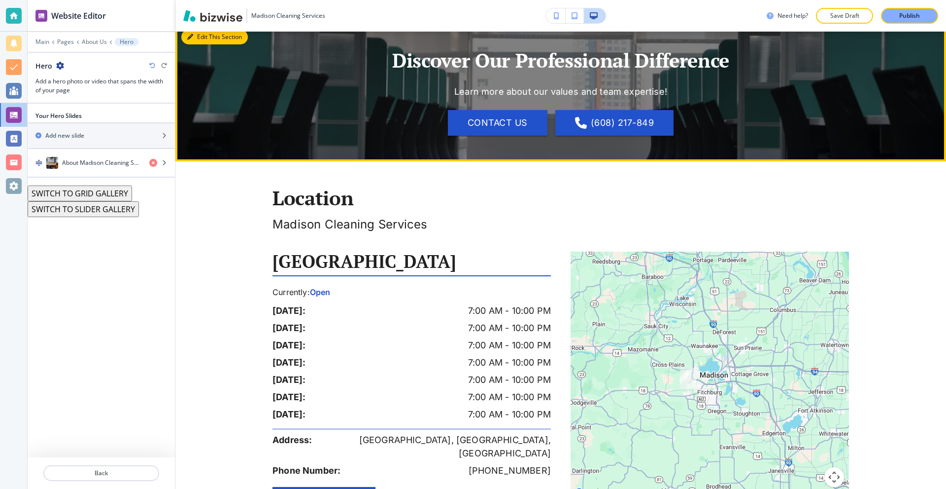
click at [196, 44] on button "Edit This Section" at bounding box center [214, 37] width 67 height 15
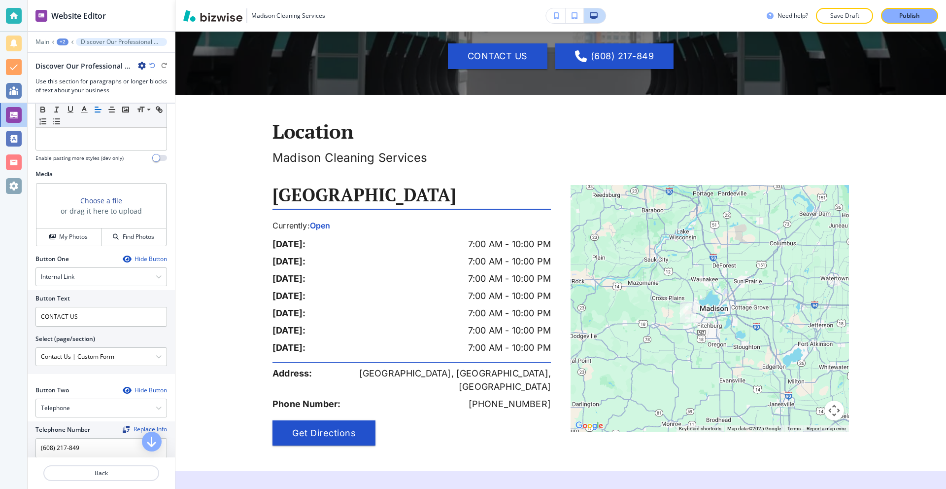
scroll to position [296, 0]
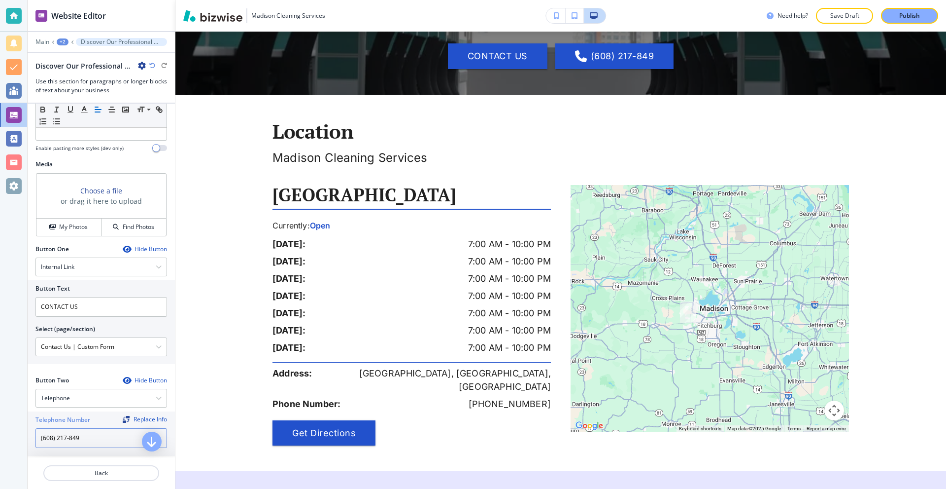
click at [95, 437] on input "(608) 217-849" at bounding box center [101, 438] width 132 height 20
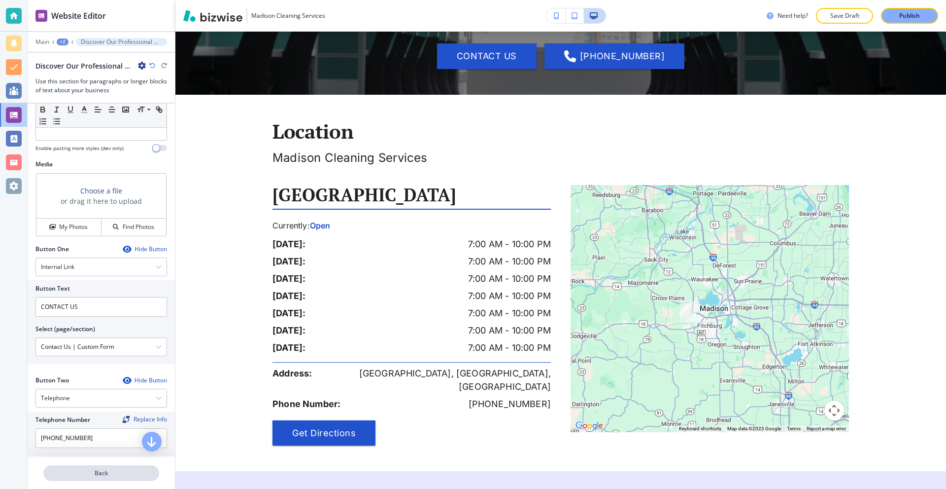
click at [101, 470] on p "Back" at bounding box center [101, 472] width 114 height 9
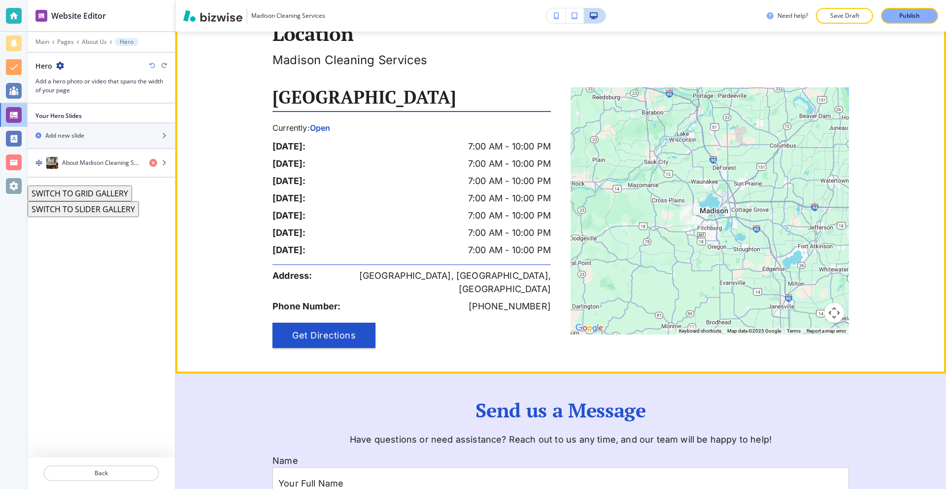
scroll to position [1185, 0]
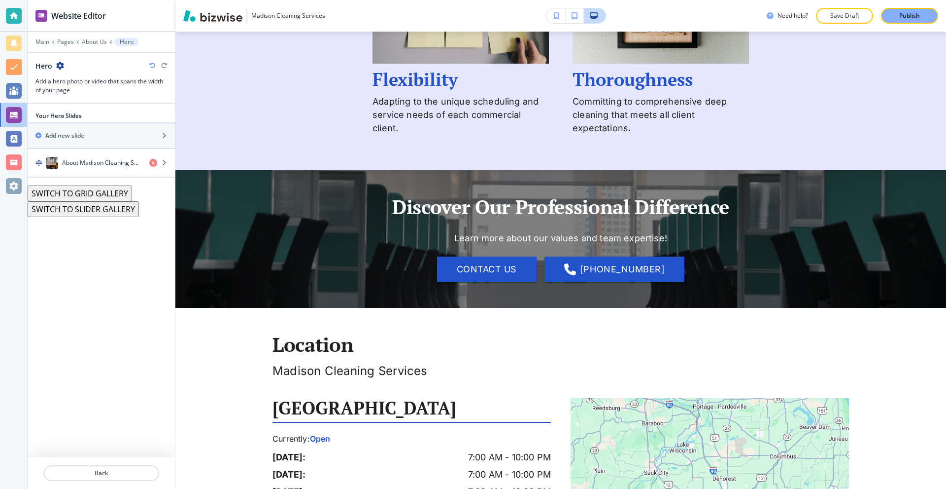
click at [66, 37] on div at bounding box center [101, 35] width 147 height 6
click at [66, 40] on p "Pages" at bounding box center [65, 41] width 17 height 7
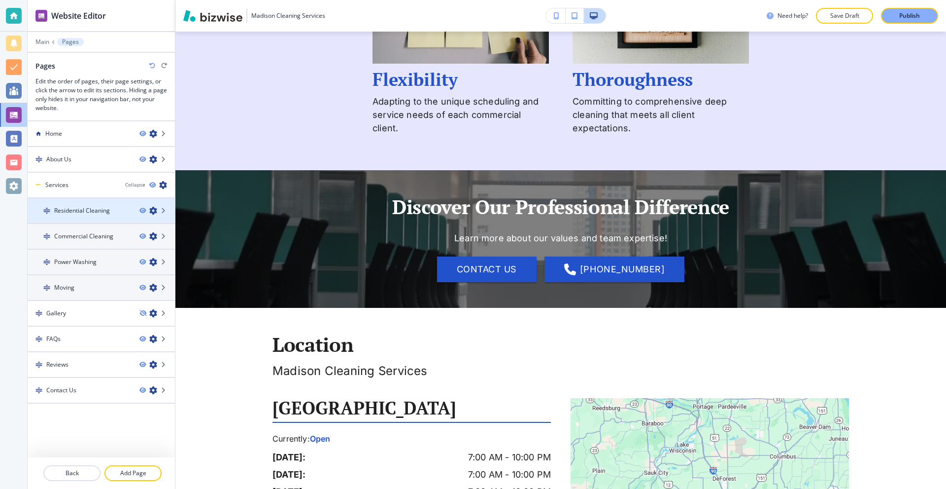
click at [76, 209] on h4 "Residential Cleaning" at bounding box center [82, 210] width 56 height 9
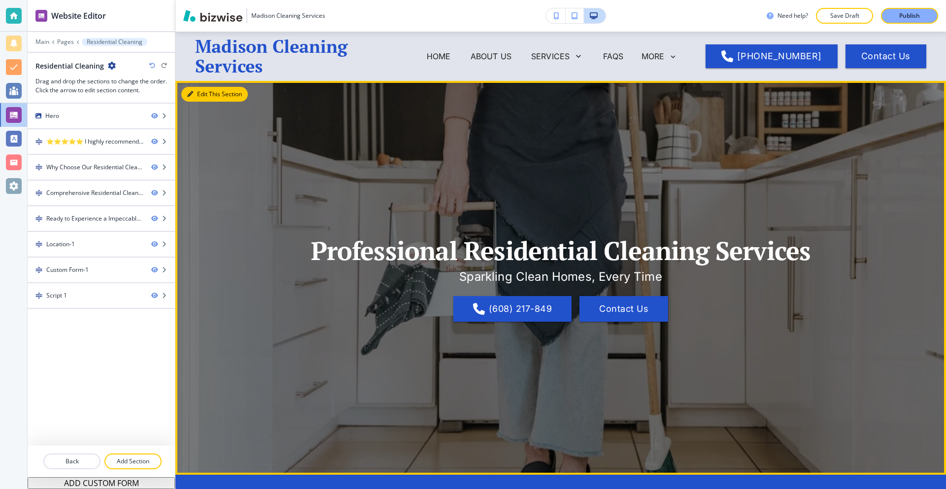
click at [204, 90] on button "Edit This Section" at bounding box center [214, 94] width 67 height 15
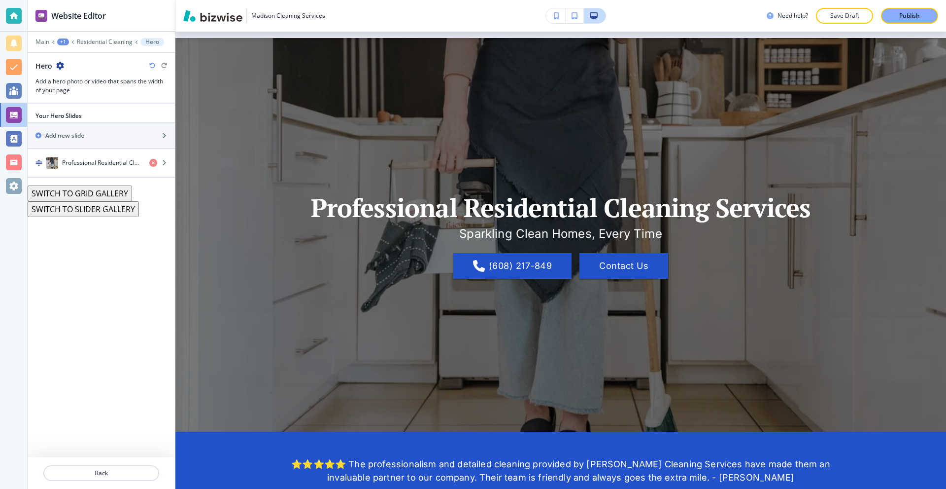
scroll to position [49, 0]
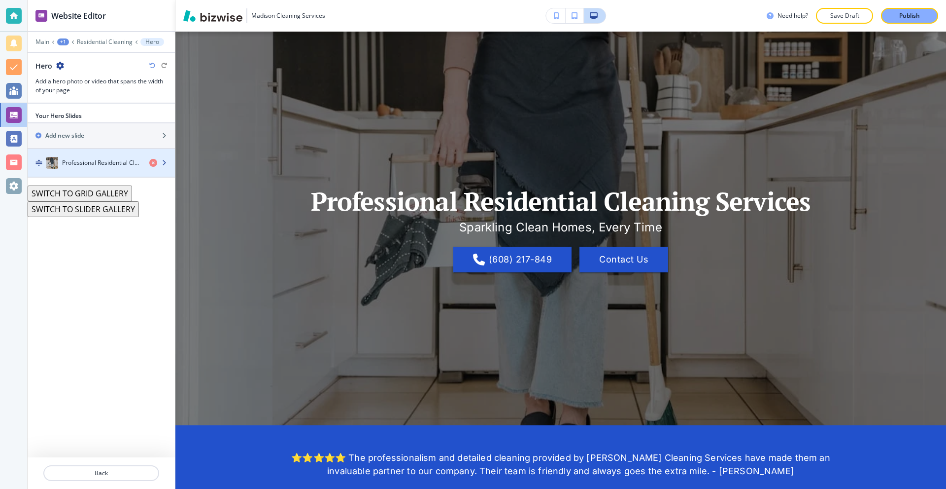
click at [95, 165] on h4 "Professional Residential Cleaning Services" at bounding box center [101, 162] width 79 height 9
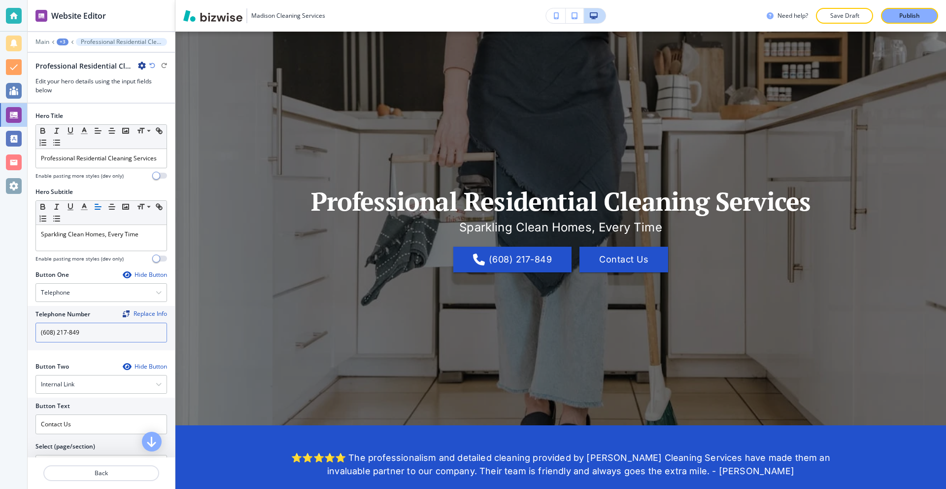
click at [101, 342] on input "(608) 217-849" at bounding box center [101, 332] width 132 height 20
click at [68, 42] on button "+3" at bounding box center [63, 41] width 12 height 7
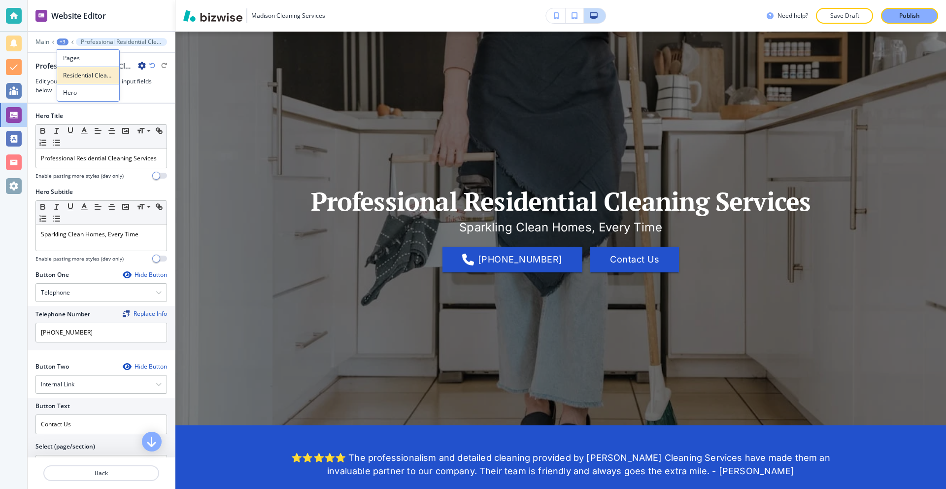
click at [80, 75] on p "Residential Cleaning" at bounding box center [88, 75] width 50 height 9
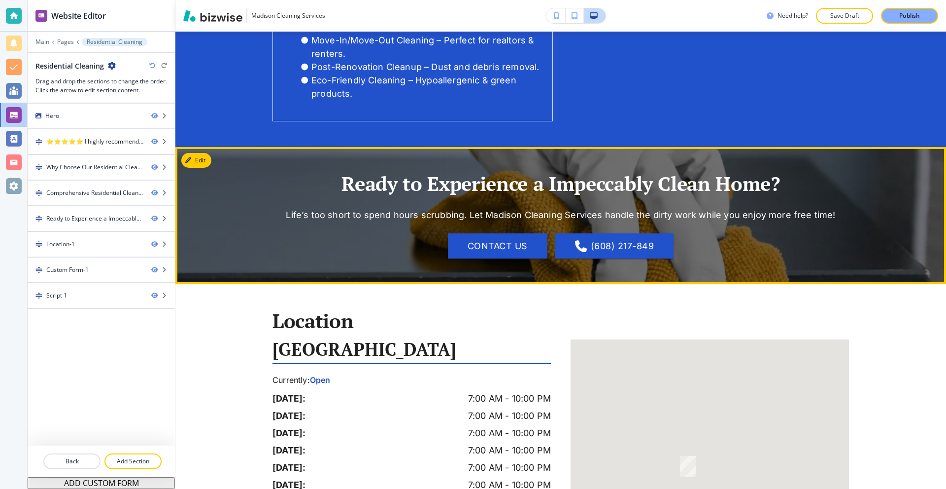
scroll to position [1134, 0]
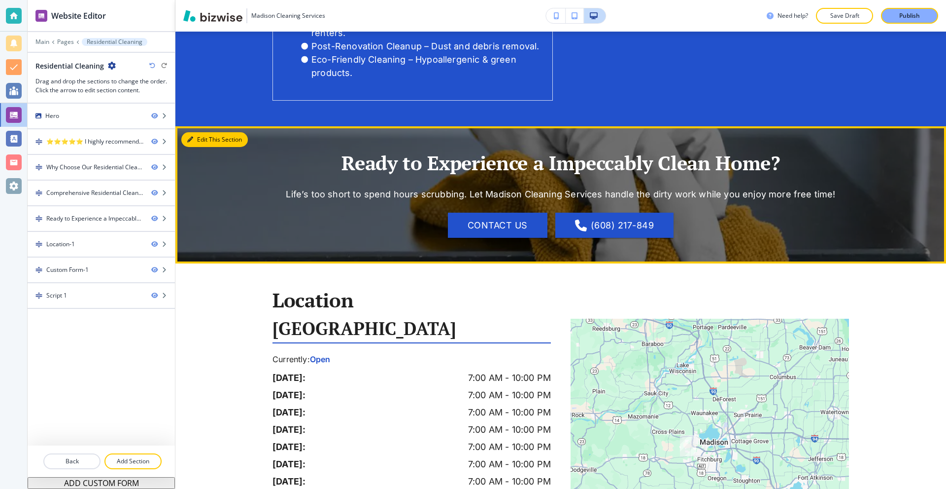
click at [188, 137] on icon "button" at bounding box center [190, 140] width 6 height 6
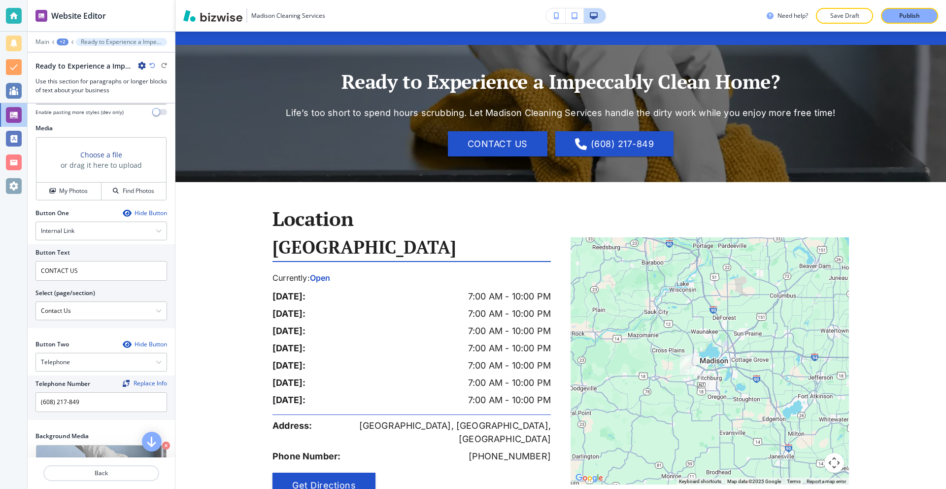
scroll to position [345, 0]
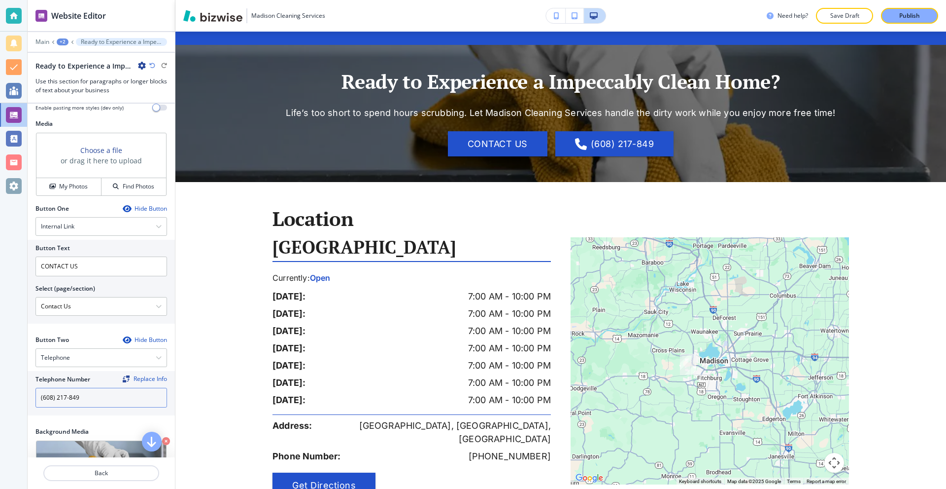
click at [103, 401] on input "(608) 217-849" at bounding box center [101, 397] width 132 height 20
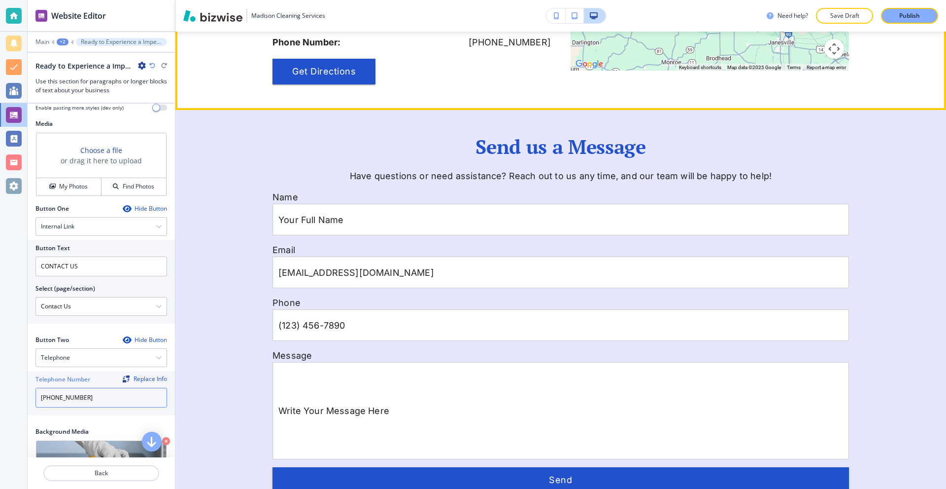
scroll to position [1708, 0]
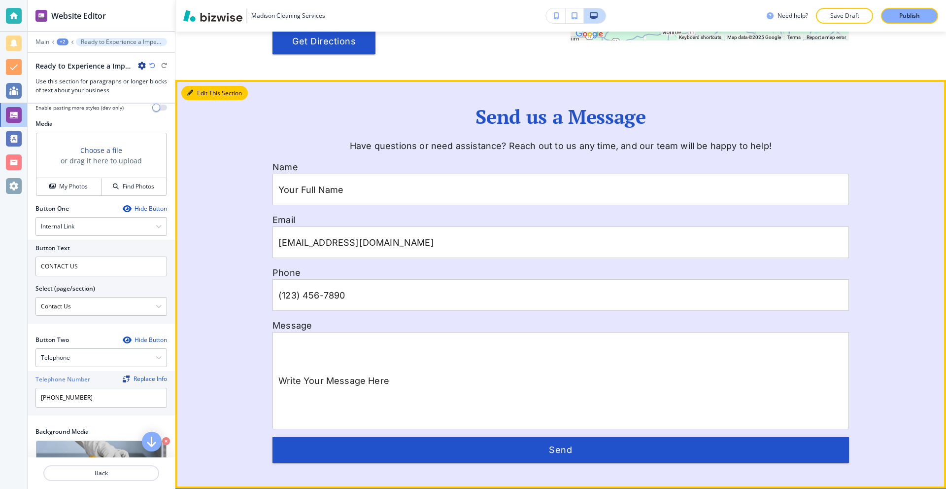
click at [197, 86] on button "Edit This Section" at bounding box center [214, 93] width 67 height 15
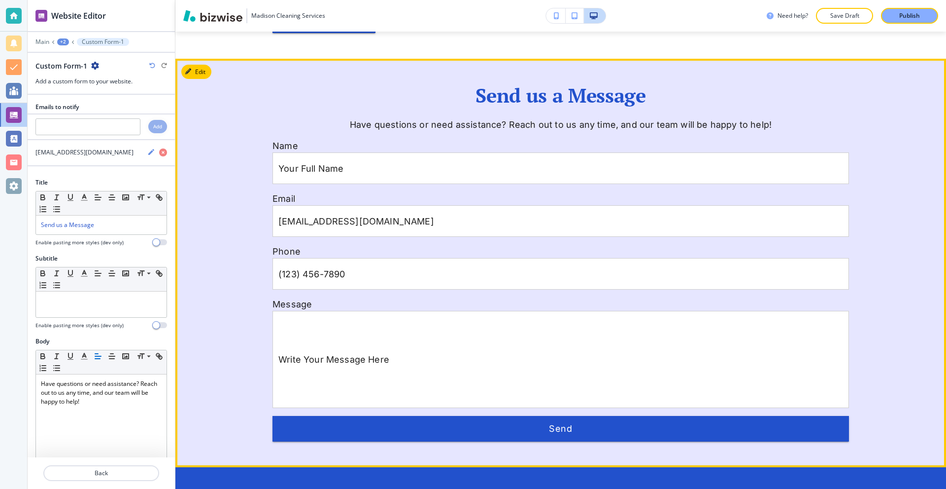
scroll to position [1680, 0]
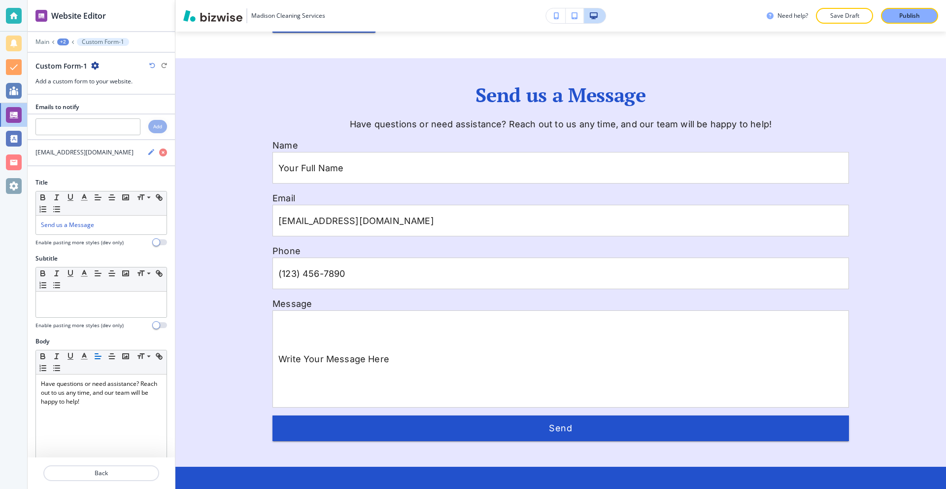
click at [63, 43] on div "+2" at bounding box center [63, 41] width 12 height 7
click at [74, 59] on p "Pages" at bounding box center [89, 58] width 50 height 9
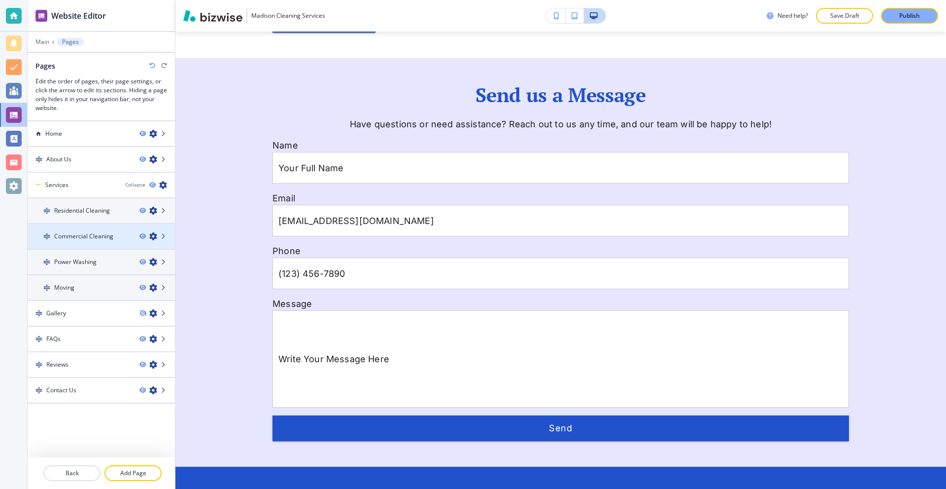
click at [93, 230] on div at bounding box center [101, 228] width 147 height 8
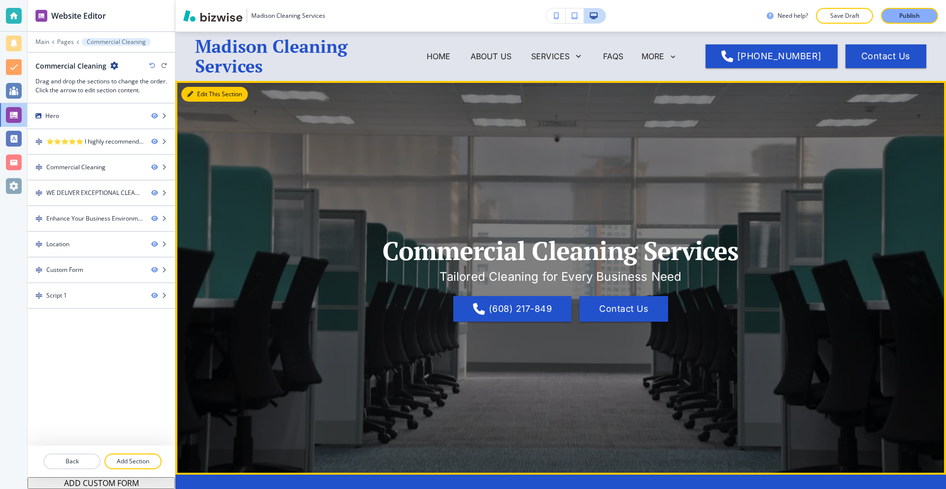
click at [191, 94] on icon "button" at bounding box center [190, 94] width 6 height 6
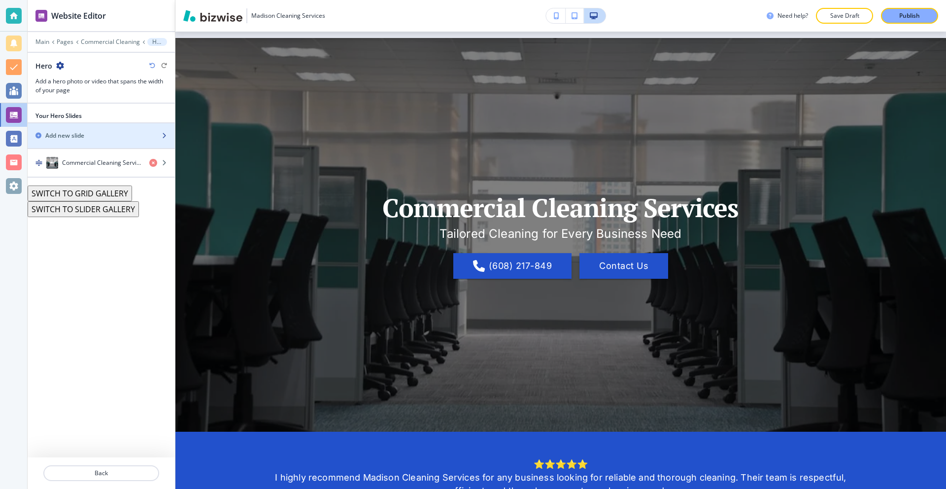
scroll to position [49, 0]
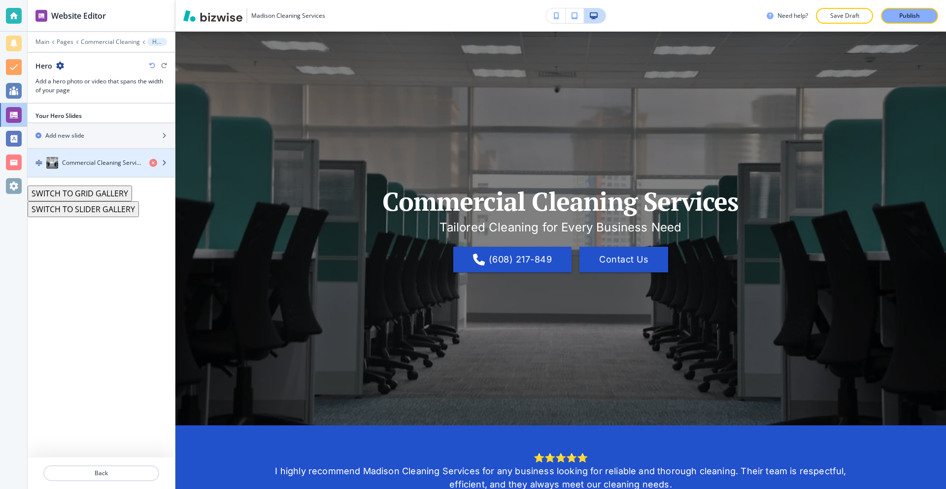
click at [107, 167] on h4 "Commercial Cleaning Services" at bounding box center [101, 162] width 79 height 9
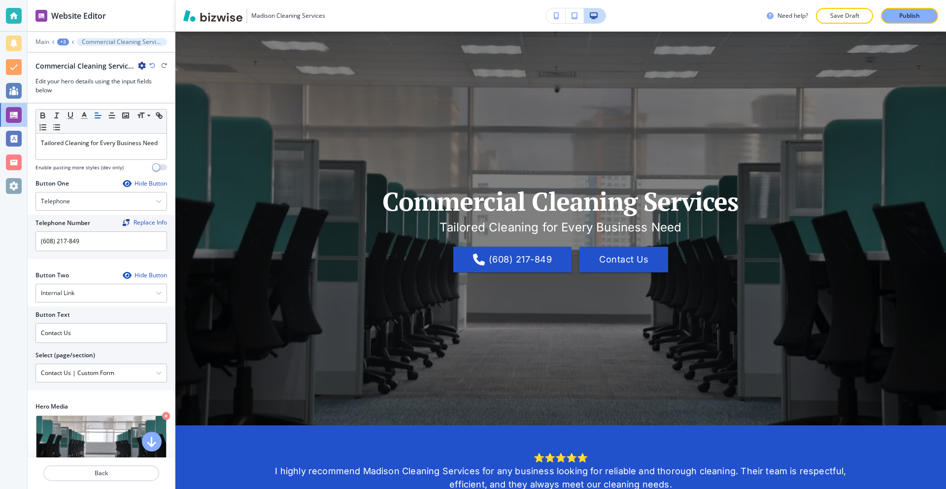
scroll to position [99, 0]
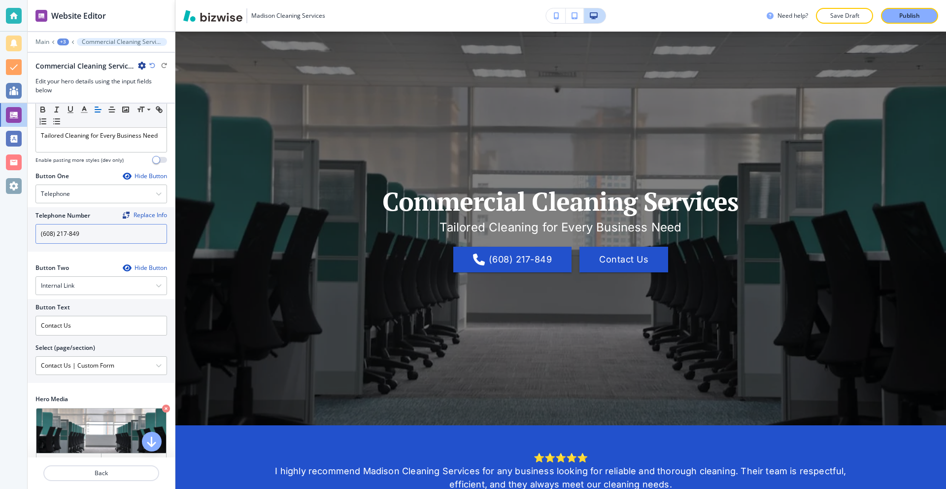
click at [103, 232] on input "(608) 217-849" at bounding box center [101, 234] width 132 height 20
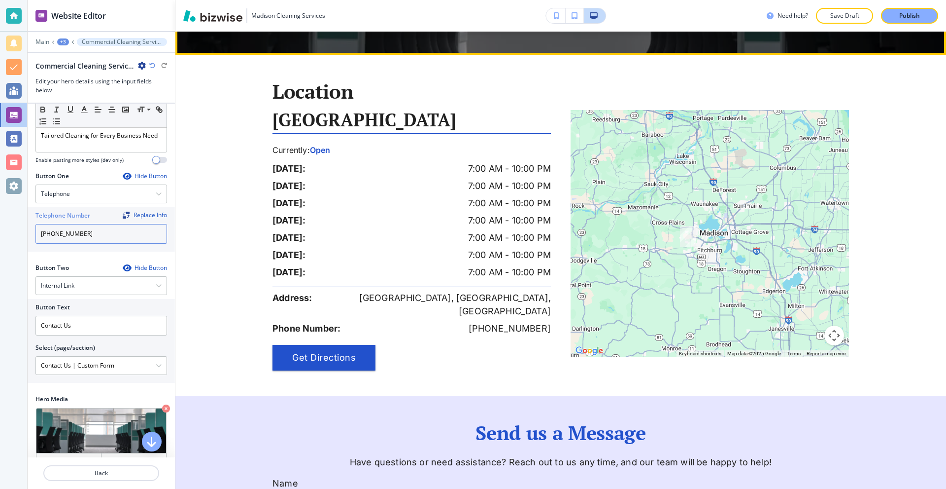
scroll to position [1331, 0]
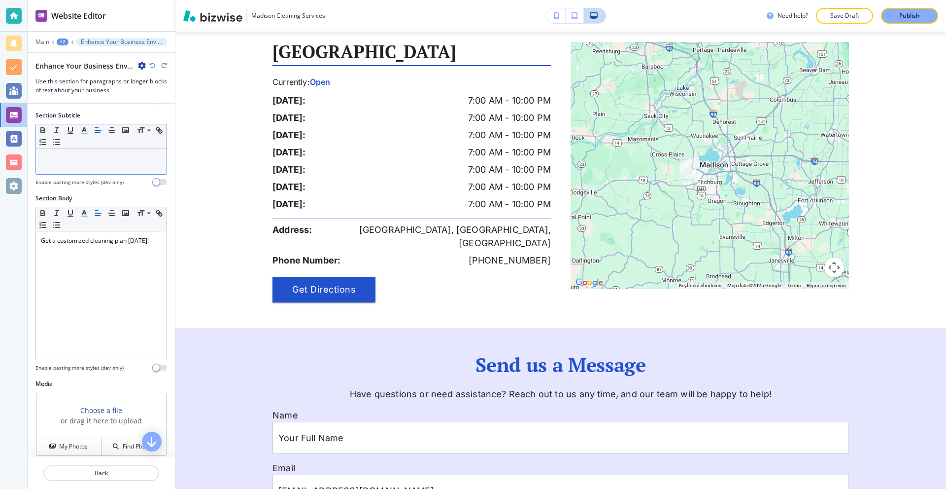
scroll to position [345, 0]
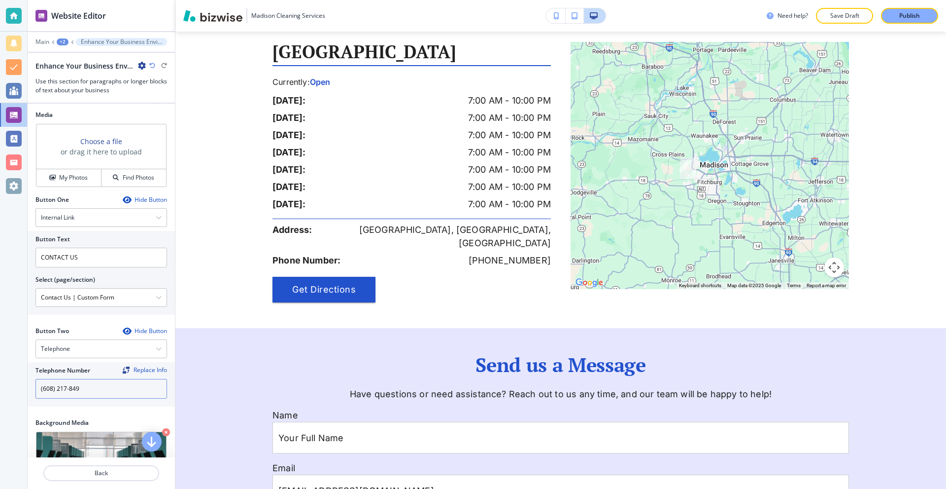
click at [110, 388] on input "(608) 217-849" at bounding box center [101, 389] width 132 height 20
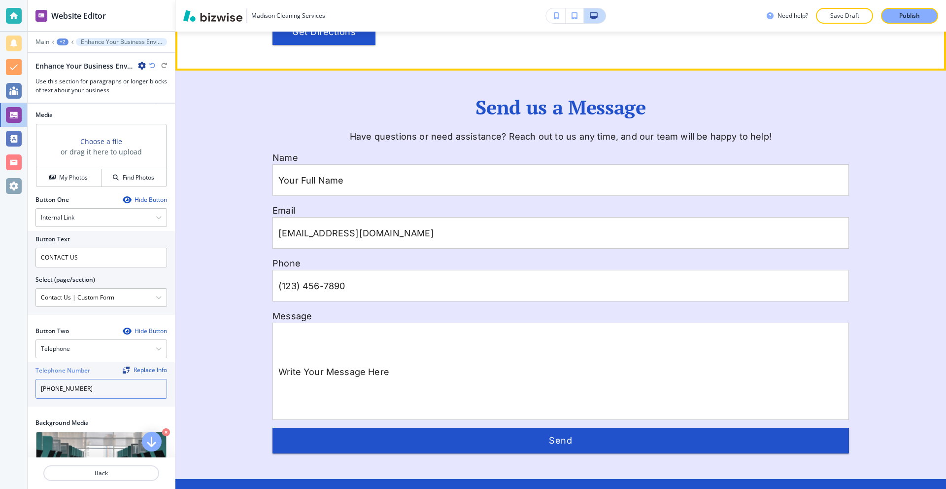
scroll to position [1989, 0]
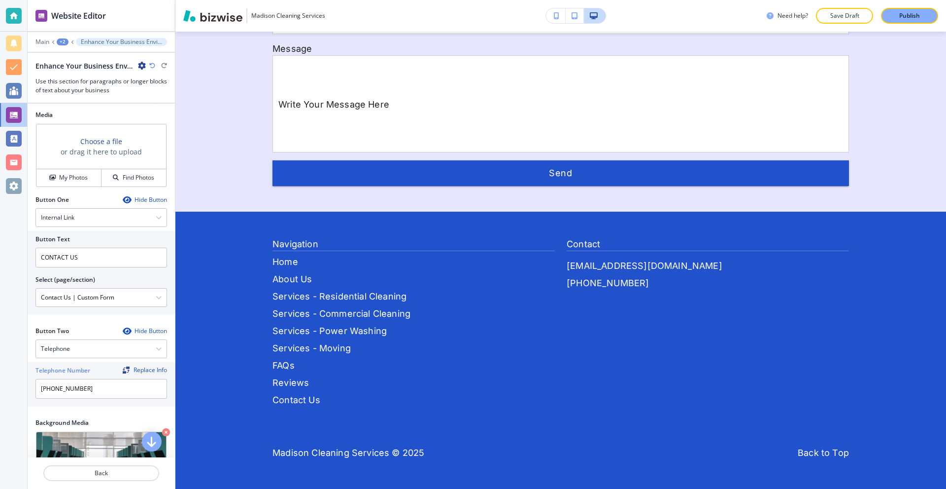
click at [60, 38] on div "+2" at bounding box center [63, 41] width 12 height 7
click at [80, 60] on p "Pages" at bounding box center [88, 58] width 50 height 9
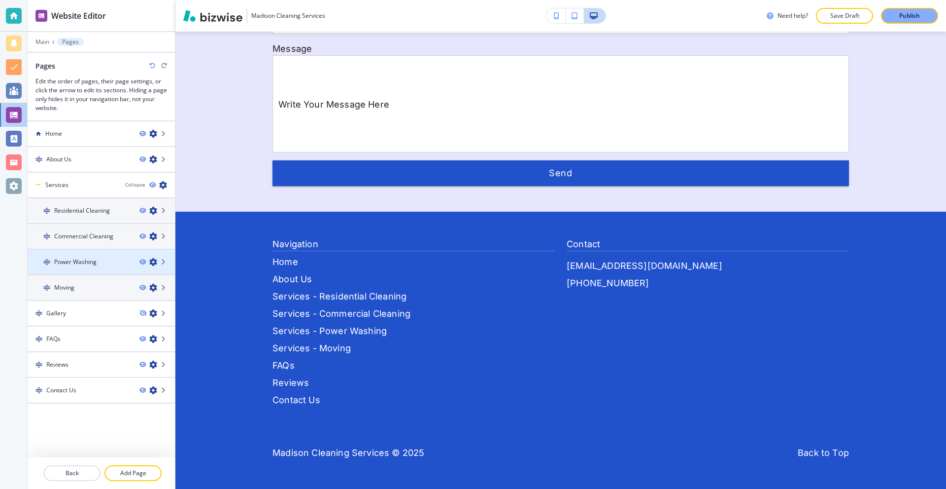
click at [92, 262] on h4 "Power Washing" at bounding box center [75, 261] width 42 height 9
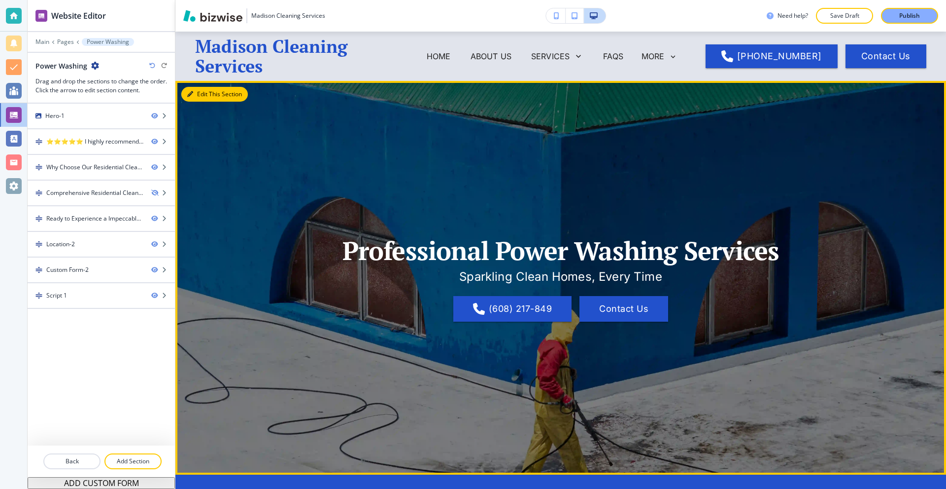
click at [206, 94] on button "Edit This Section" at bounding box center [214, 94] width 67 height 15
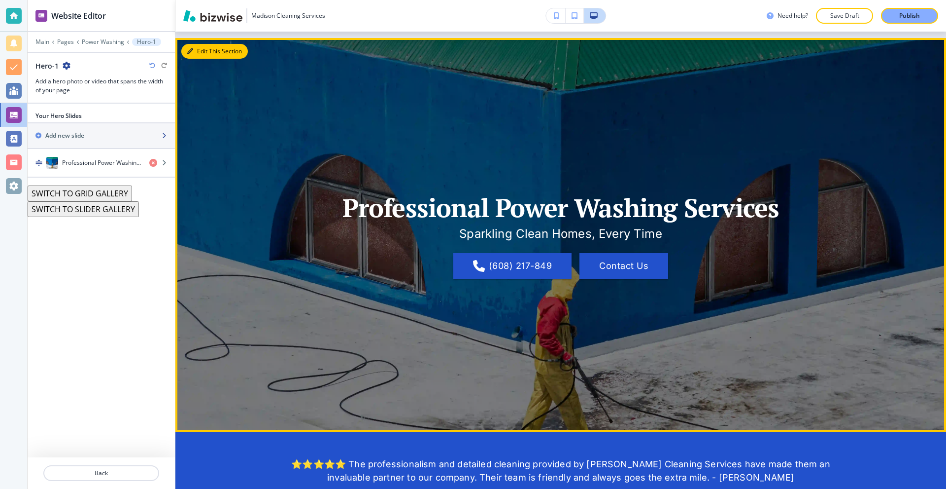
scroll to position [49, 0]
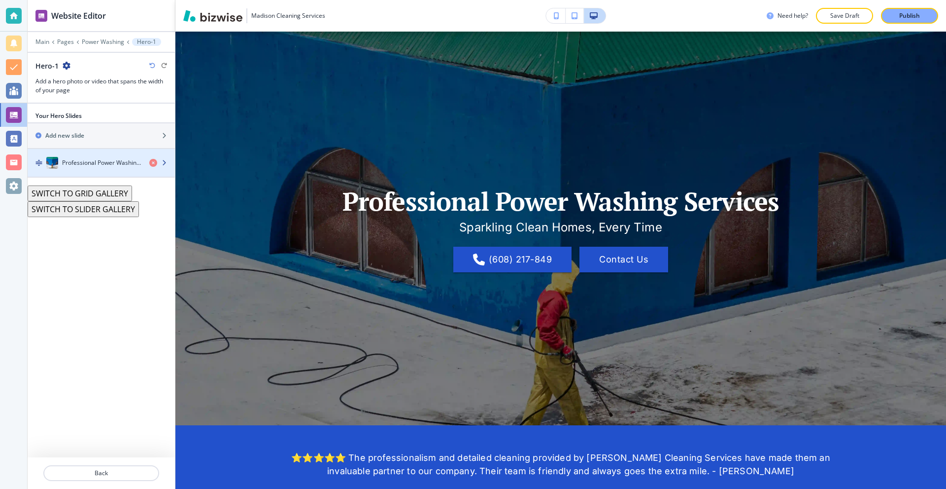
click at [117, 162] on h4 "Professional Power Washing Services" at bounding box center [101, 162] width 79 height 9
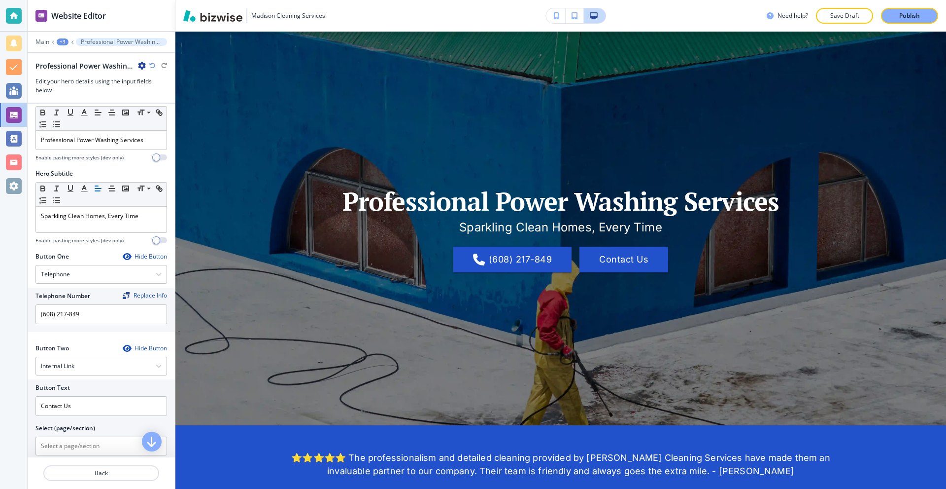
scroll to position [99, 0]
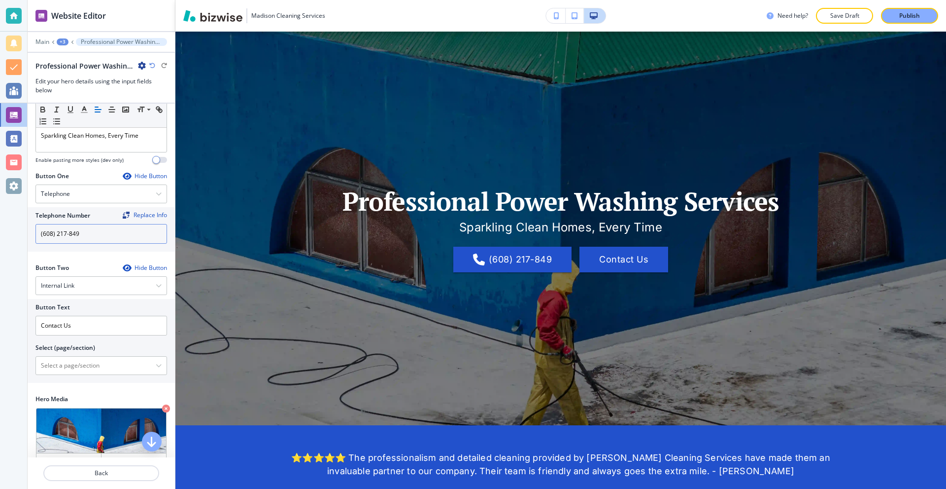
click at [104, 232] on input "(608) 217-849" at bounding box center [101, 234] width 132 height 20
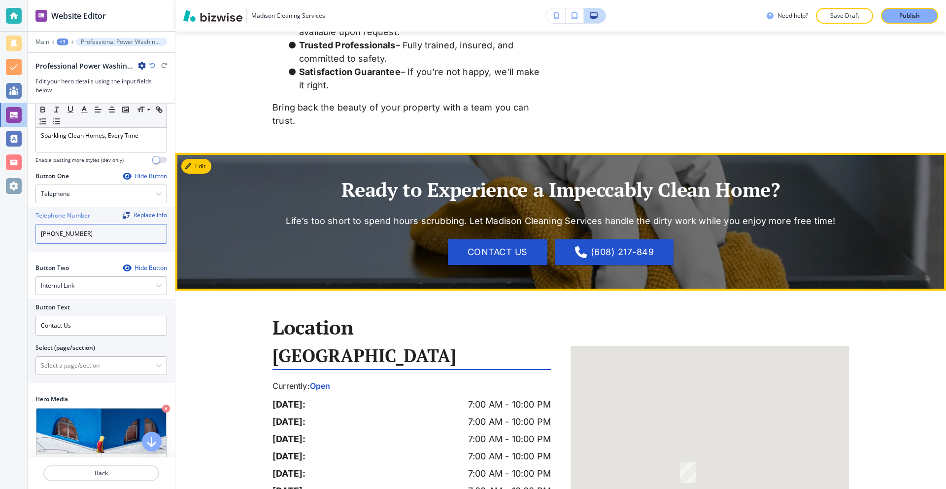
scroll to position [838, 0]
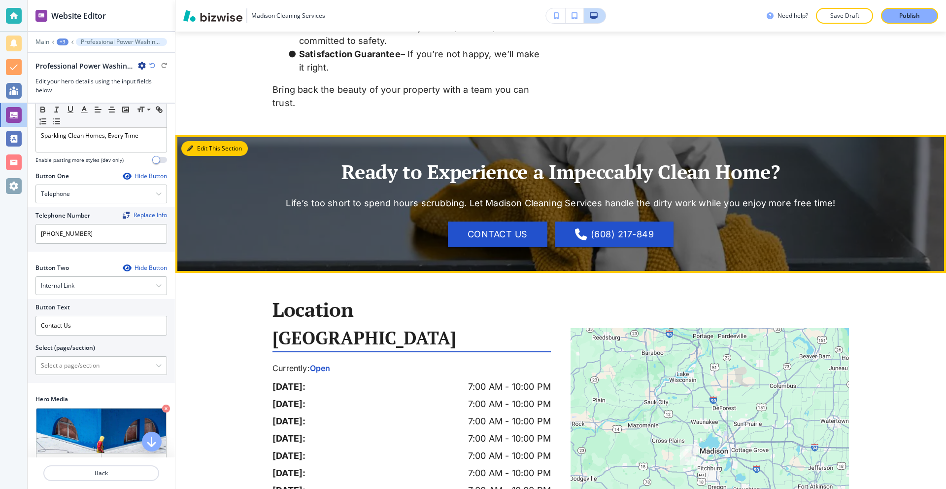
click at [204, 146] on button "Edit This Section" at bounding box center [214, 148] width 67 height 15
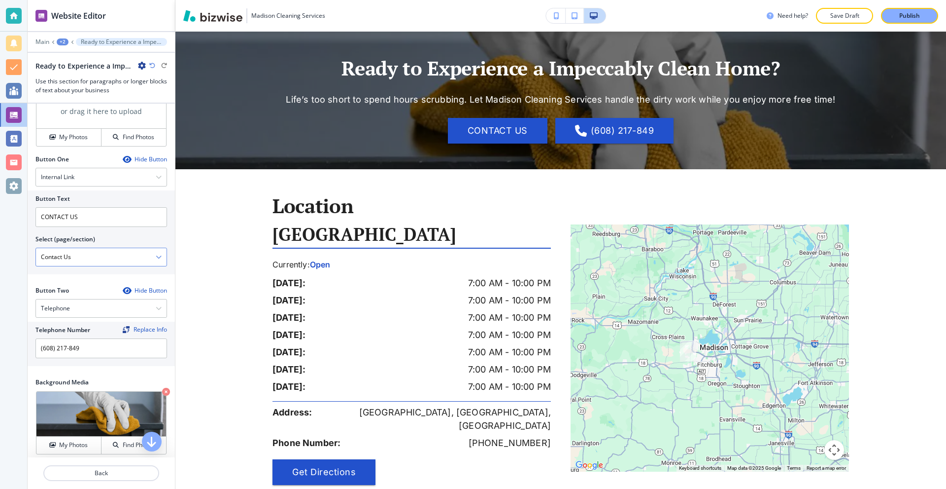
scroll to position [0, 0]
click at [93, 350] on input "(608) 217-849" at bounding box center [101, 348] width 132 height 20
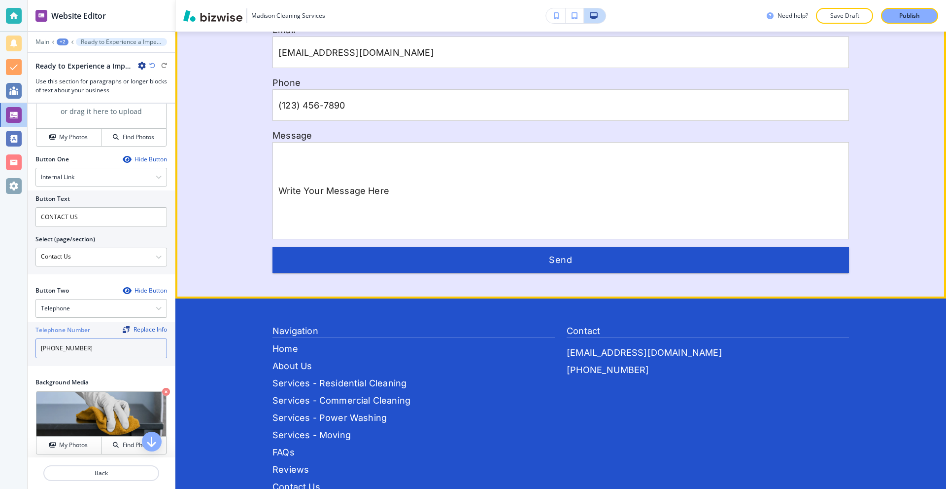
scroll to position [1635, 0]
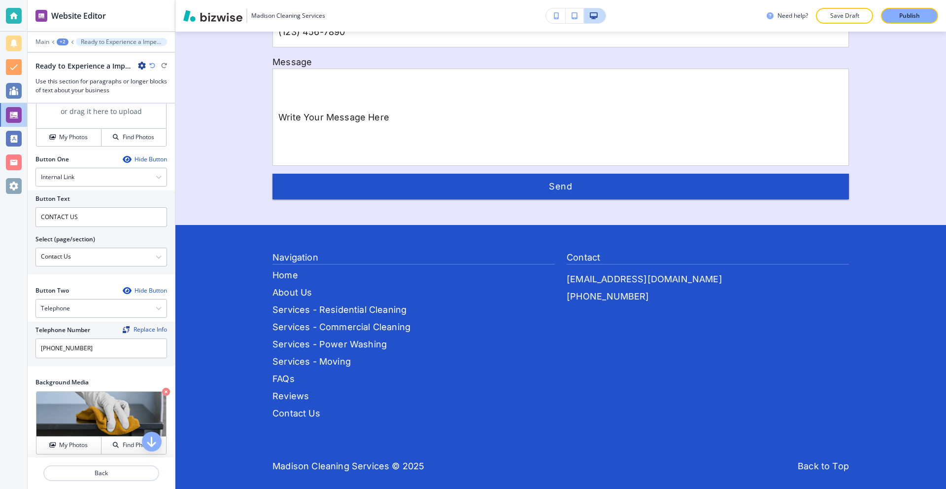
click at [63, 42] on div "+2" at bounding box center [63, 41] width 12 height 7
drag, startPoint x: 78, startPoint y: 75, endPoint x: 77, endPoint y: 57, distance: 18.2
click at [77, 57] on div "Pages Power Washing" at bounding box center [88, 66] width 63 height 35
click at [77, 57] on p "Pages" at bounding box center [88, 58] width 50 height 9
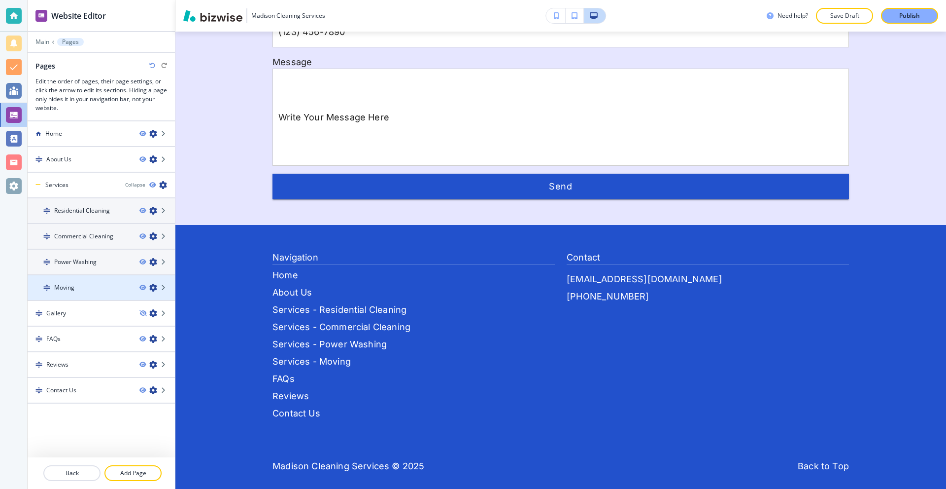
click at [101, 285] on div "Moving" at bounding box center [80, 287] width 104 height 9
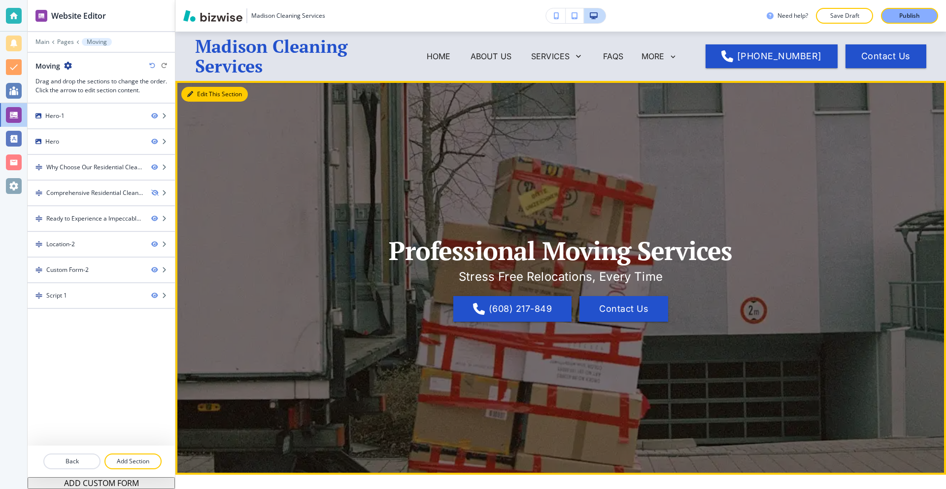
click at [202, 93] on button "Edit This Section" at bounding box center [214, 94] width 67 height 15
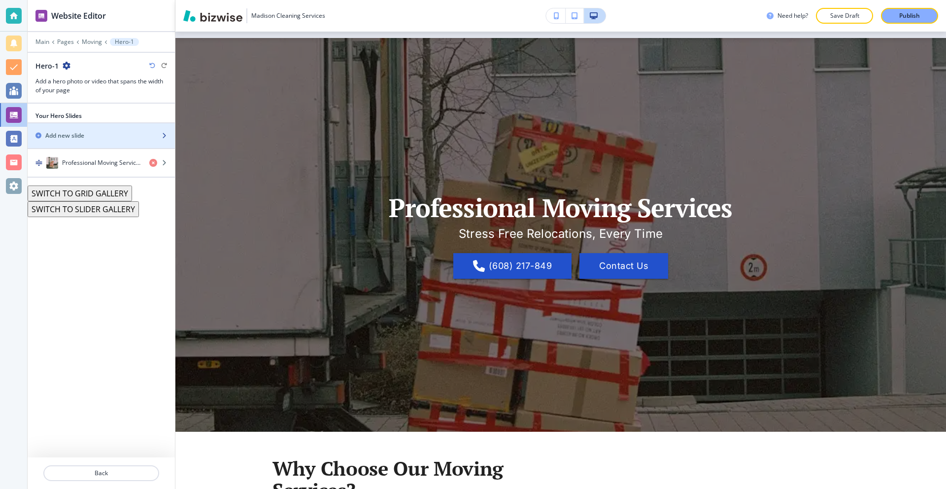
scroll to position [49, 0]
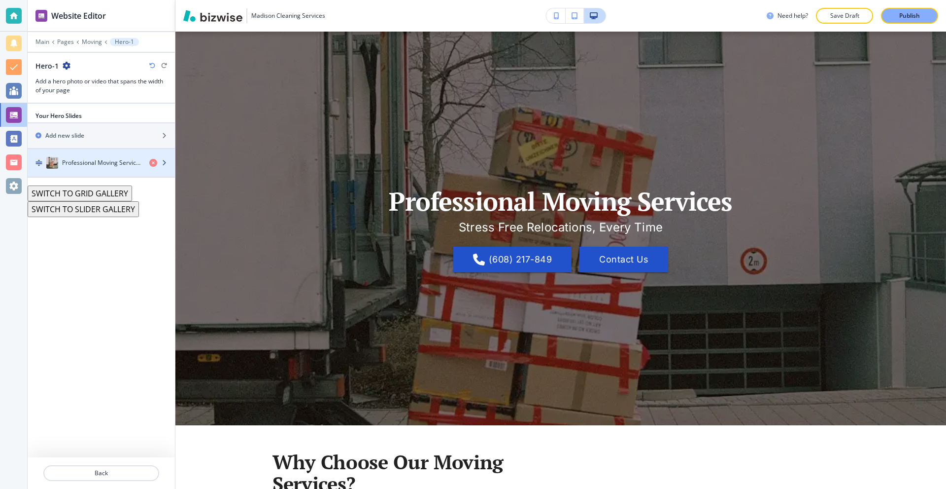
click at [112, 164] on h4 "Professional Moving Services" at bounding box center [101, 162] width 79 height 9
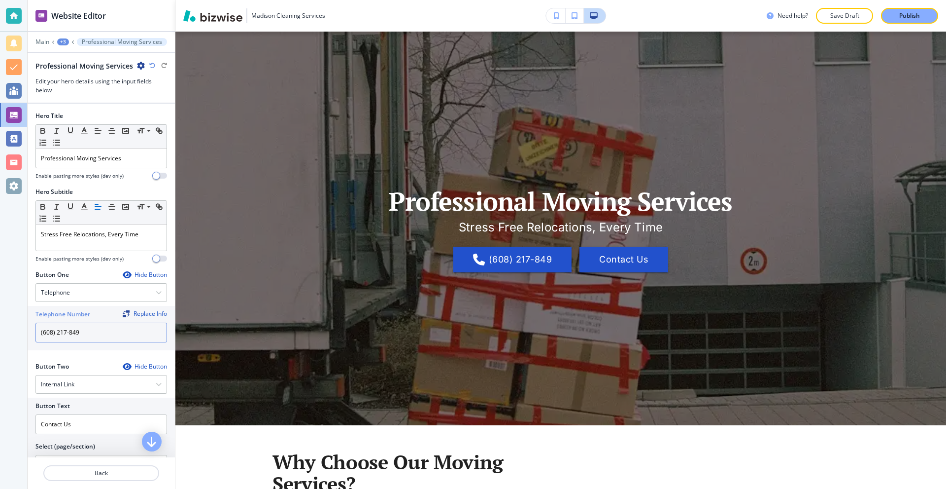
click at [101, 331] on input "(608) 217-849" at bounding box center [101, 332] width 132 height 20
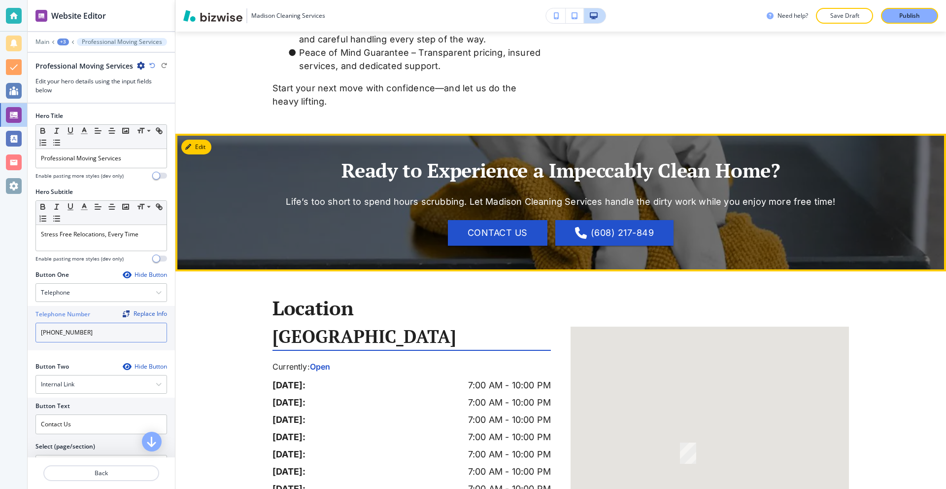
scroll to position [838, 0]
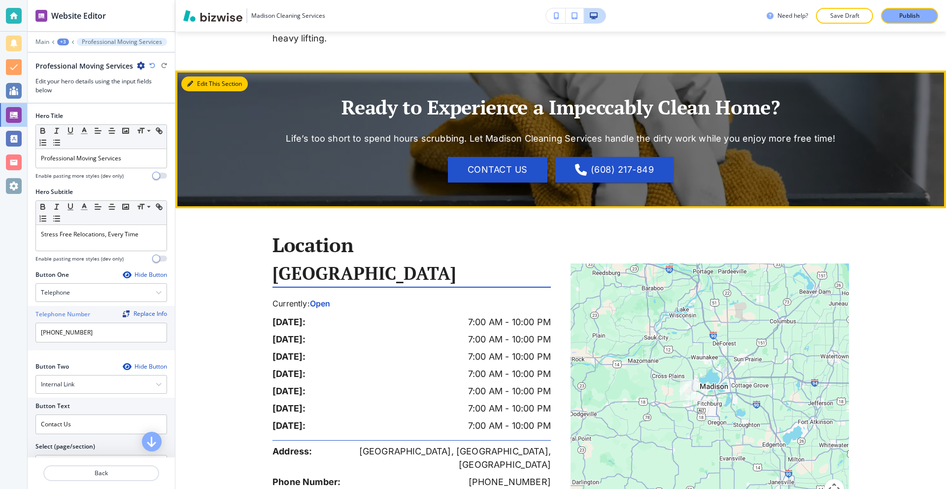
click at [206, 82] on button "Edit This Section" at bounding box center [214, 83] width 67 height 15
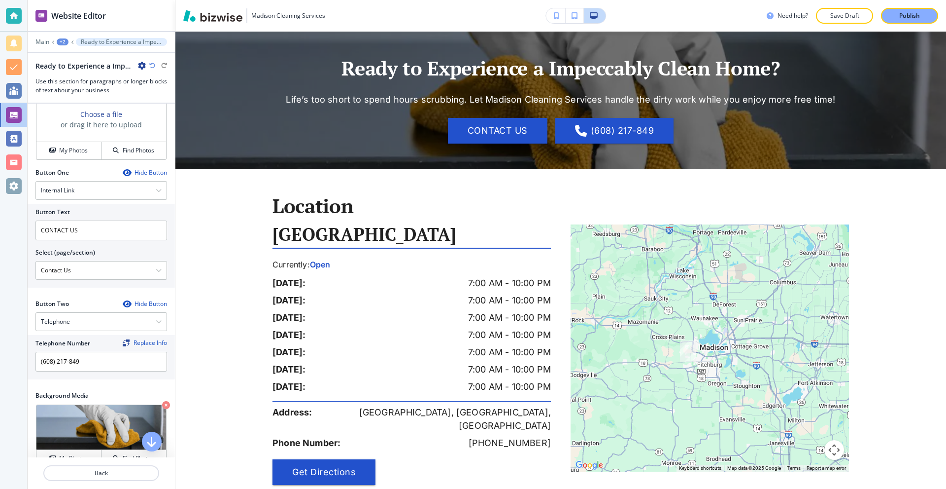
scroll to position [394, 0]
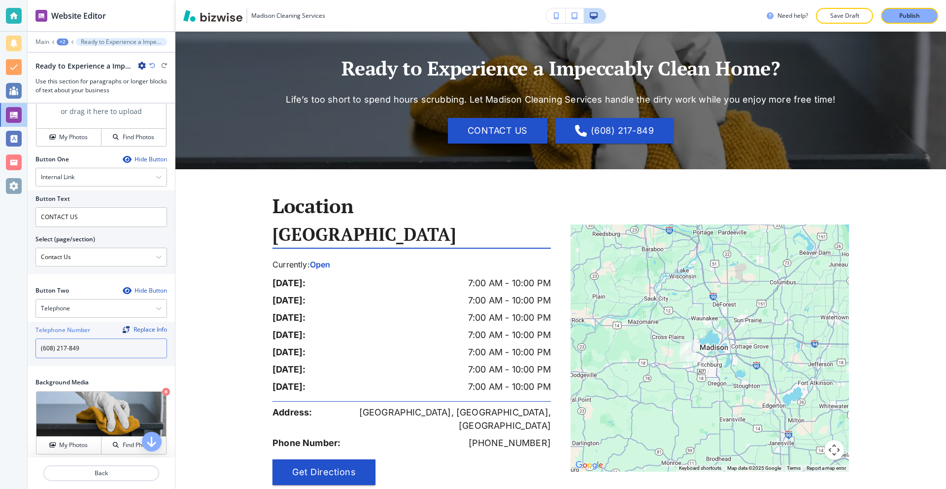
click at [125, 349] on input "(608) 217-849" at bounding box center [101, 348] width 132 height 20
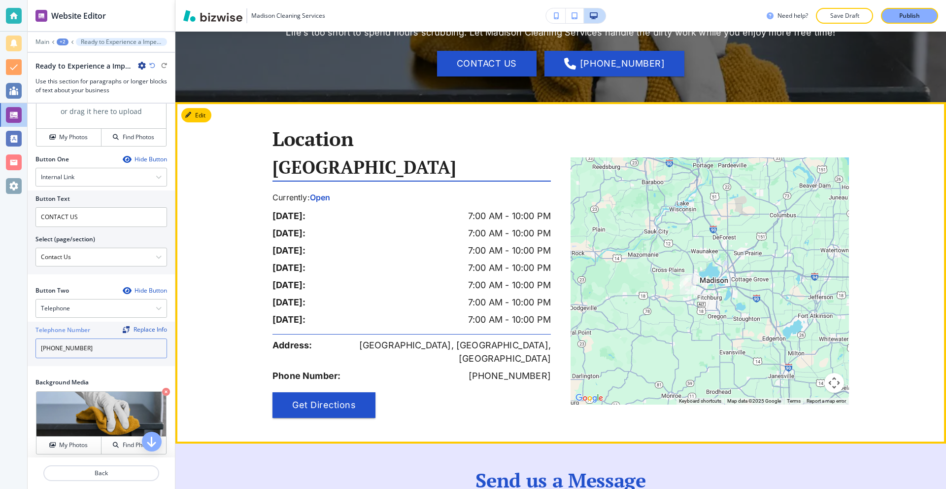
scroll to position [1123, 0]
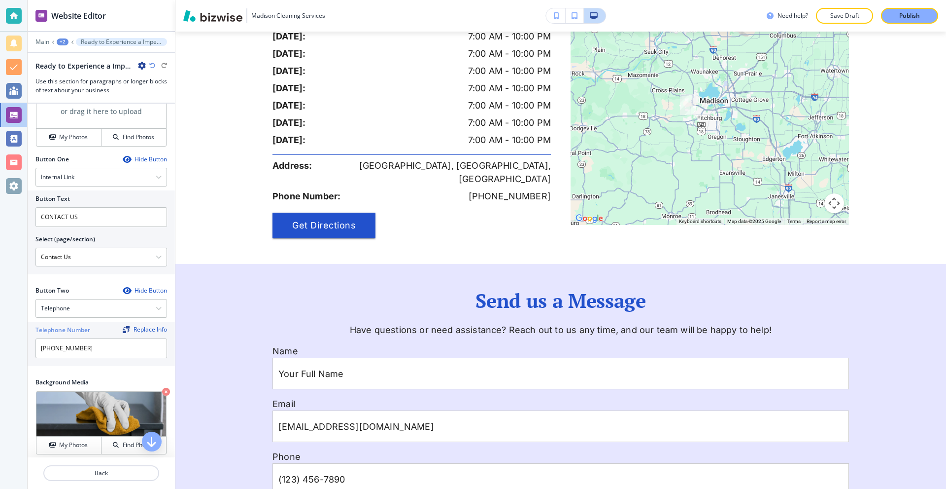
click at [61, 39] on div "+2" at bounding box center [63, 41] width 12 height 7
click at [71, 58] on p "Pages" at bounding box center [88, 58] width 50 height 9
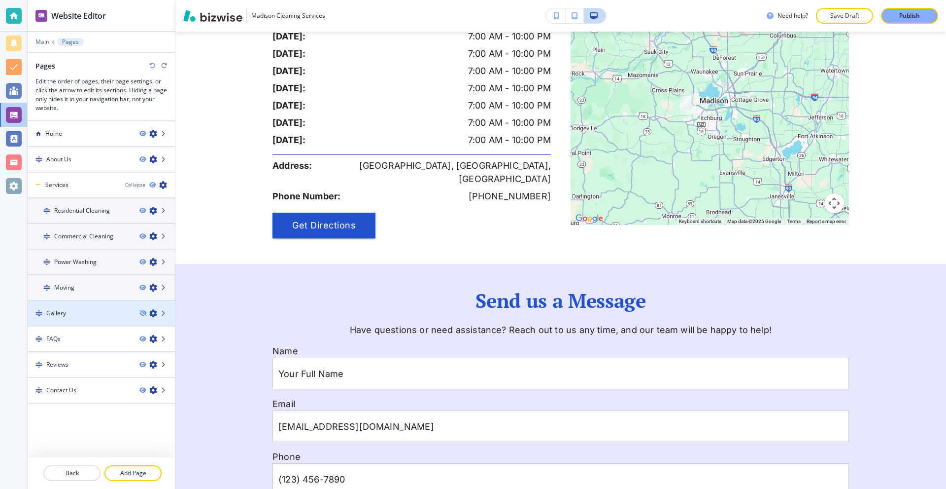
click at [89, 320] on div at bounding box center [101, 321] width 147 height 8
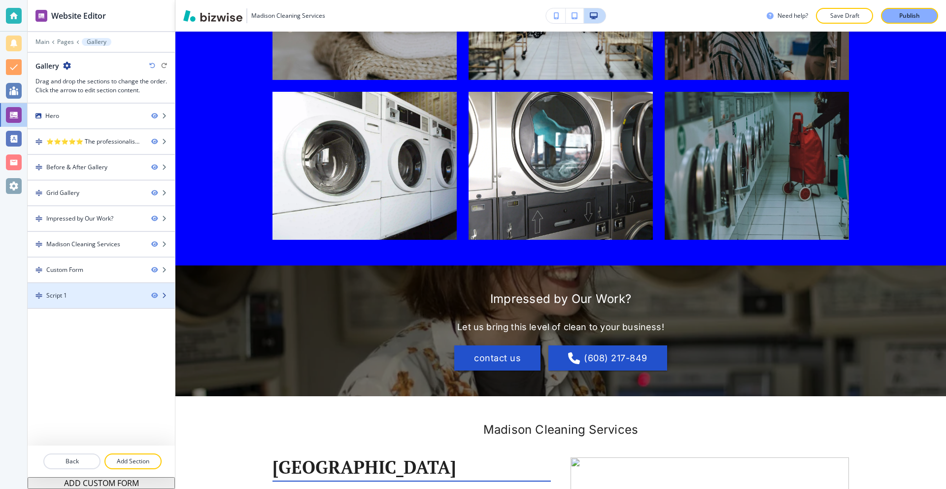
scroll to position [0, 0]
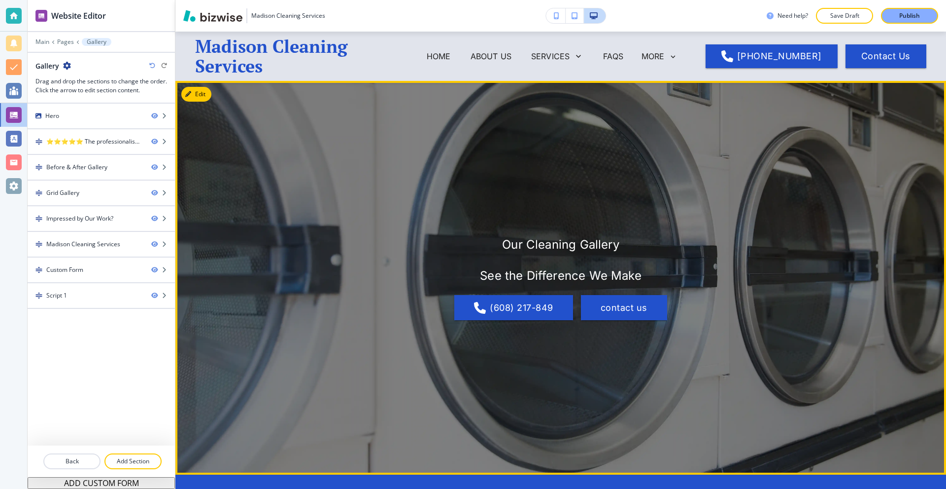
click at [201, 91] on button "Edit" at bounding box center [196, 94] width 30 height 15
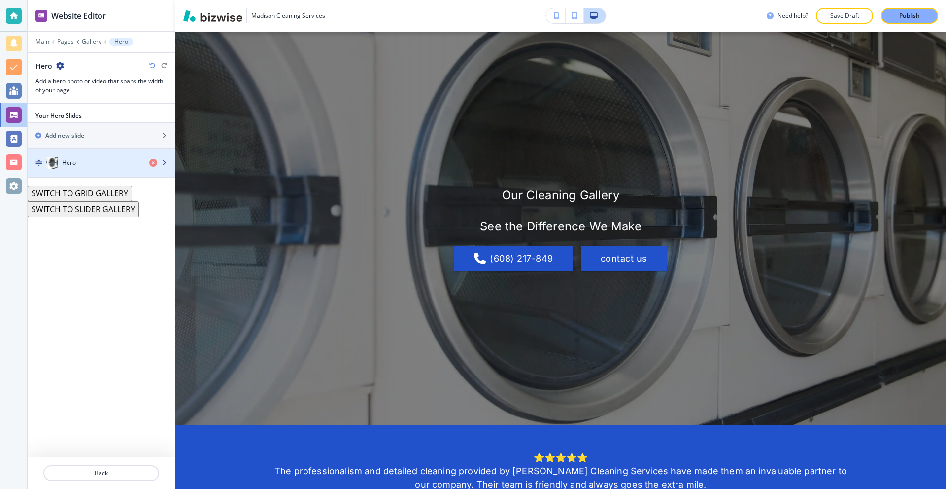
click at [106, 160] on div "Hero" at bounding box center [85, 163] width 114 height 12
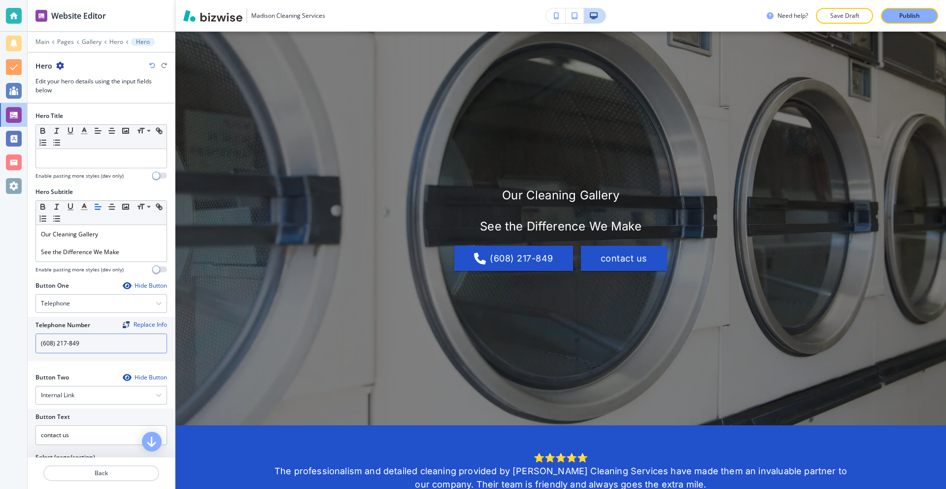
click at [89, 342] on input "(608) 217-849" at bounding box center [101, 343] width 132 height 20
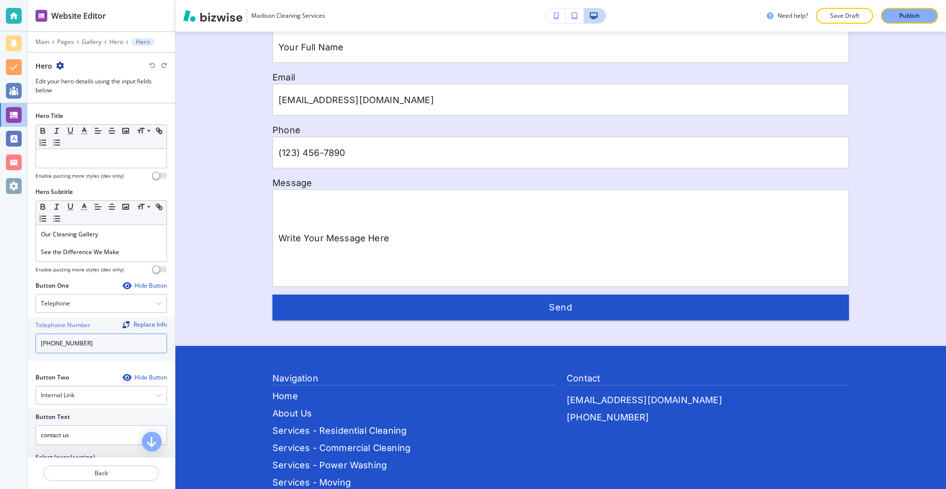
scroll to position [2169, 0]
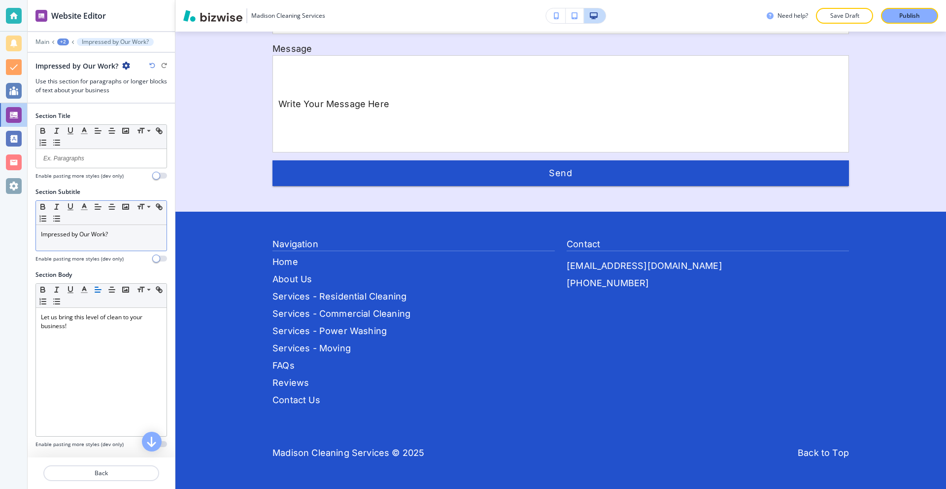
scroll to position [2222, 0]
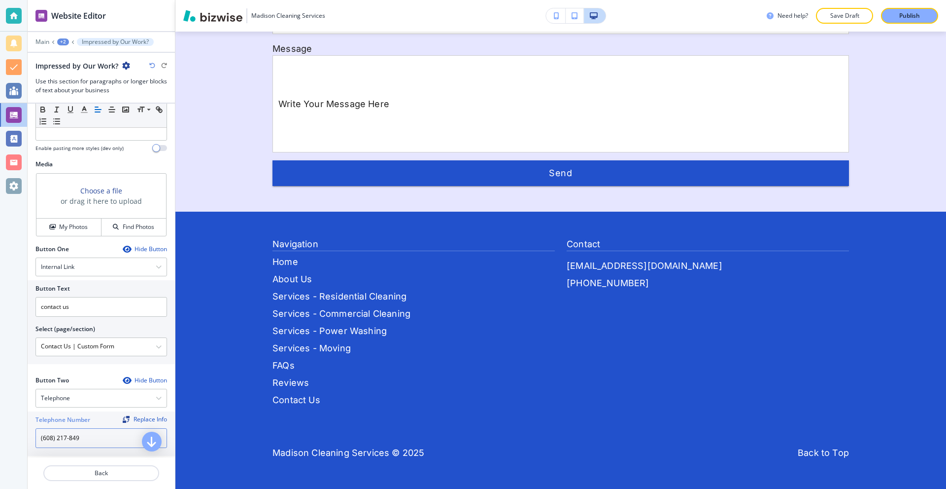
click at [97, 437] on input "(608) 217-849" at bounding box center [101, 438] width 132 height 20
click at [61, 40] on div "+2" at bounding box center [63, 41] width 12 height 7
click at [68, 52] on button "Pages" at bounding box center [88, 57] width 63 height 17
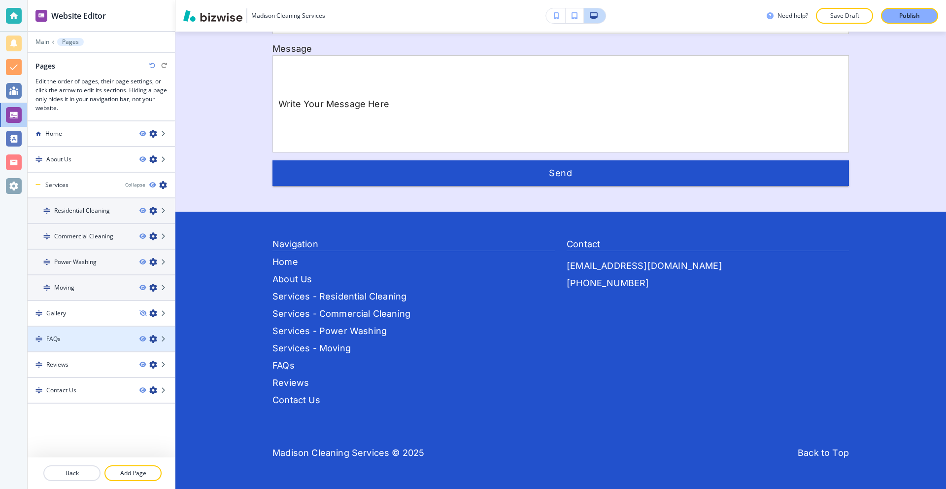
click at [86, 338] on div "FAQs" at bounding box center [80, 338] width 104 height 9
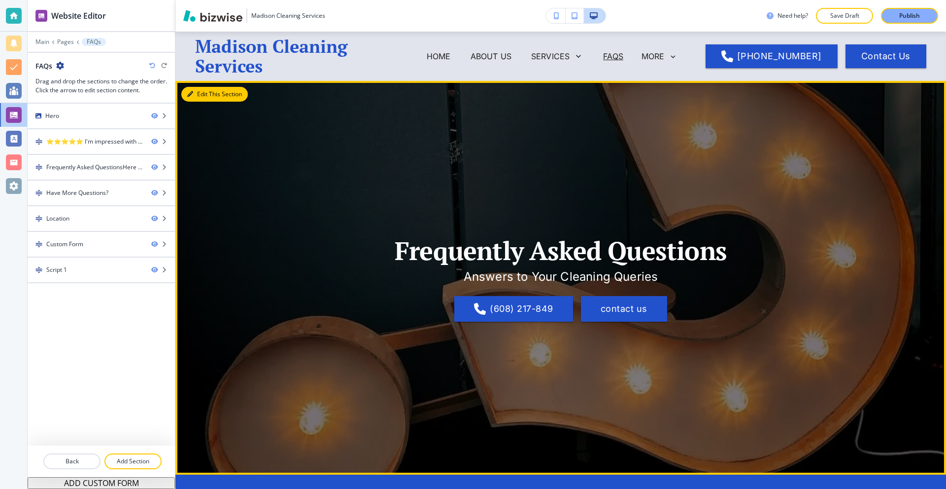
click at [207, 94] on button "Edit This Section" at bounding box center [214, 94] width 67 height 15
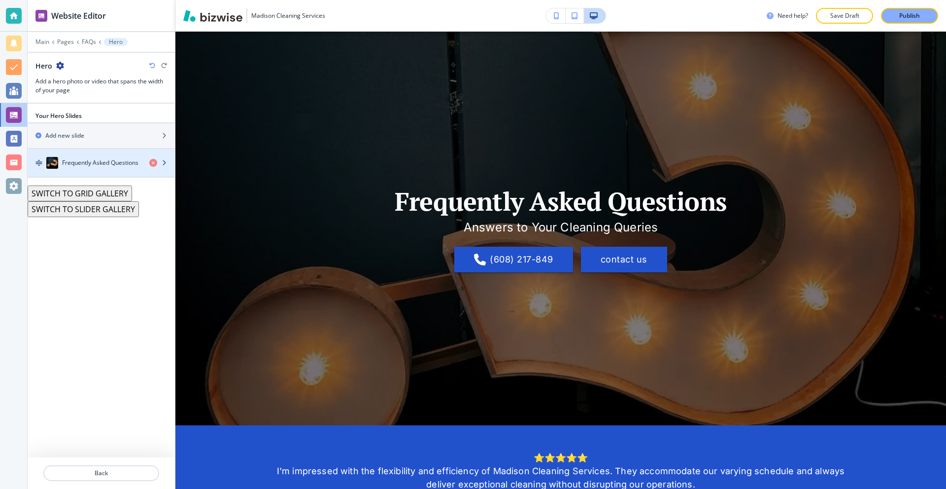
click at [101, 163] on h4 "Frequently Asked Questions" at bounding box center [100, 162] width 76 height 9
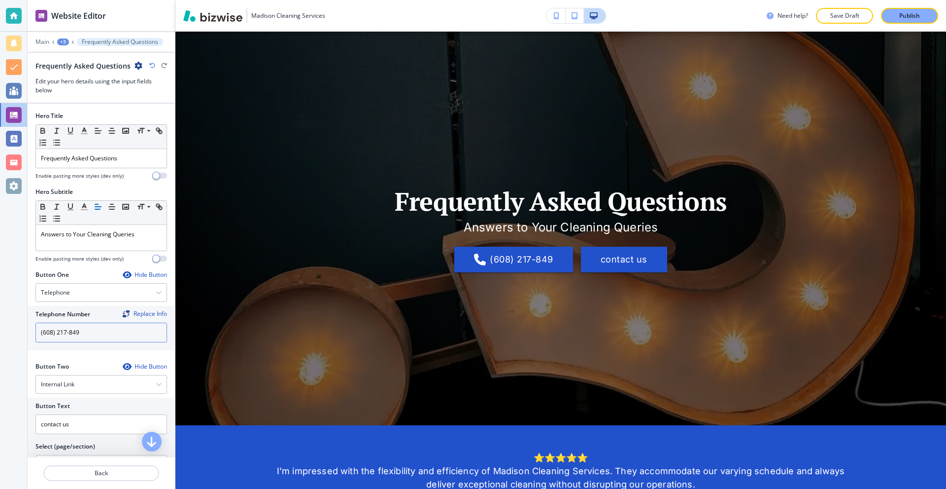
click at [105, 330] on input "(608) 217-849" at bounding box center [101, 332] width 132 height 20
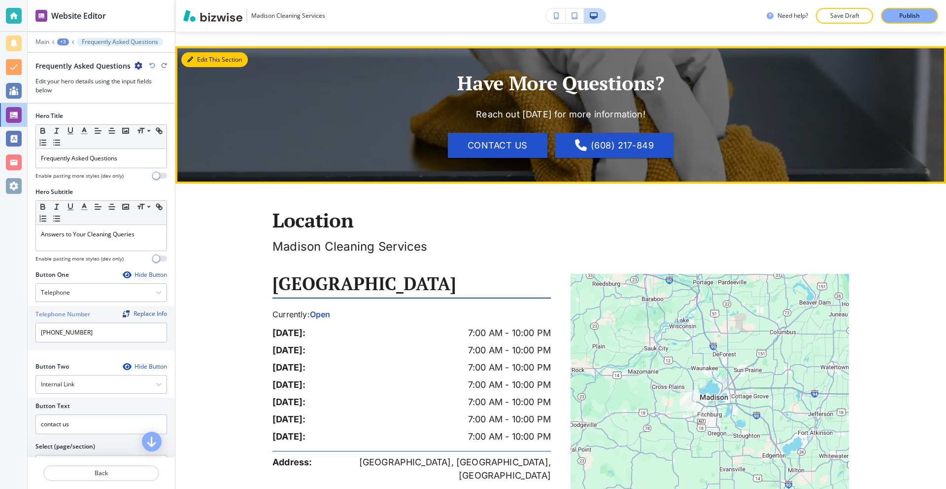
click at [191, 59] on icon "button" at bounding box center [190, 60] width 6 height 6
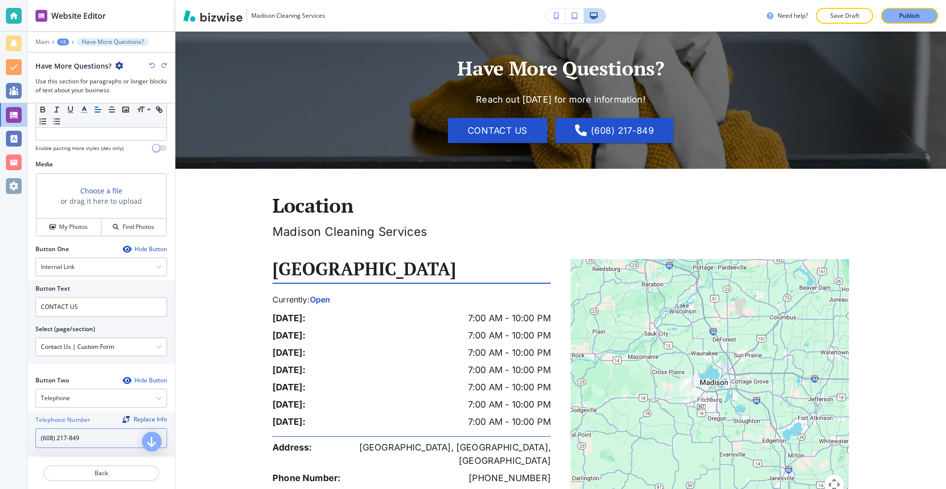
click at [87, 430] on input "(608) 217-849" at bounding box center [101, 438] width 132 height 20
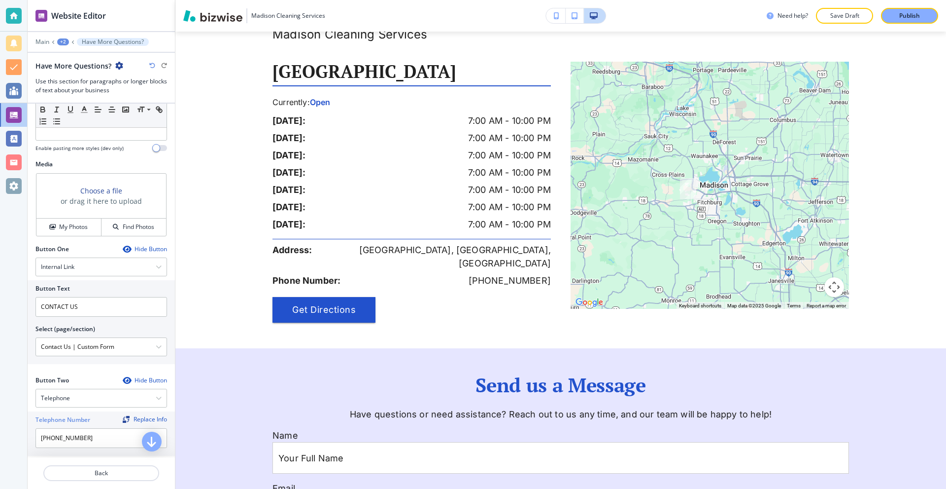
click at [67, 39] on div "+2" at bounding box center [63, 41] width 12 height 7
click at [69, 57] on p "Pages" at bounding box center [89, 58] width 50 height 9
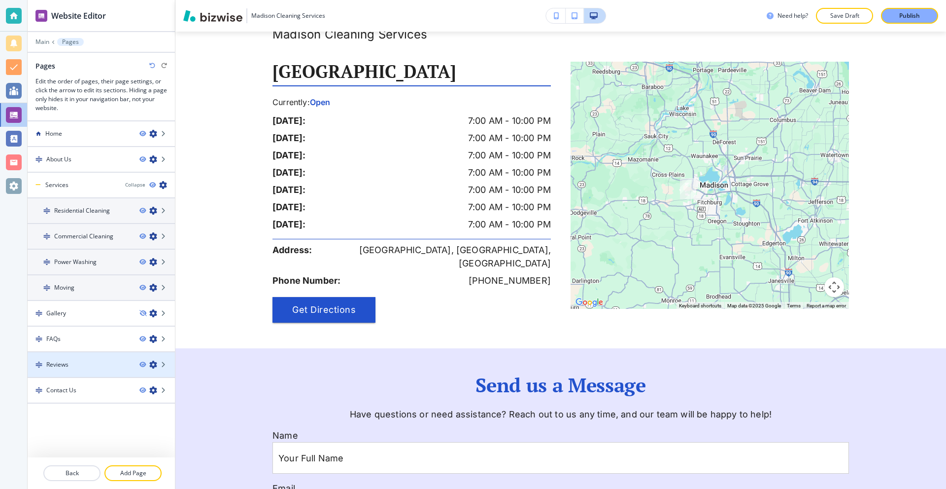
click at [104, 355] on div at bounding box center [101, 356] width 147 height 8
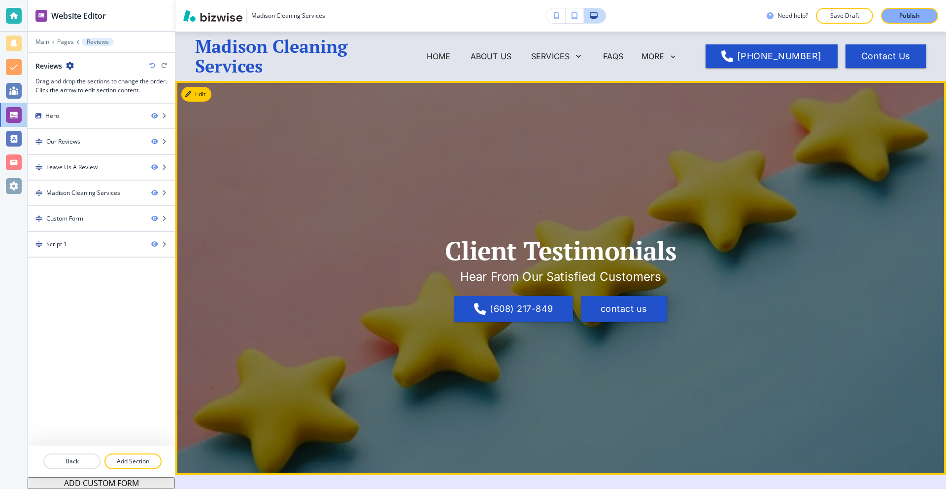
click at [202, 92] on button "Edit" at bounding box center [196, 94] width 30 height 15
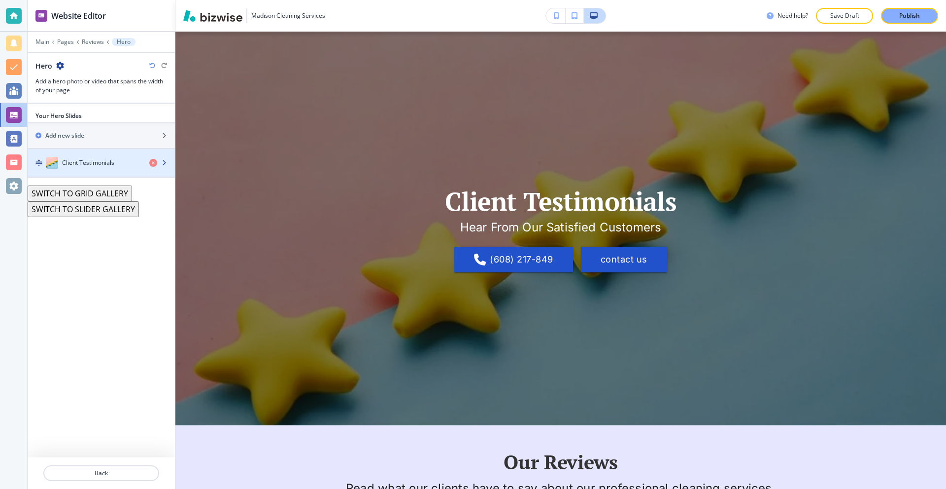
click at [100, 160] on h4 "Client Testimonials" at bounding box center [88, 162] width 52 height 9
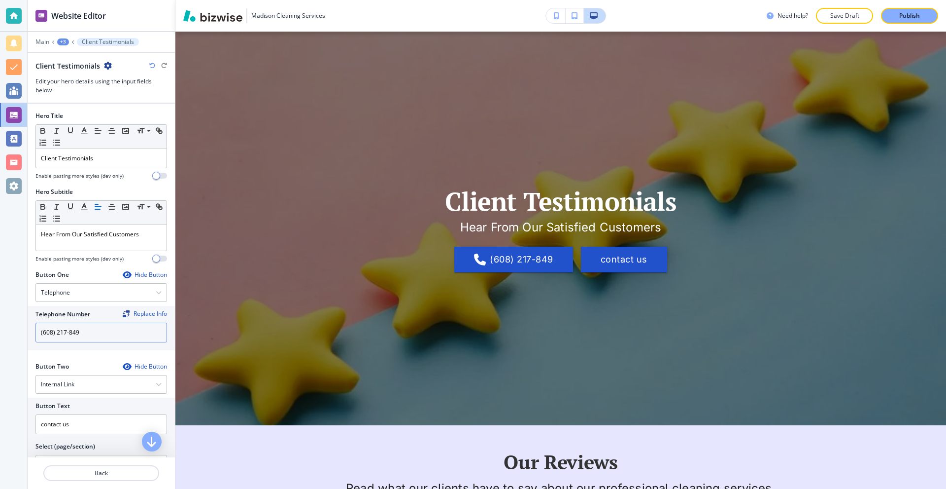
click at [118, 327] on input "(608) 217-849" at bounding box center [101, 332] width 132 height 20
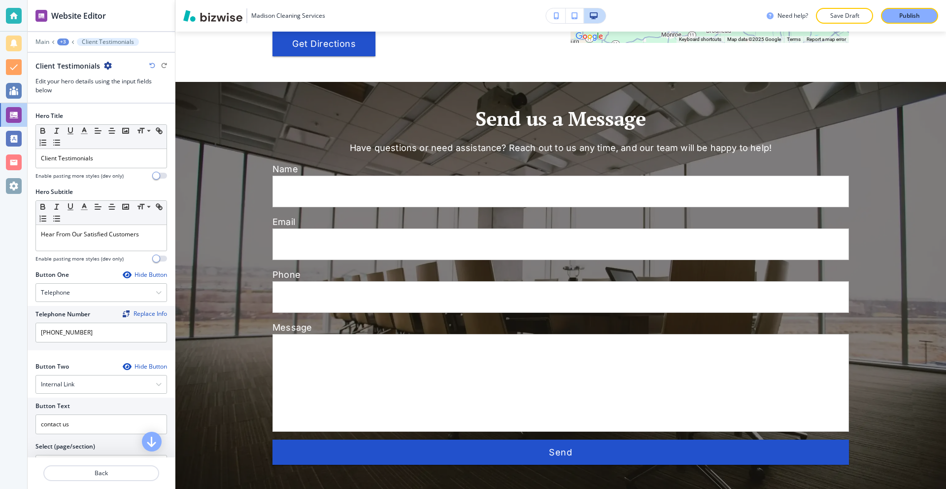
click at [67, 43] on div "+3" at bounding box center [63, 41] width 12 height 7
click at [68, 54] on p "Pages" at bounding box center [89, 58] width 50 height 9
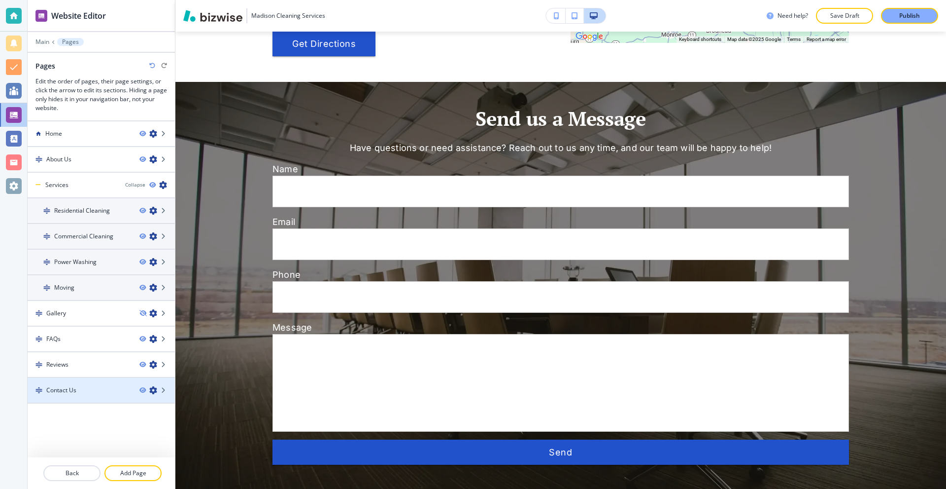
click at [79, 391] on div "Contact Us" at bounding box center [80, 389] width 104 height 9
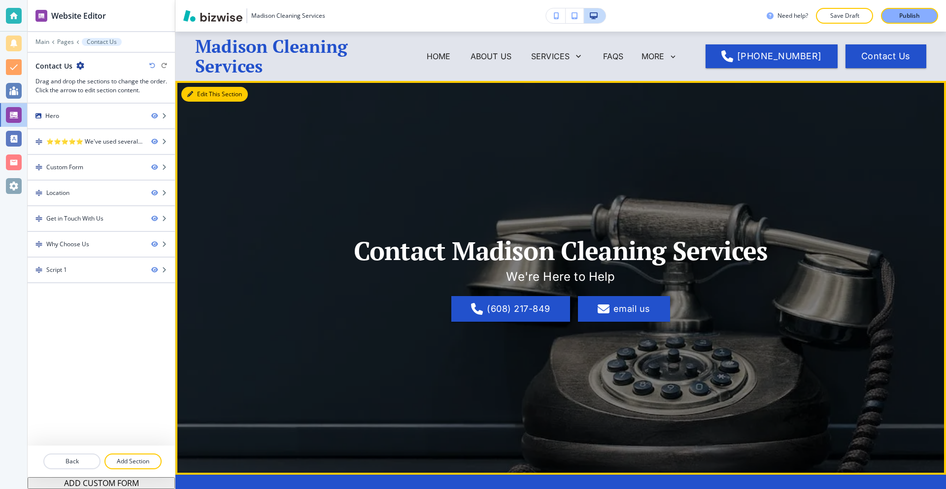
click at [194, 94] on button "Edit This Section" at bounding box center [214, 94] width 67 height 15
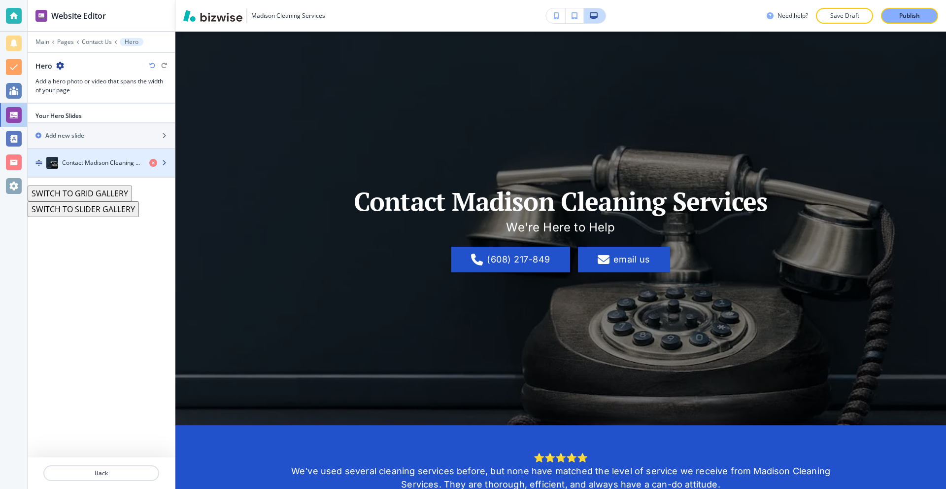
click at [113, 164] on h4 "Contact Madison Cleaning Services" at bounding box center [101, 162] width 79 height 9
click at [111, 163] on h4 "Contact Madison Cleaning Services" at bounding box center [101, 162] width 79 height 9
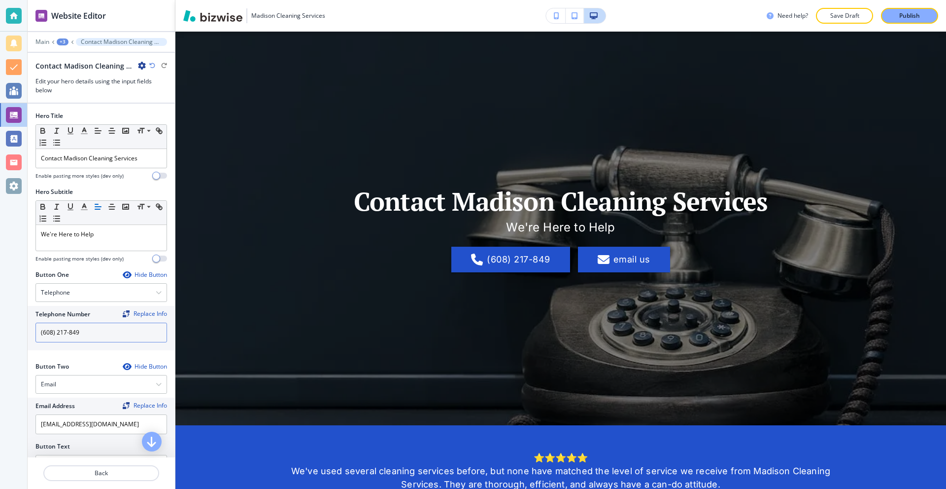
click at [98, 336] on input "(608) 217-849" at bounding box center [101, 332] width 132 height 20
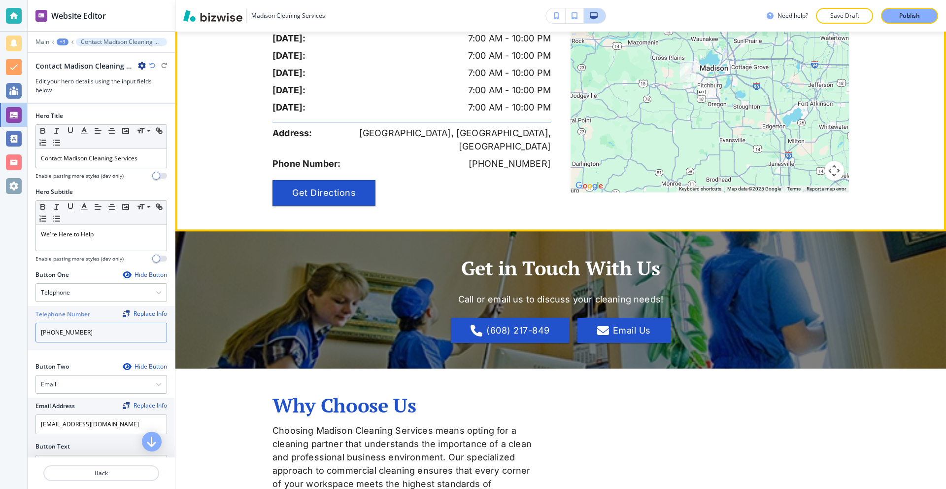
scroll to position [1183, 0]
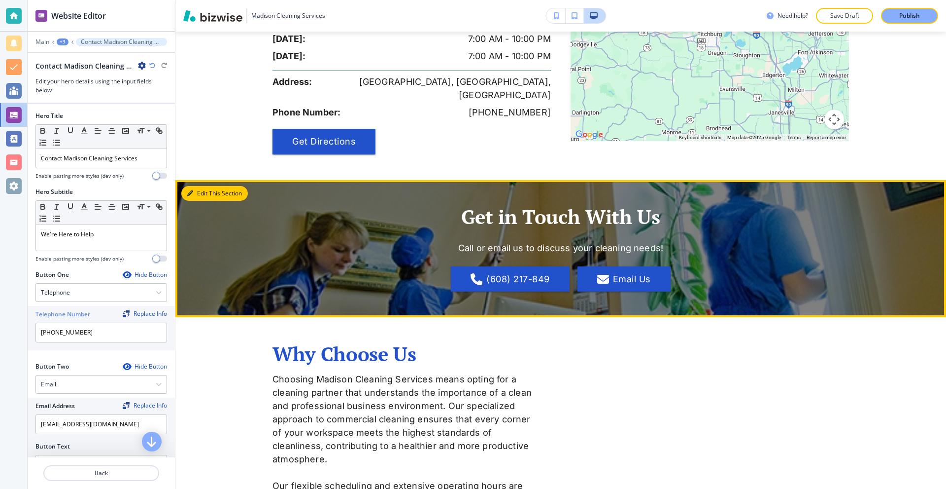
click at [201, 186] on button "Edit This Section" at bounding box center [214, 193] width 67 height 15
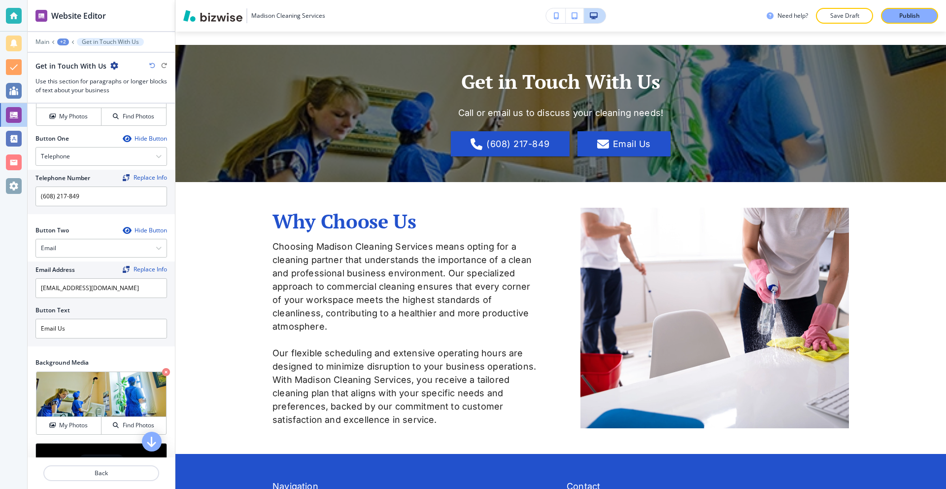
scroll to position [444, 0]
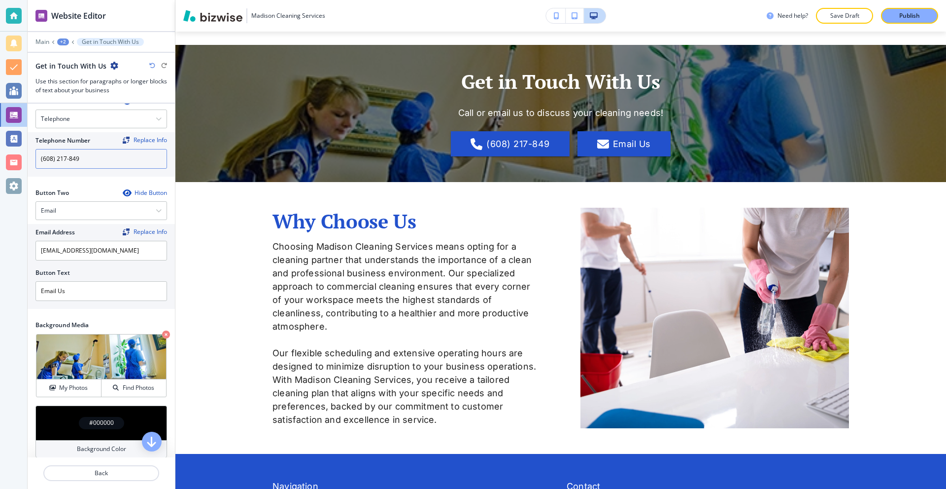
click at [112, 158] on input "(608) 217-849" at bounding box center [101, 159] width 132 height 20
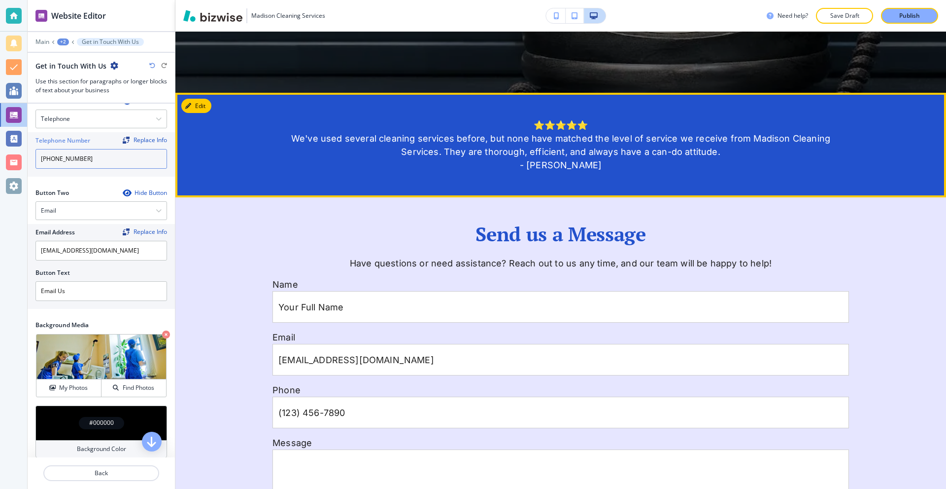
scroll to position [0, 0]
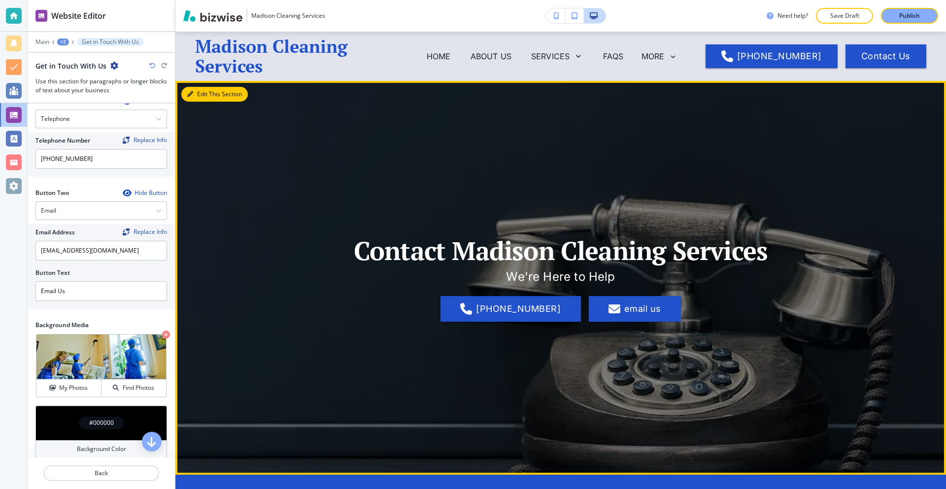
drag, startPoint x: 198, startPoint y: 93, endPoint x: 185, endPoint y: 116, distance: 25.8
click at [197, 93] on button "Edit This Section" at bounding box center [214, 94] width 67 height 15
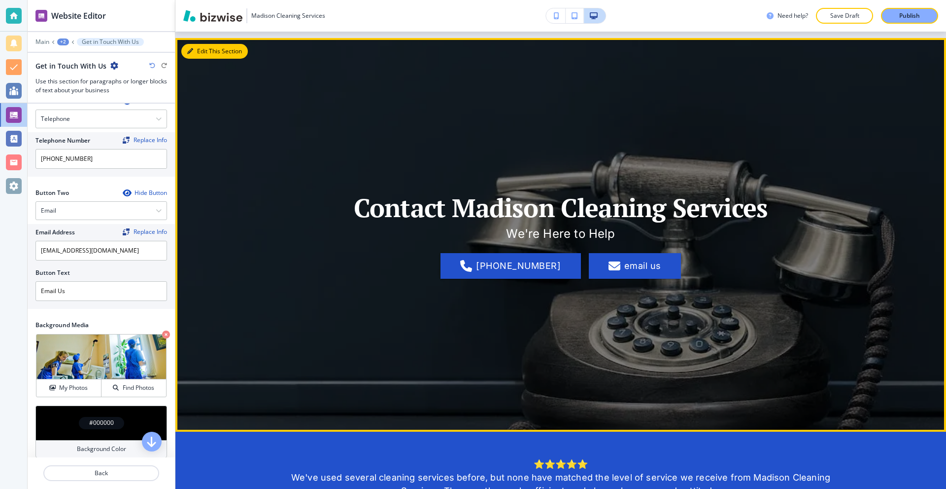
scroll to position [49, 0]
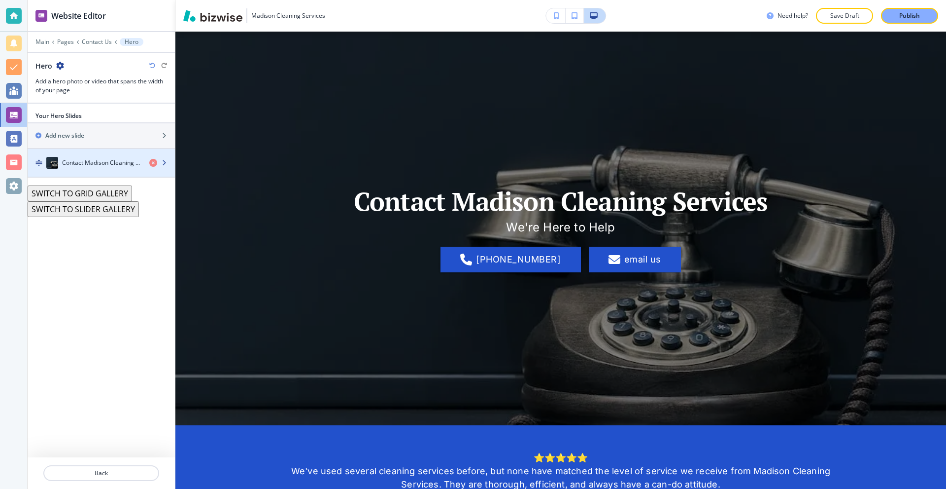
click at [114, 157] on div "Contact Madison Cleaning Services" at bounding box center [85, 163] width 114 height 12
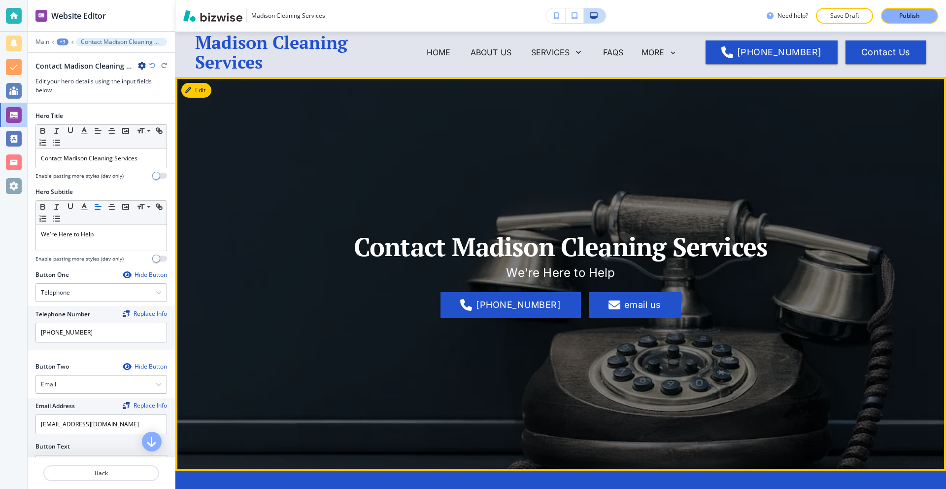
scroll to position [0, 0]
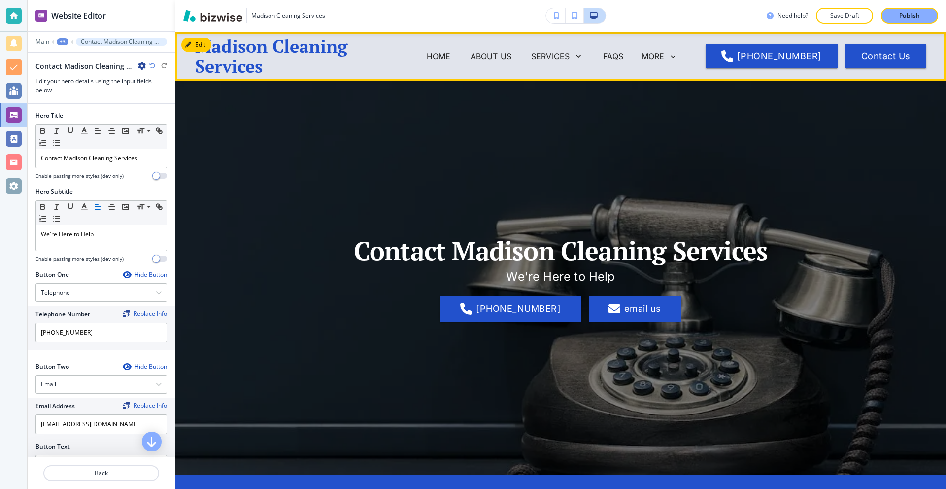
click at [440, 62] on span "Home" at bounding box center [439, 55] width 44 height 39
click at [441, 57] on p "Home" at bounding box center [439, 56] width 24 height 12
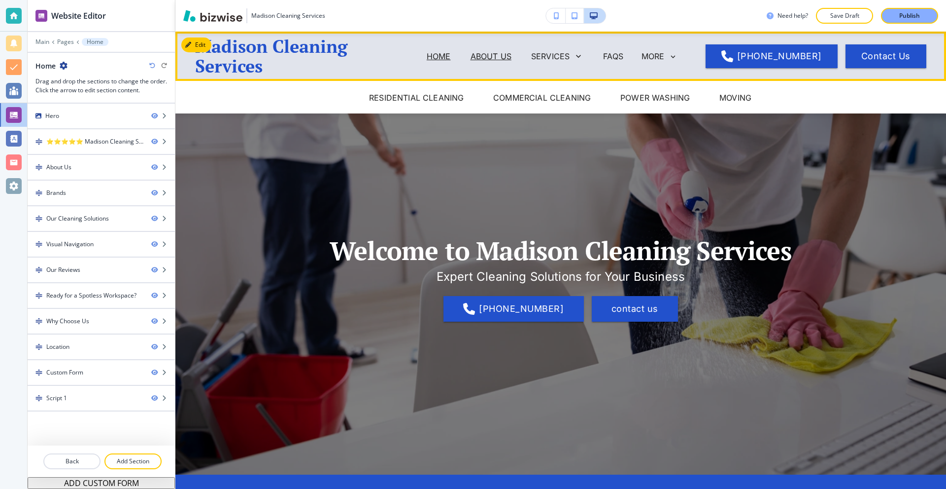
click at [496, 51] on p "About Us" at bounding box center [491, 56] width 41 height 12
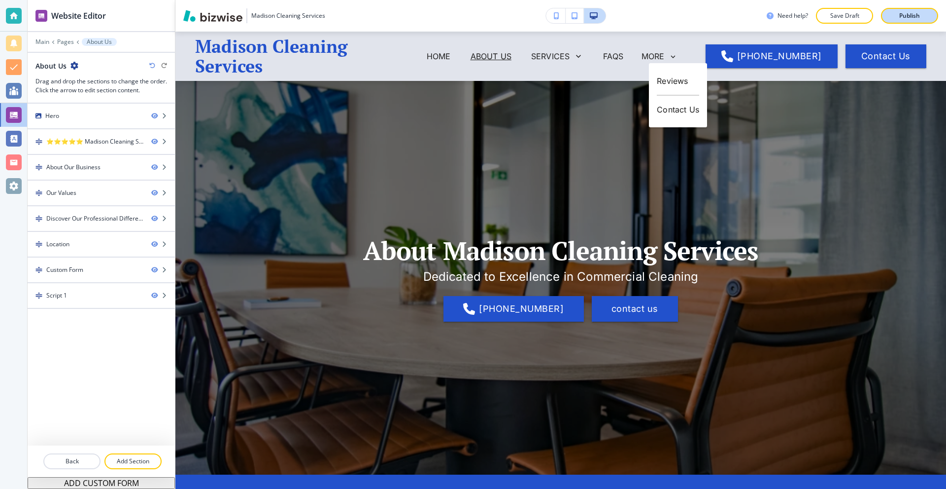
click at [901, 15] on p "Publish" at bounding box center [910, 15] width 21 height 9
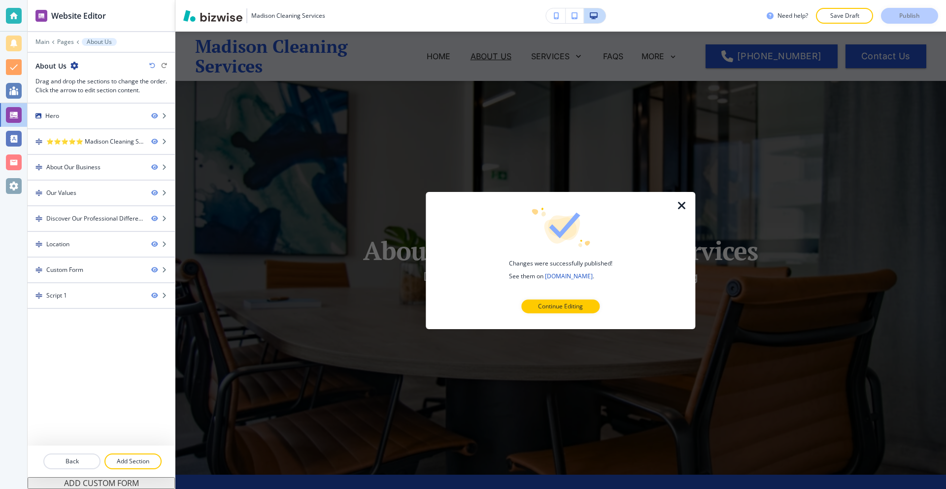
click at [14, 23] on div at bounding box center [14, 16] width 16 height 16
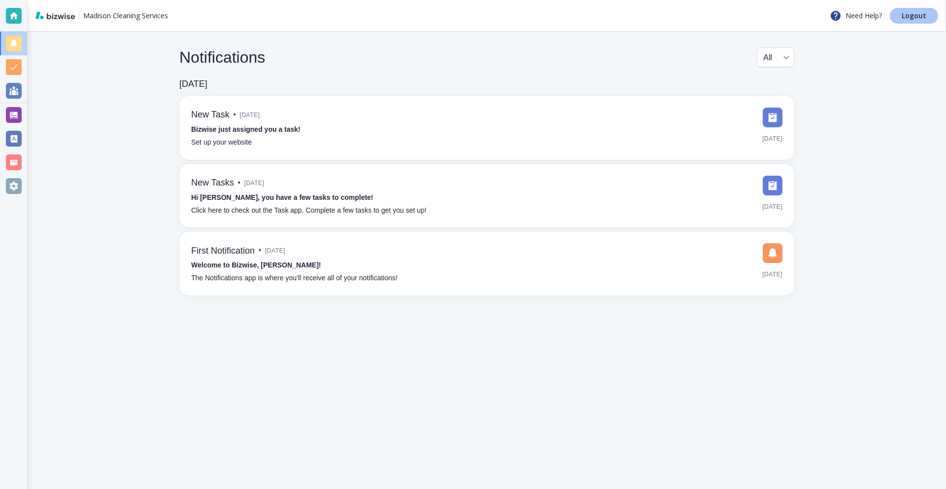
click at [910, 15] on p "Logout" at bounding box center [914, 15] width 25 height 7
